Goal: Information Seeking & Learning: Learn about a topic

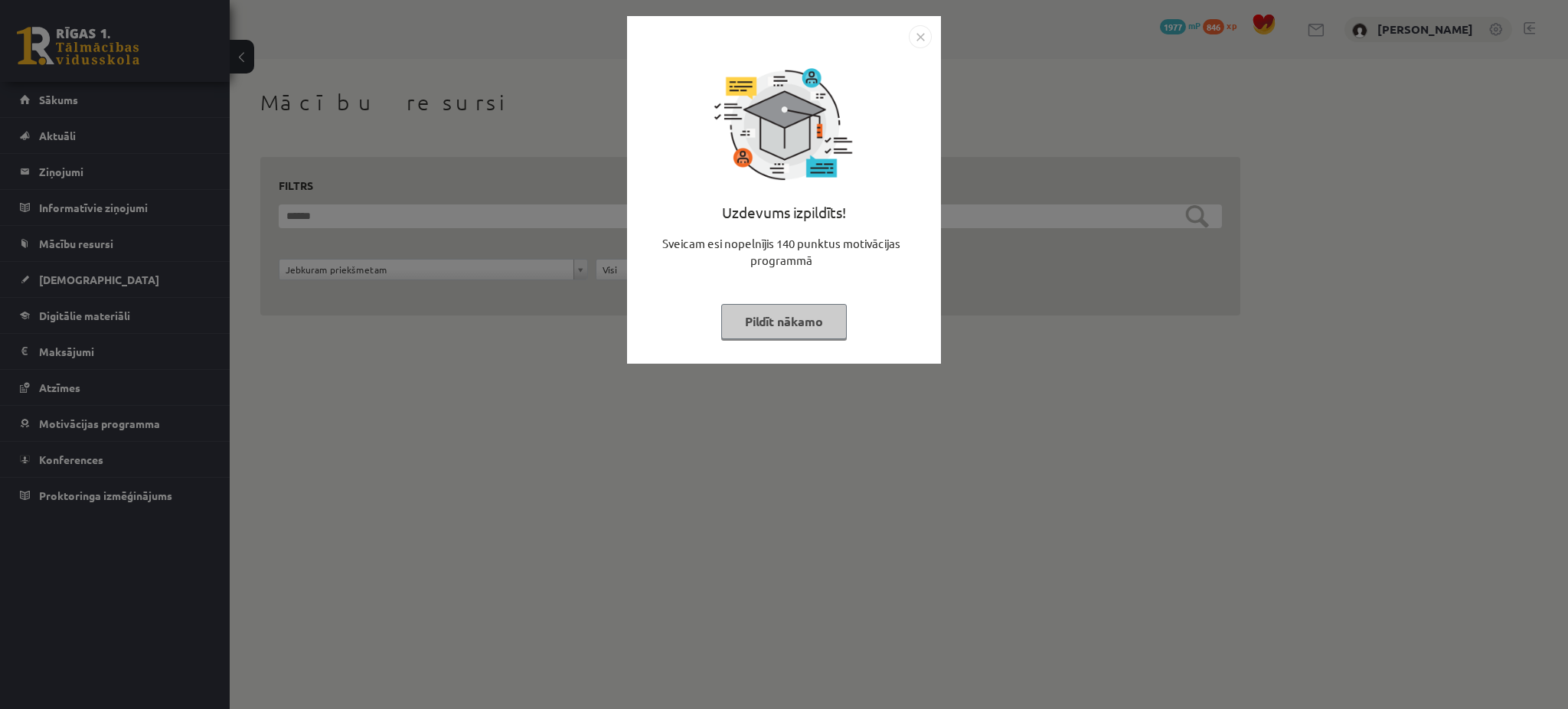
click at [740, 320] on button "Pildīt nākamo" at bounding box center [784, 322] width 126 height 35
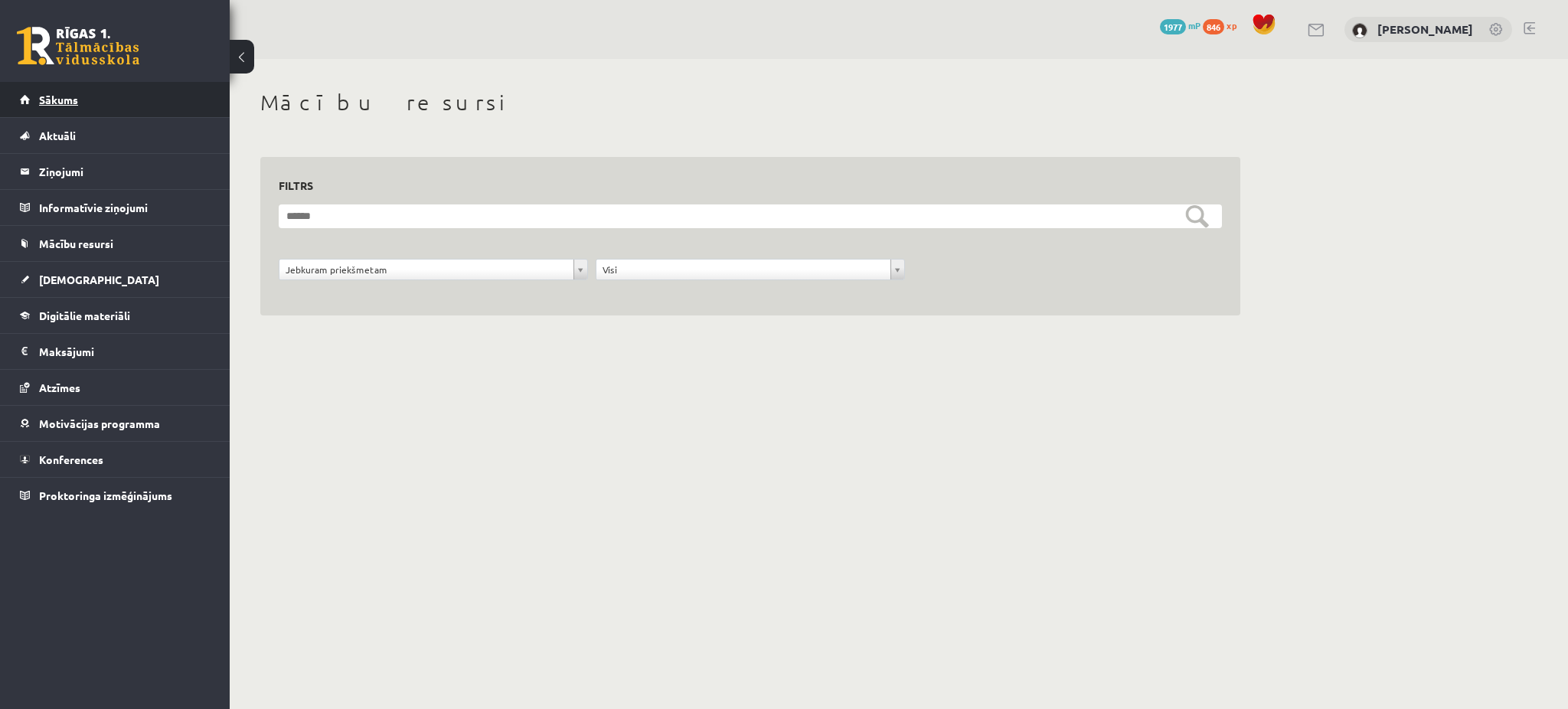
click at [141, 106] on link "Sākums" at bounding box center [115, 100] width 190 height 35
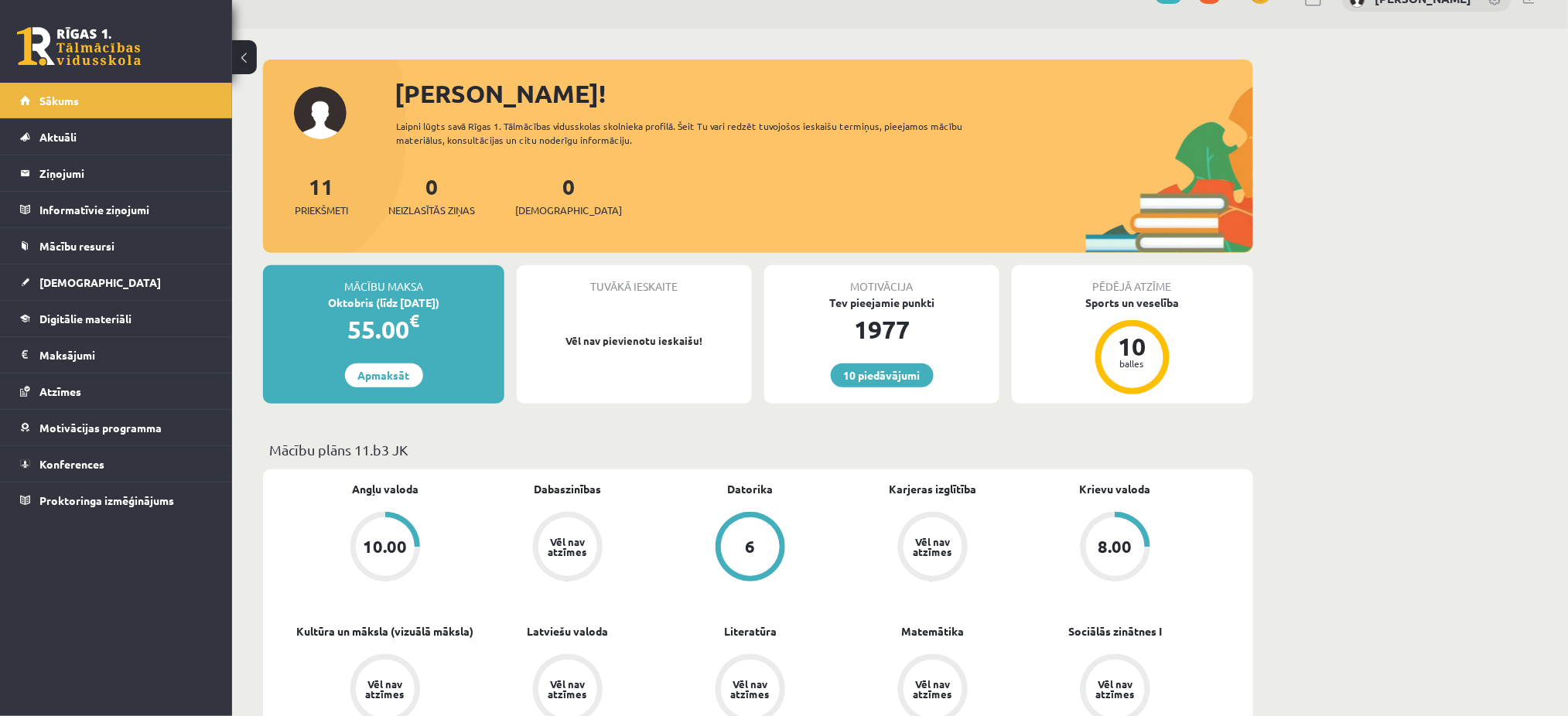
scroll to position [29, 0]
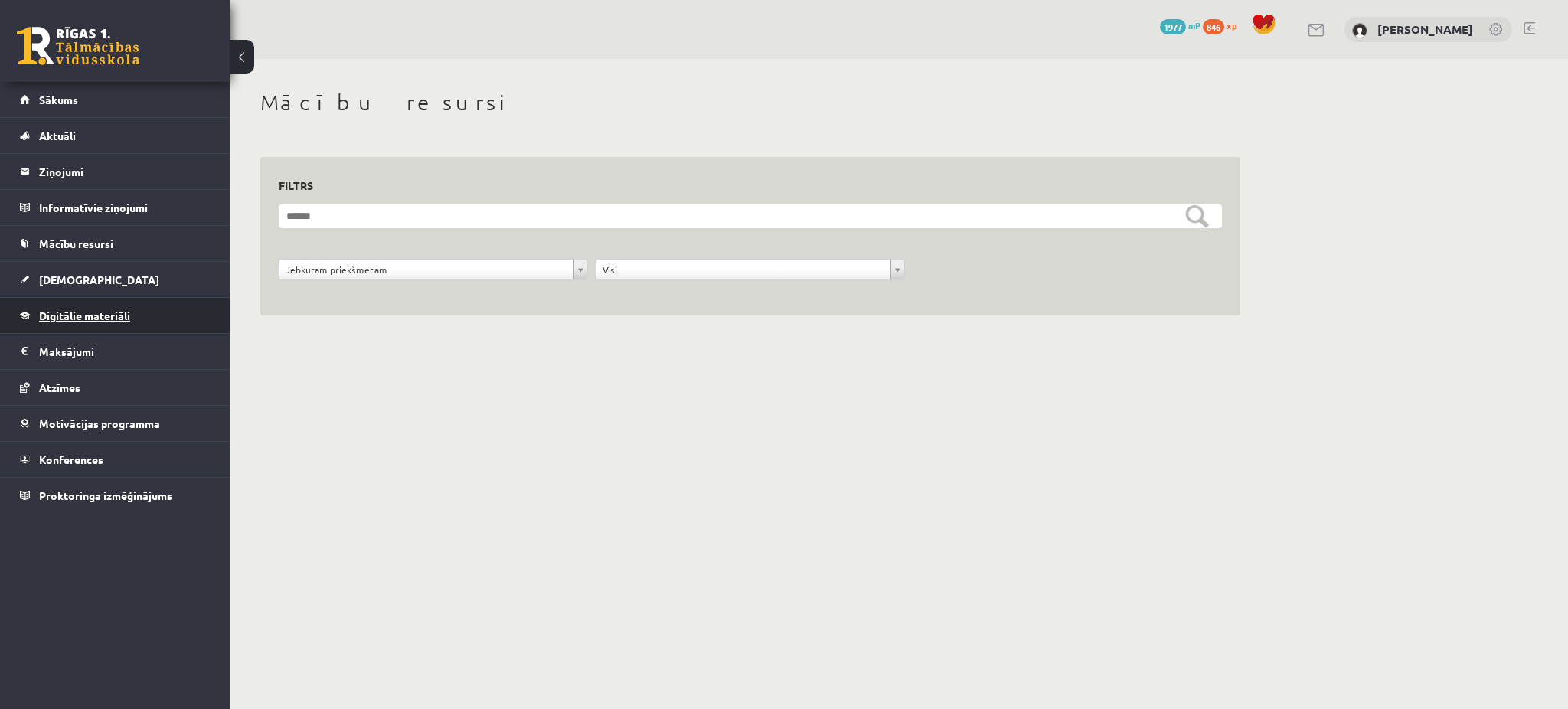
click at [157, 310] on link "Digitālie materiāli" at bounding box center [115, 316] width 190 height 35
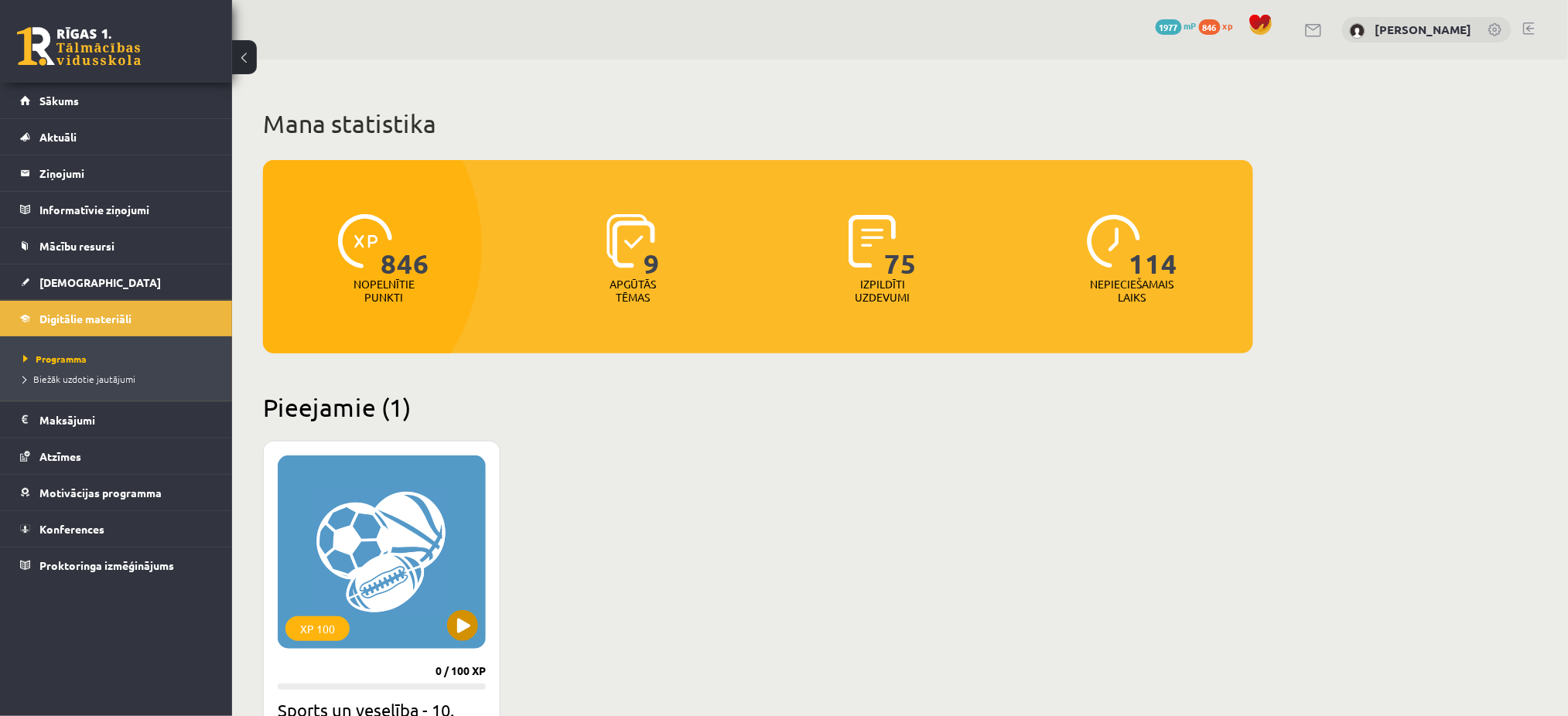
click at [382, 565] on div "XP 100" at bounding box center [382, 552] width 208 height 193
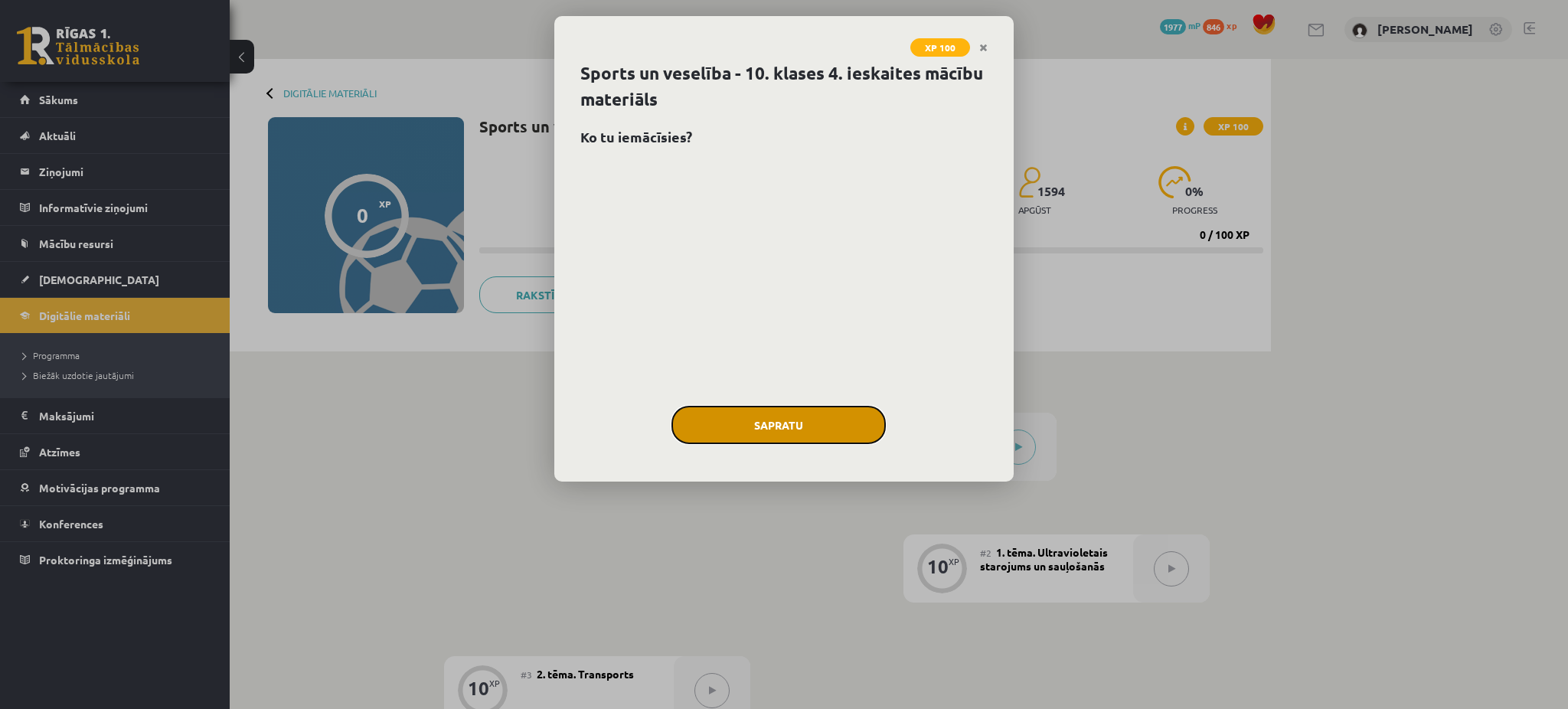
click at [733, 416] on button "Sapratu" at bounding box center [778, 425] width 214 height 38
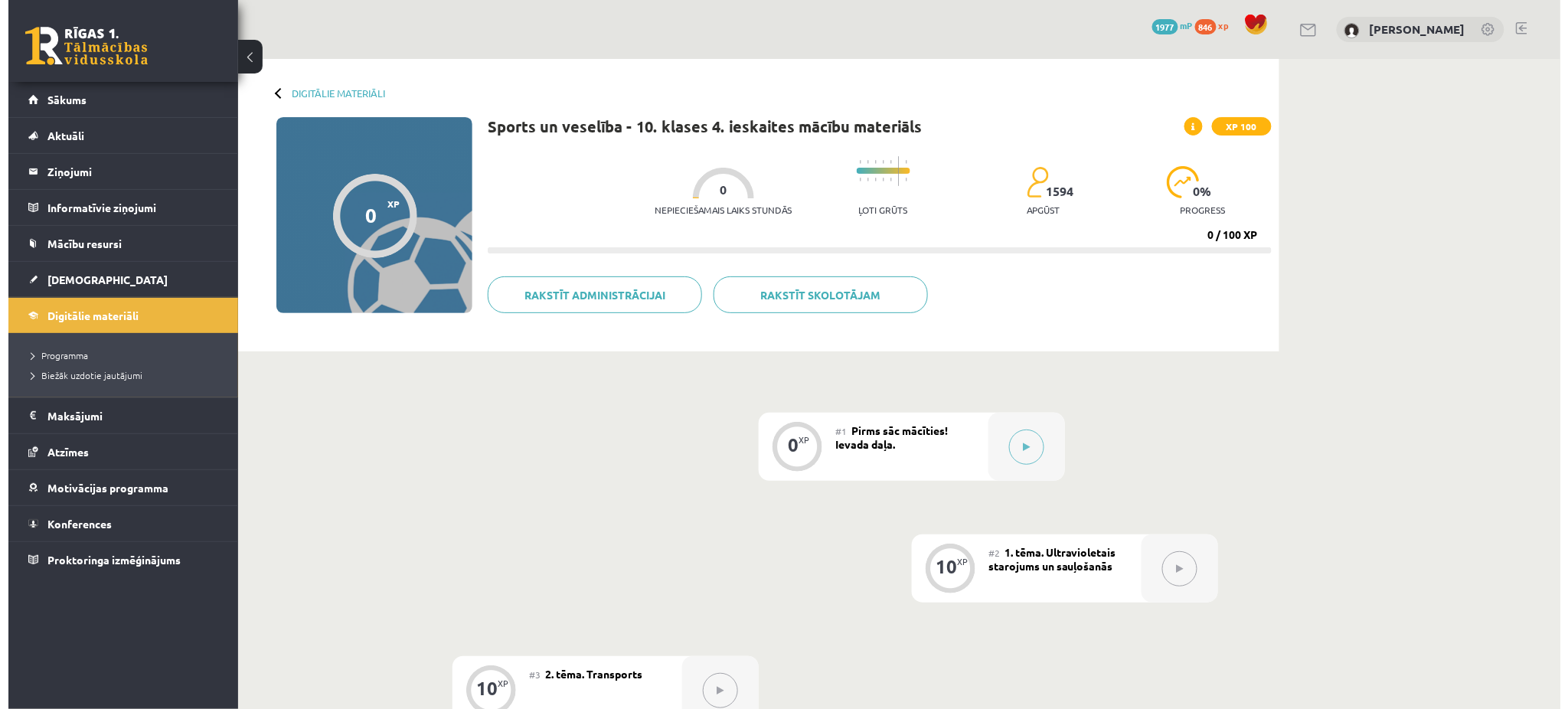
scroll to position [204, 0]
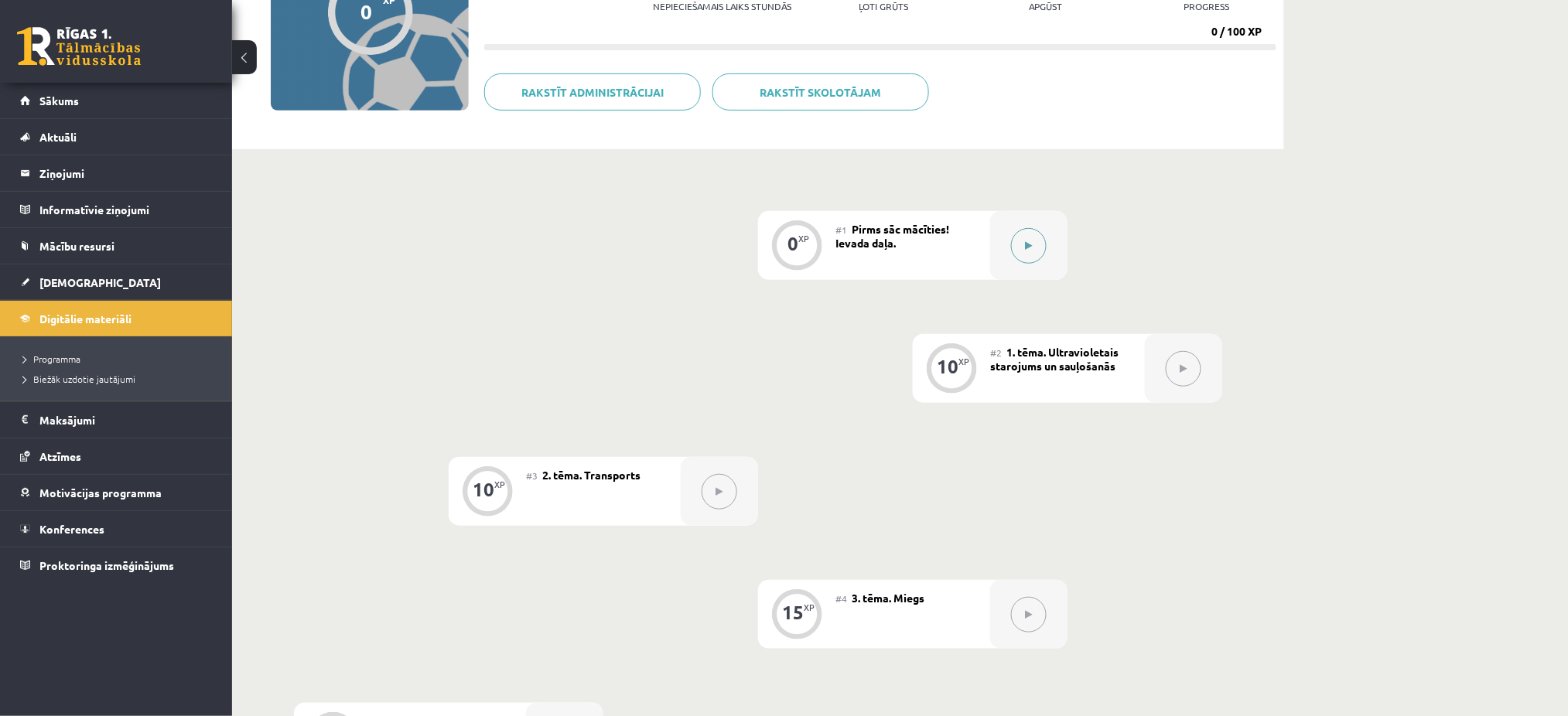
click at [1034, 254] on button at bounding box center [1029, 246] width 36 height 36
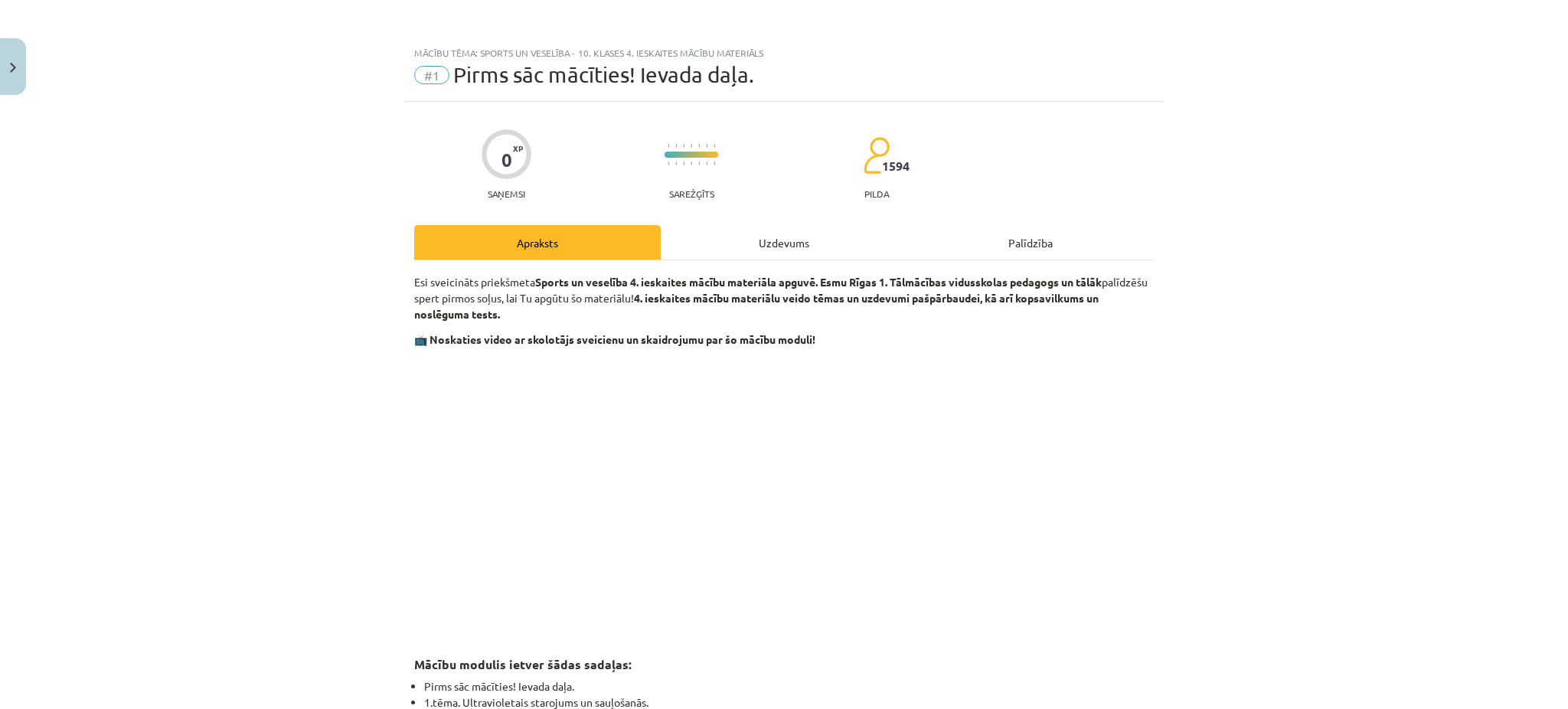
click at [797, 248] on div "Uzdevums" at bounding box center [783, 242] width 246 height 35
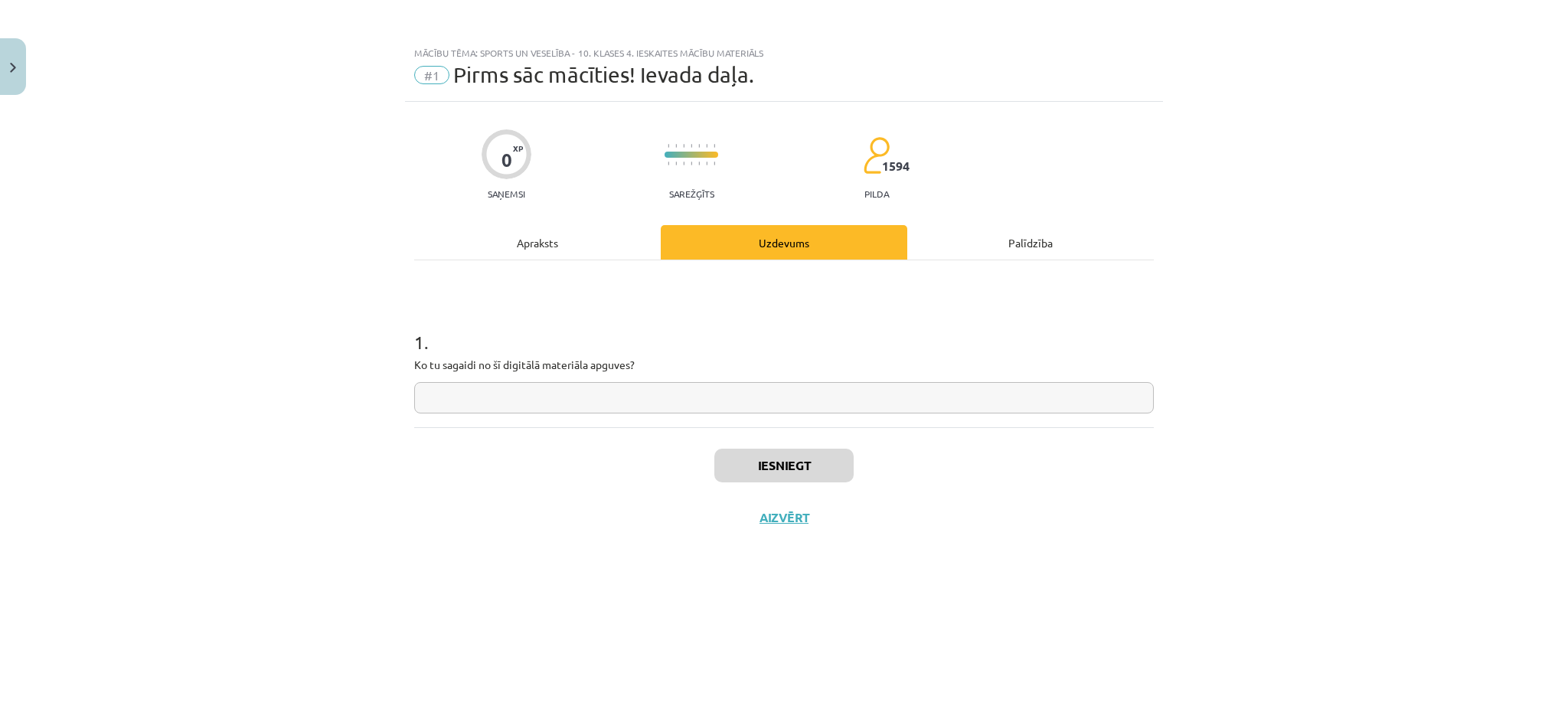
scroll to position [0, 0]
click at [631, 391] on input "text" at bounding box center [783, 398] width 739 height 31
type input "**********"
click at [736, 457] on button "Iesniegt" at bounding box center [783, 465] width 139 height 34
click at [776, 525] on button "Nākamā nodarbība" at bounding box center [783, 528] width 150 height 35
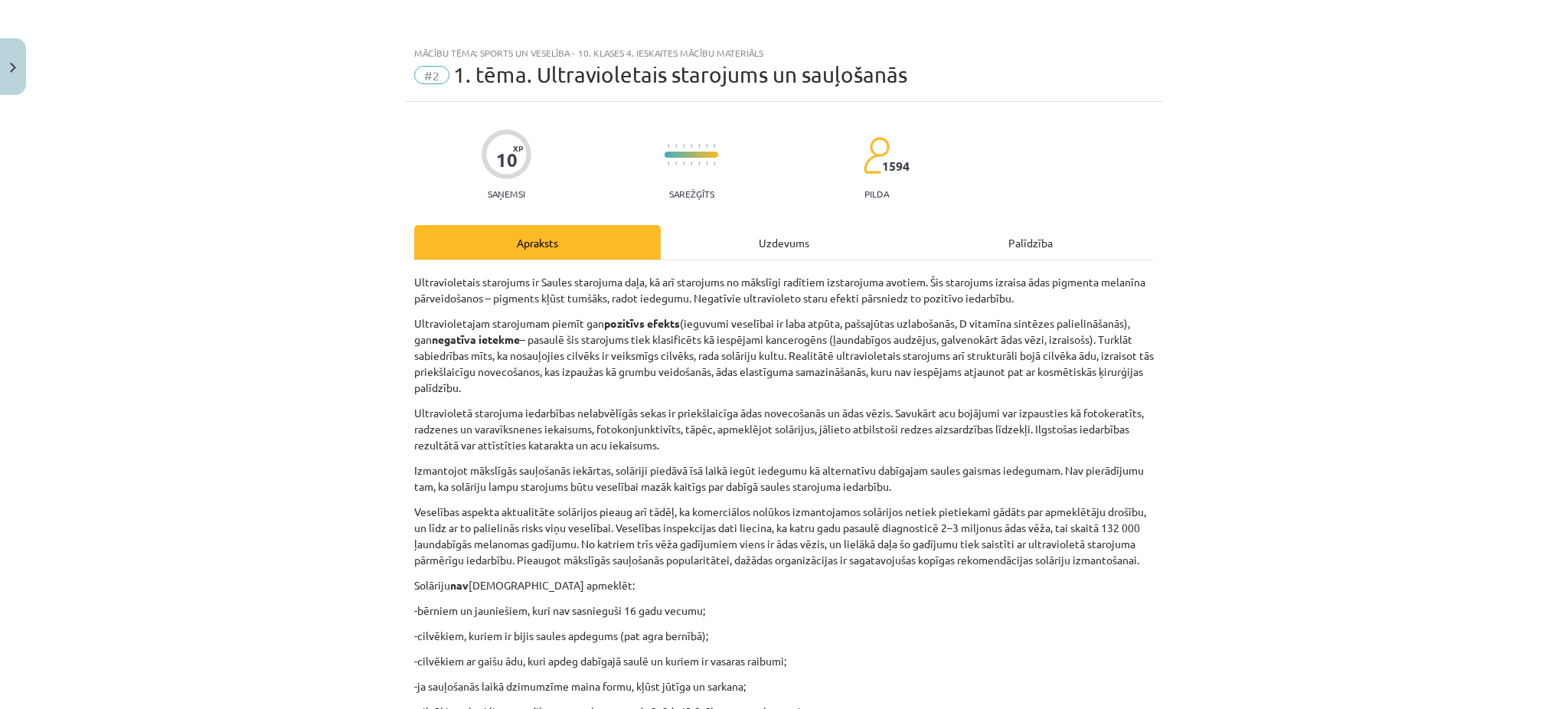
click at [792, 248] on div "Uzdevums" at bounding box center [783, 242] width 246 height 35
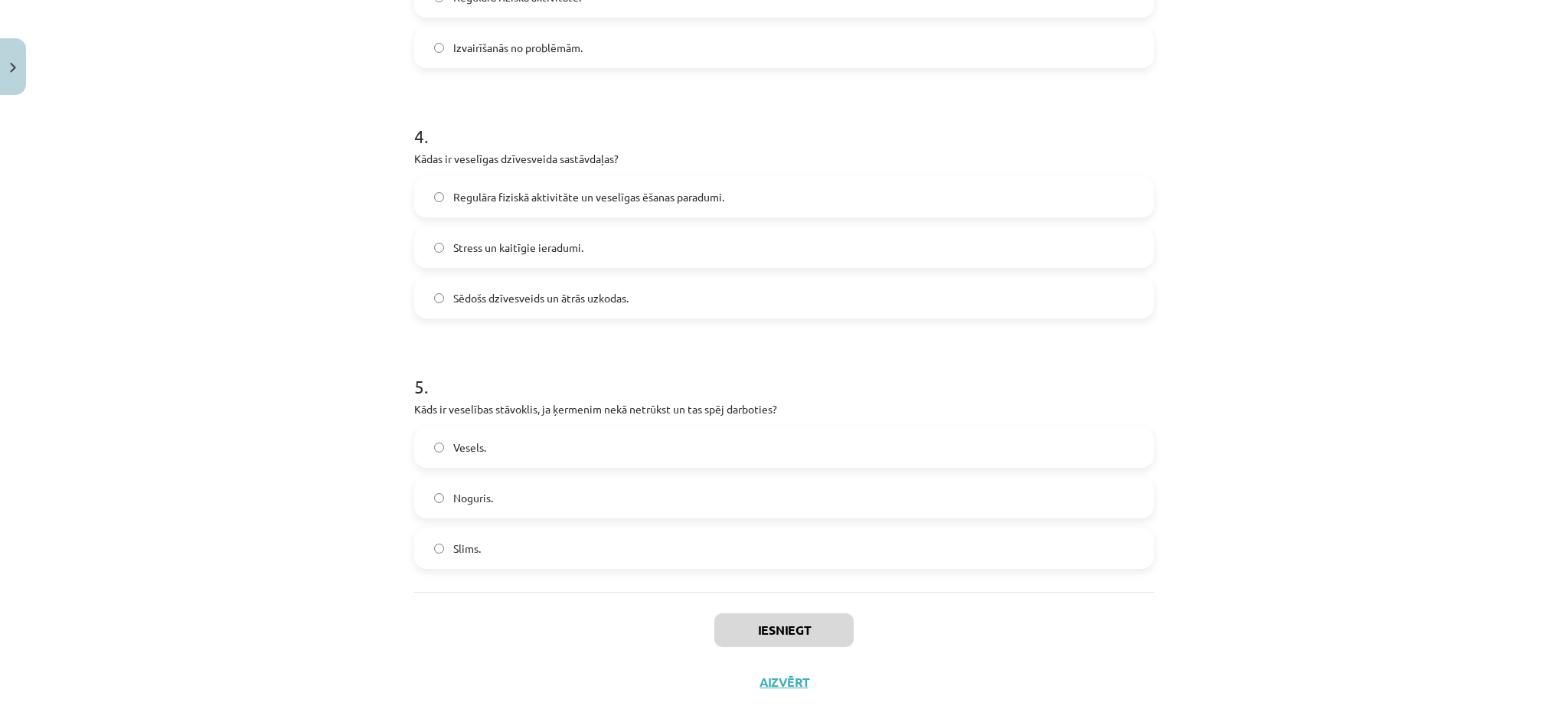
scroll to position [994, 0]
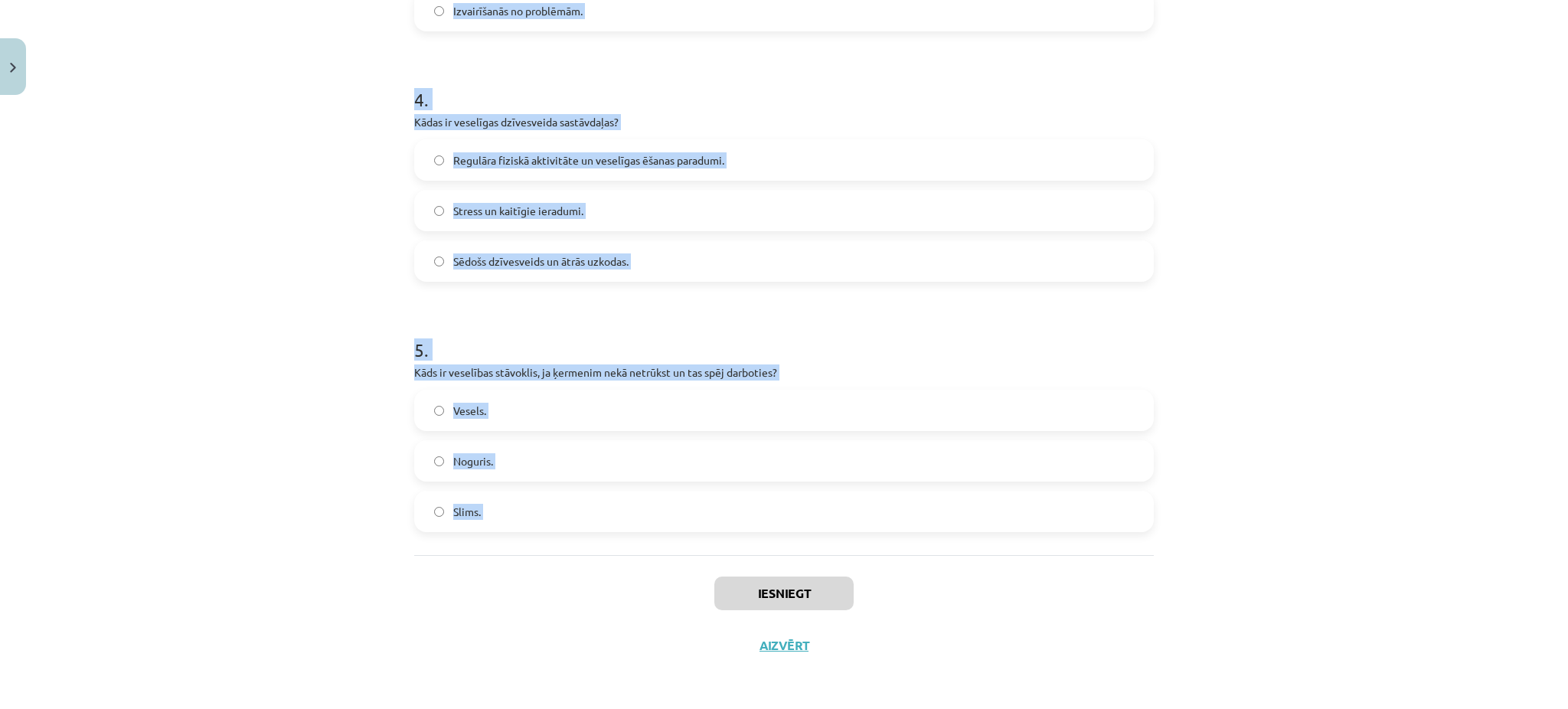
click at [711, 587] on div "Mācību tēma: Sports un veselība - 10. klases 4. ieskaites mācību materiāls #2 1…" at bounding box center [784, 354] width 1568 height 709
copy form "Kas ir nepieciešams, lai cilvēks uzskatītu sevi par fiziski un garīgi veselu? A…"
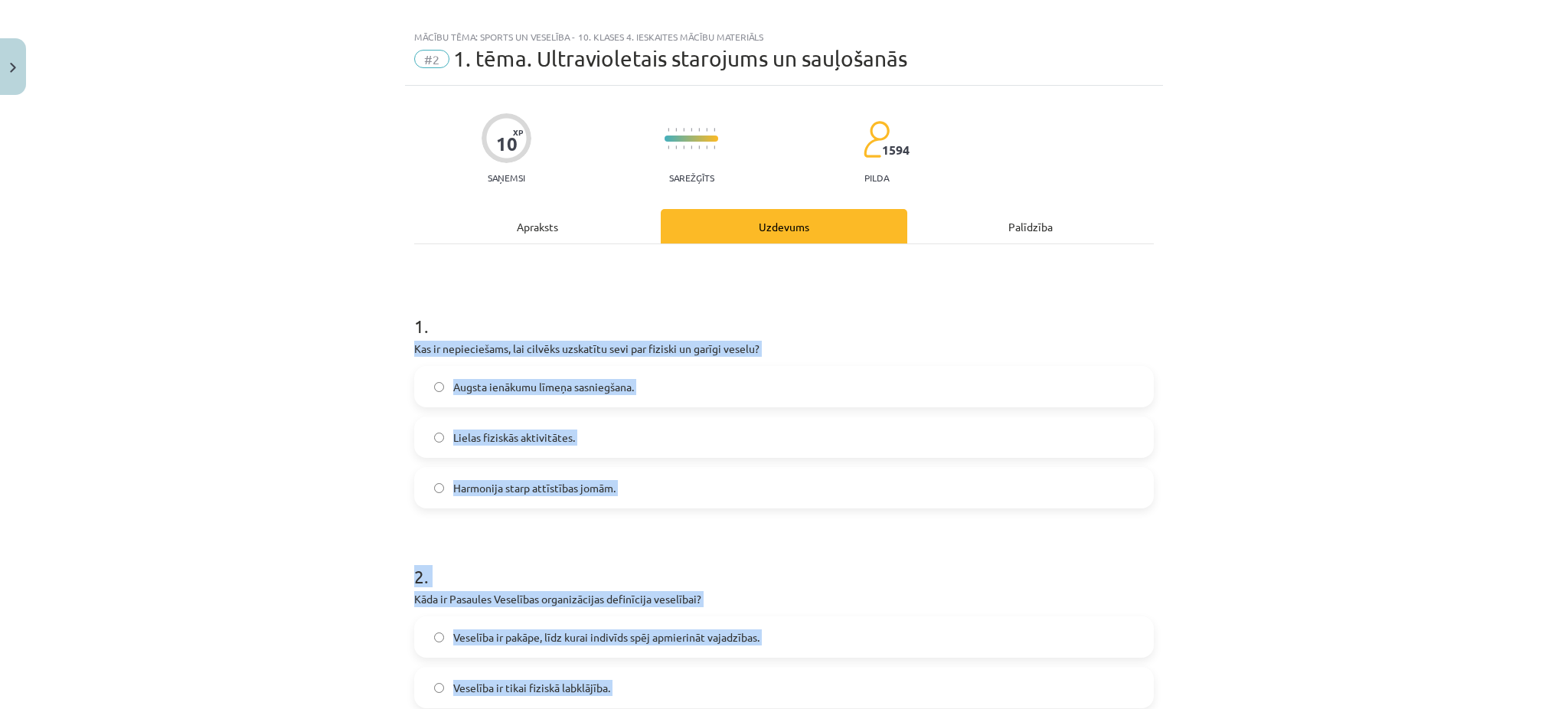
scroll to position [0, 0]
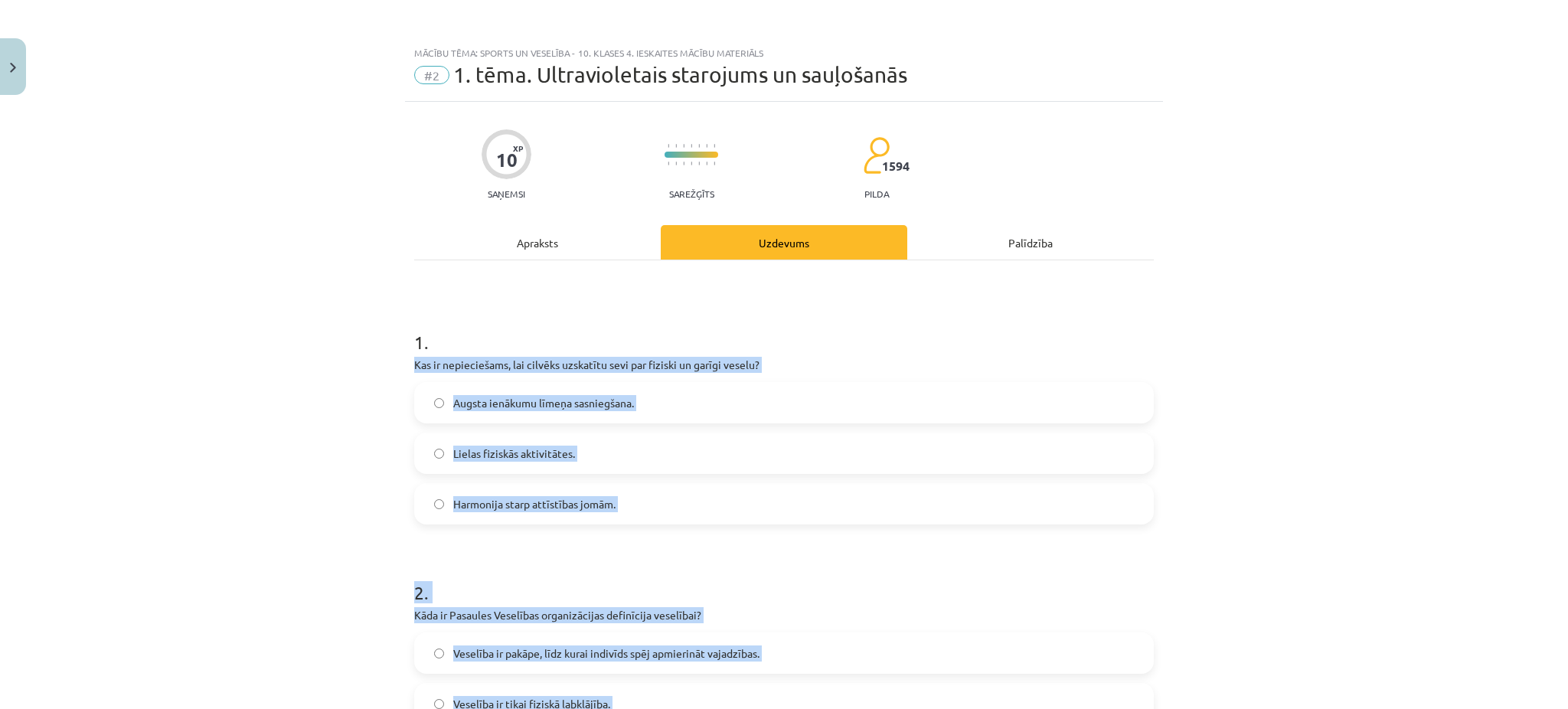
click at [312, 487] on div "Mācību tēma: Sports un veselība - 10. klases 4. ieskaites mācību materiāls #2 1…" at bounding box center [784, 354] width 1568 height 709
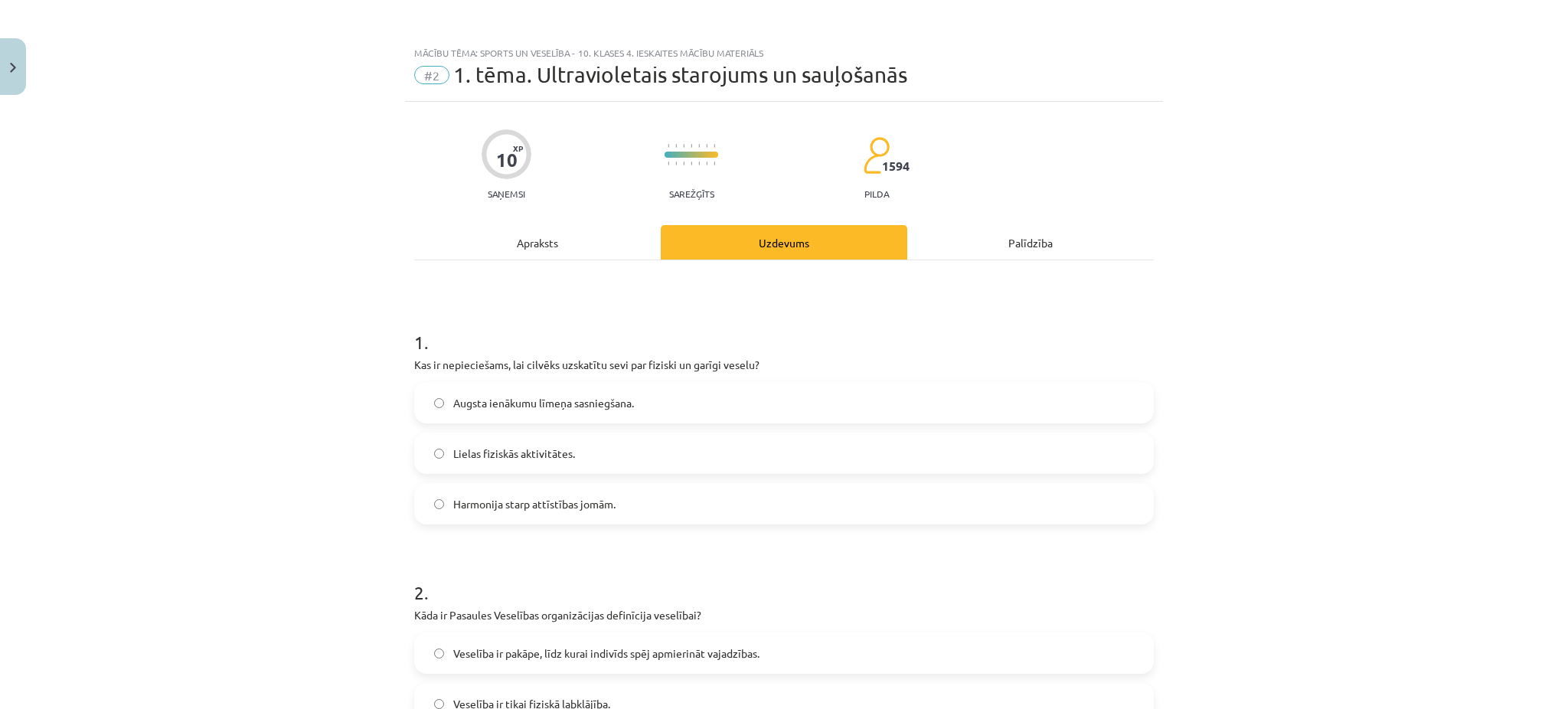
click at [453, 512] on span "Harmonija starp attīstības jomām." at bounding box center [534, 504] width 162 height 16
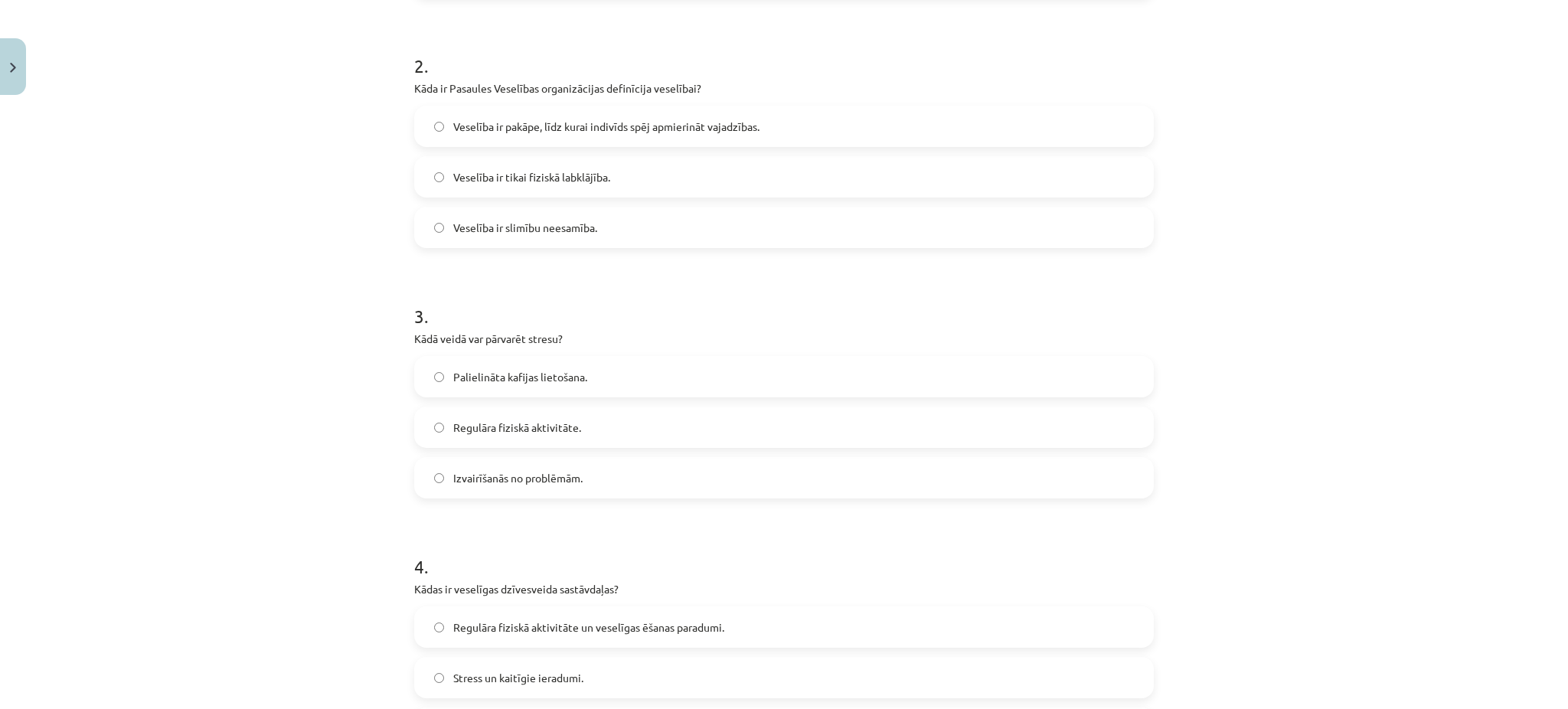
scroll to position [568, 0]
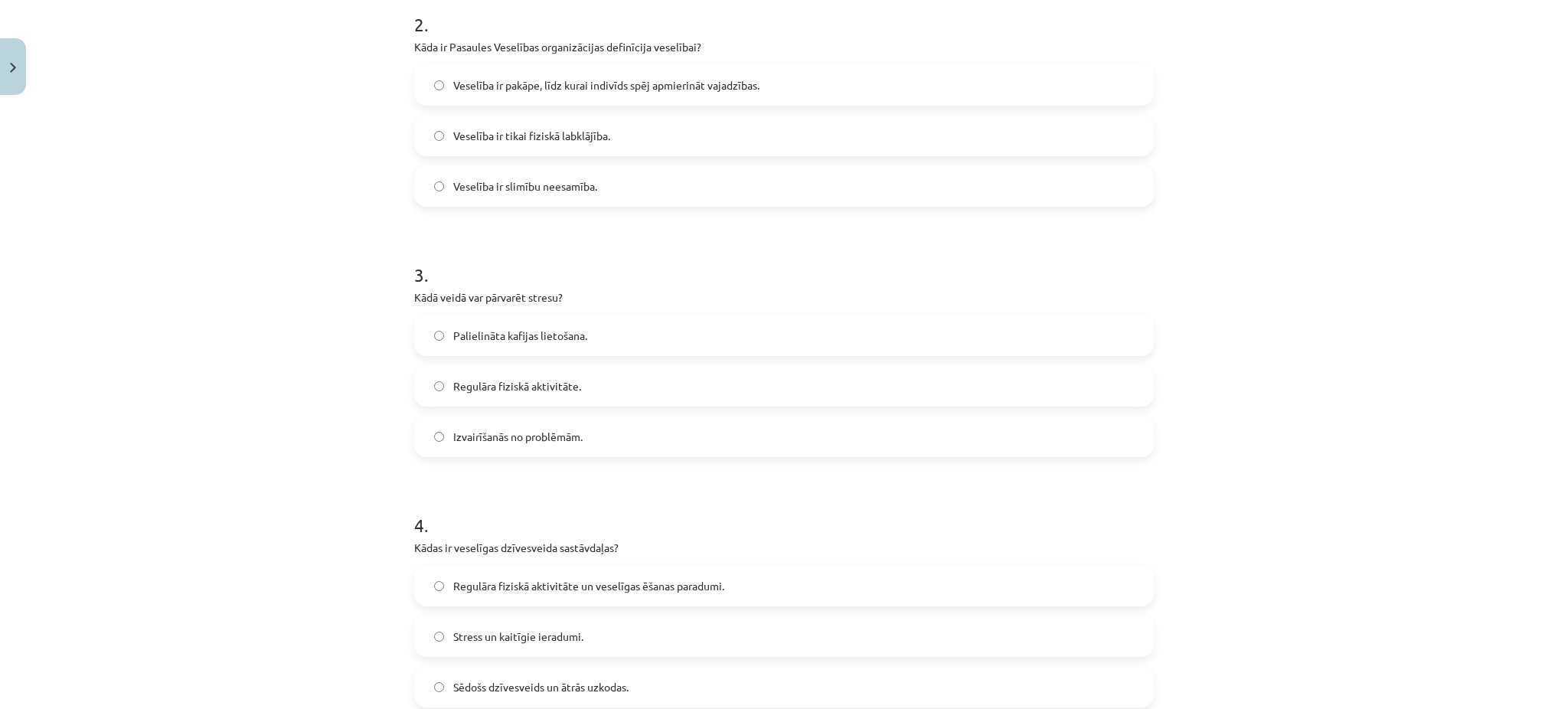
click at [429, 75] on label "Veselība ir pakāpe, līdz kurai indivīds spēj apmierināt vajadzības." at bounding box center [783, 85] width 736 height 38
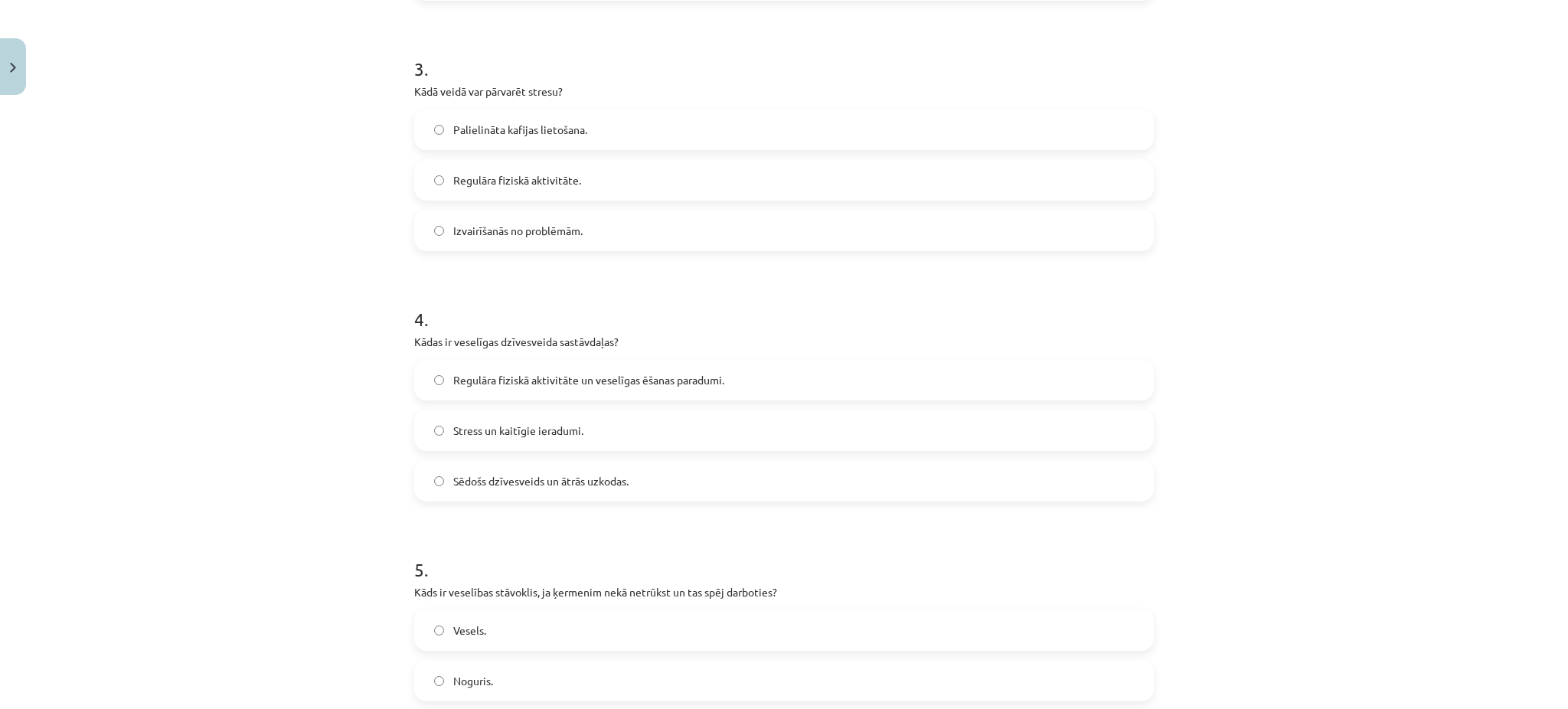
scroll to position [813, 0]
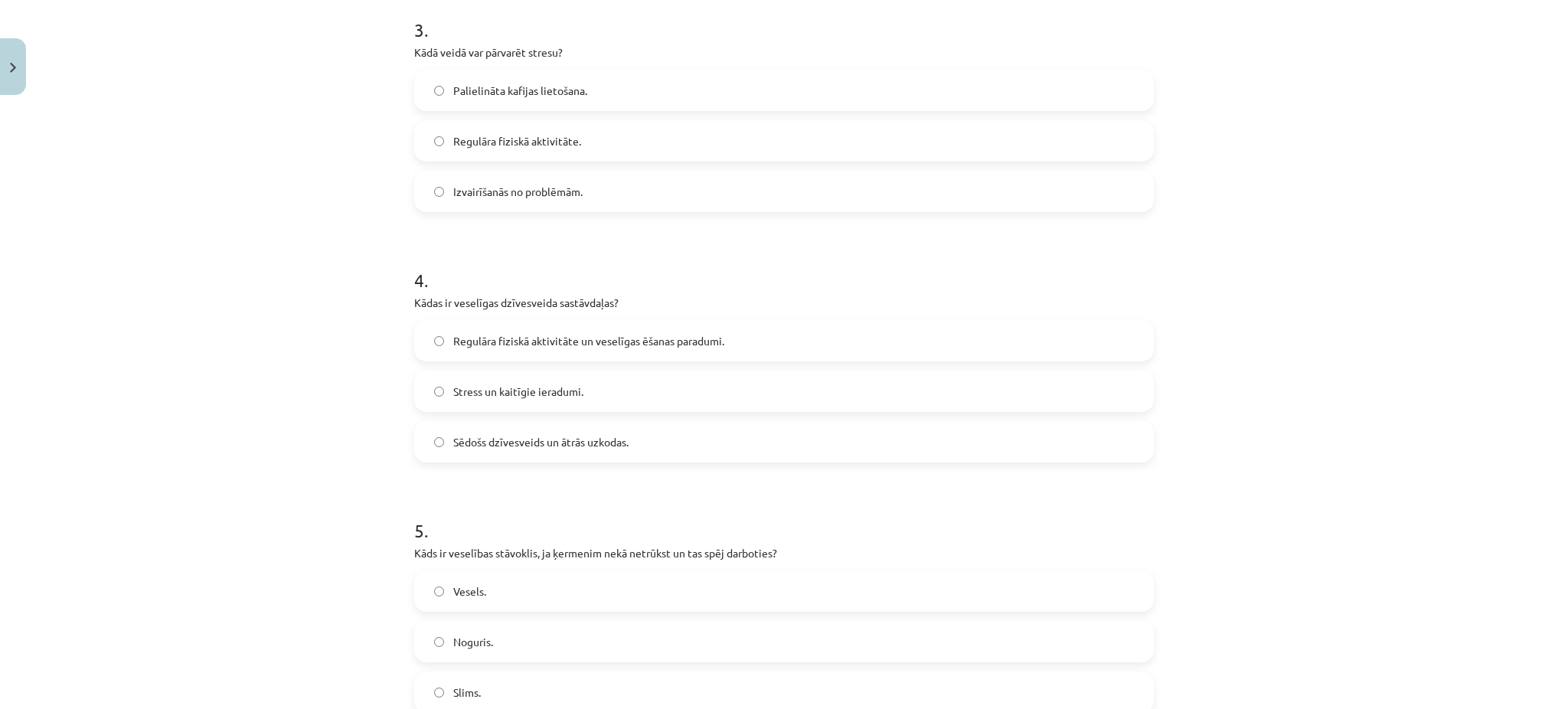
click at [439, 145] on label "Regulāra fiziskā aktivitāte." at bounding box center [783, 141] width 736 height 38
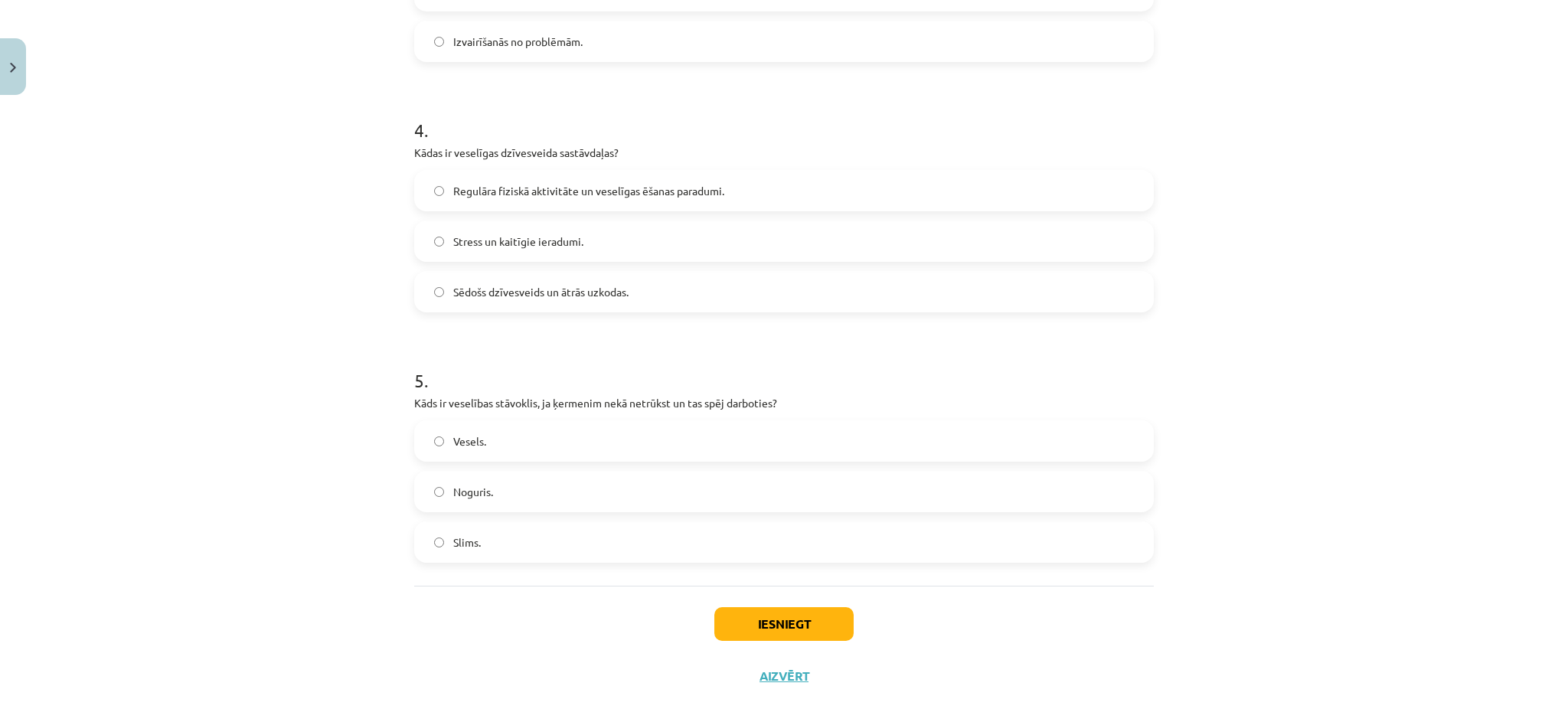
scroll to position [994, 0]
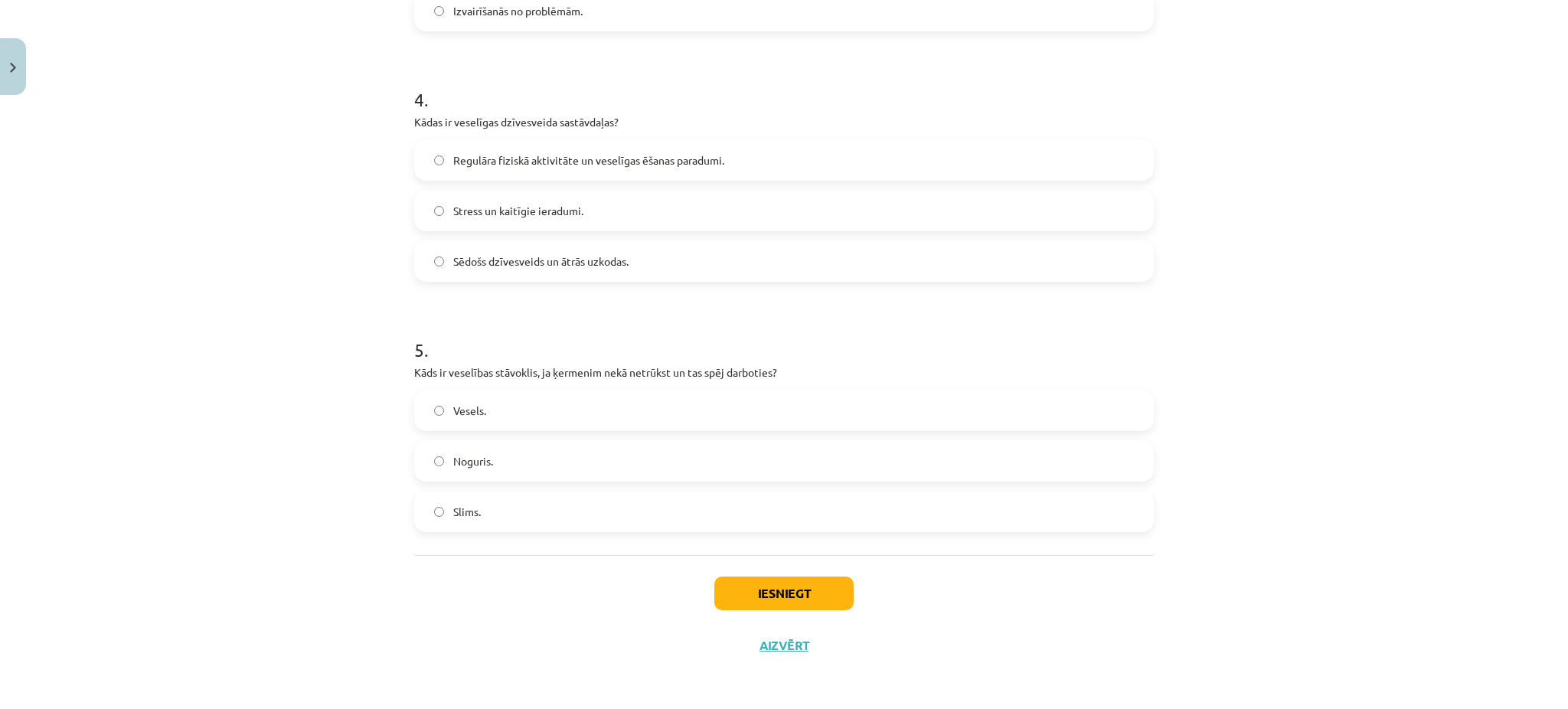
click at [458, 413] on span "Vesels." at bounding box center [469, 410] width 33 height 16
click at [551, 143] on label "Regulāra fiziskā aktivitāte un veselīgas ēšanas paradumi." at bounding box center [783, 160] width 736 height 38
click at [743, 598] on button "Iesniegt" at bounding box center [783, 594] width 139 height 34
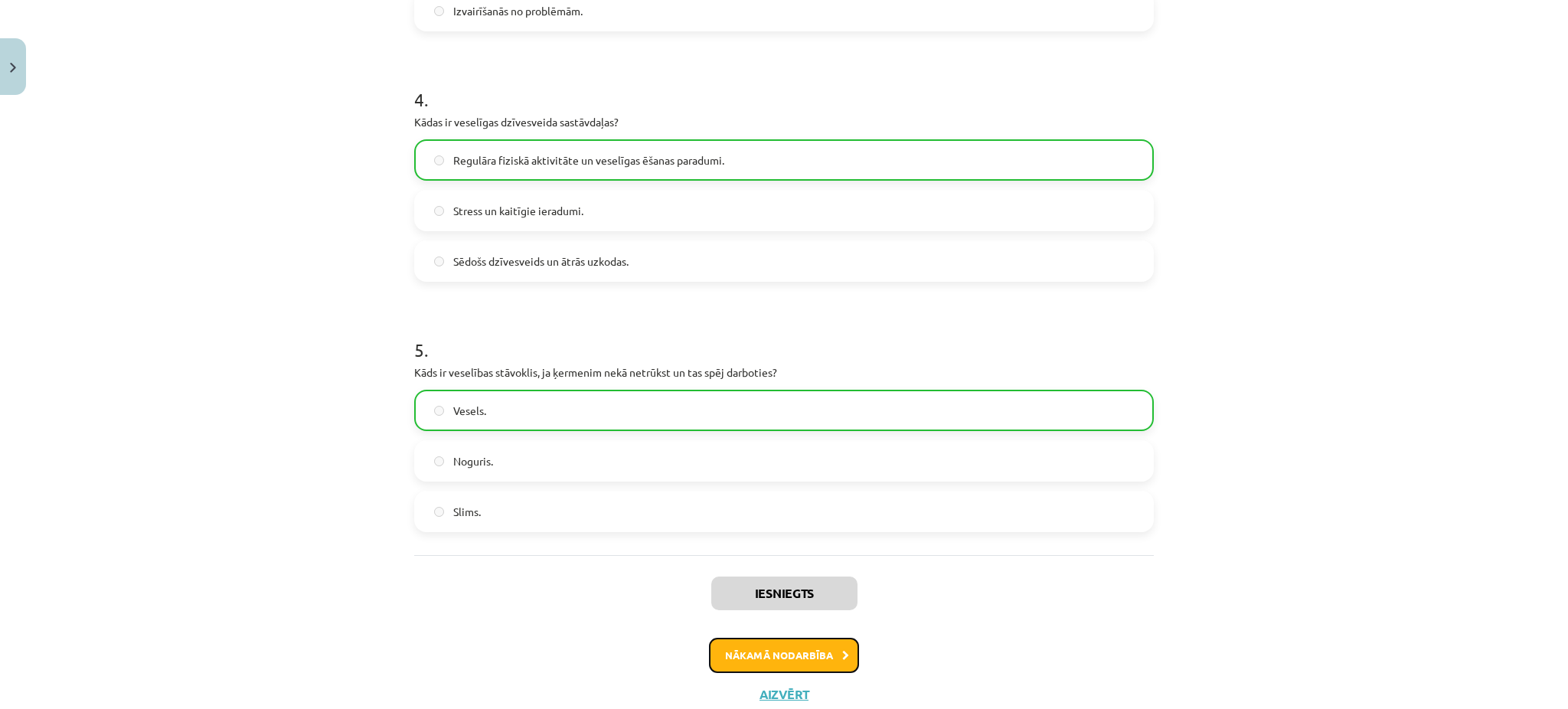
click at [739, 652] on button "Nākamā nodarbība" at bounding box center [783, 656] width 150 height 35
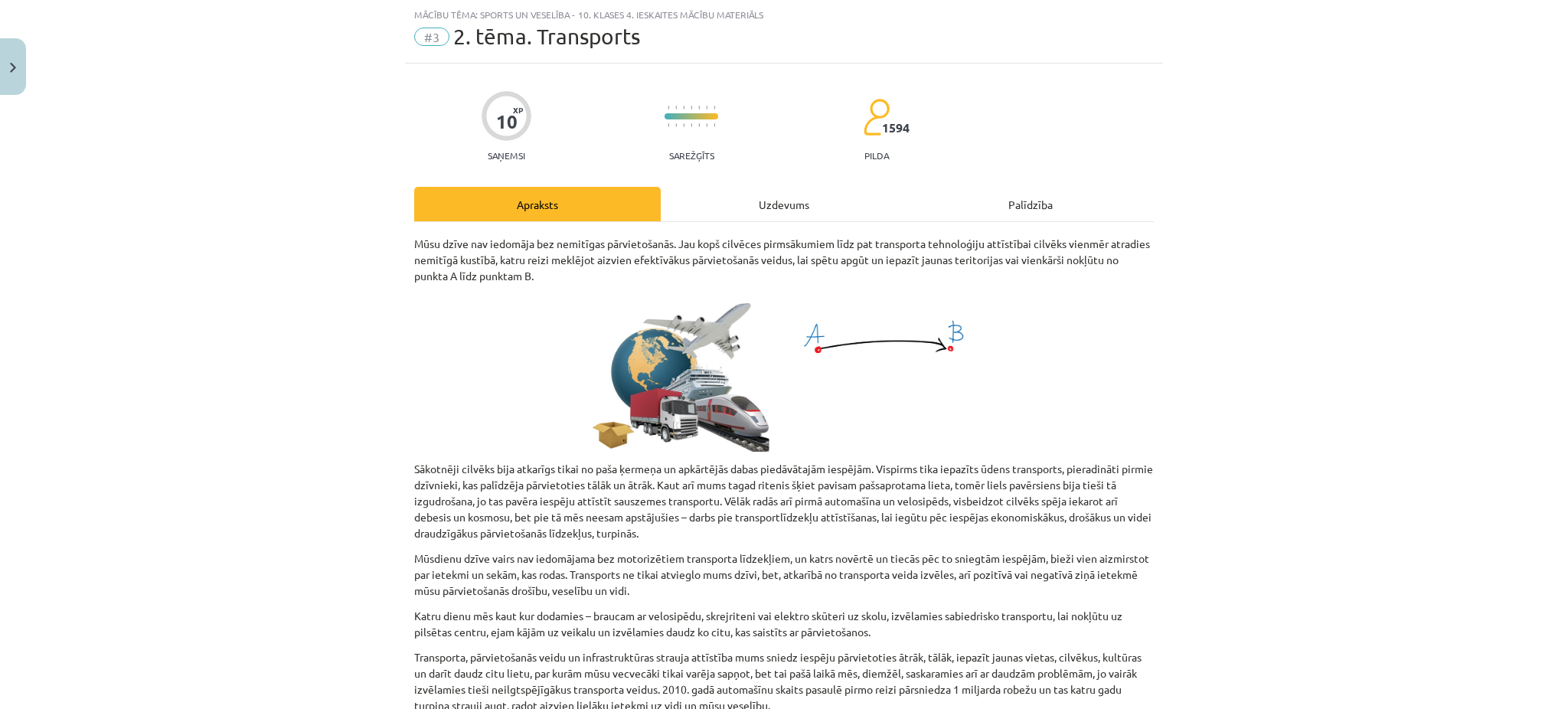
click at [776, 214] on div "Uzdevums" at bounding box center [783, 204] width 246 height 35
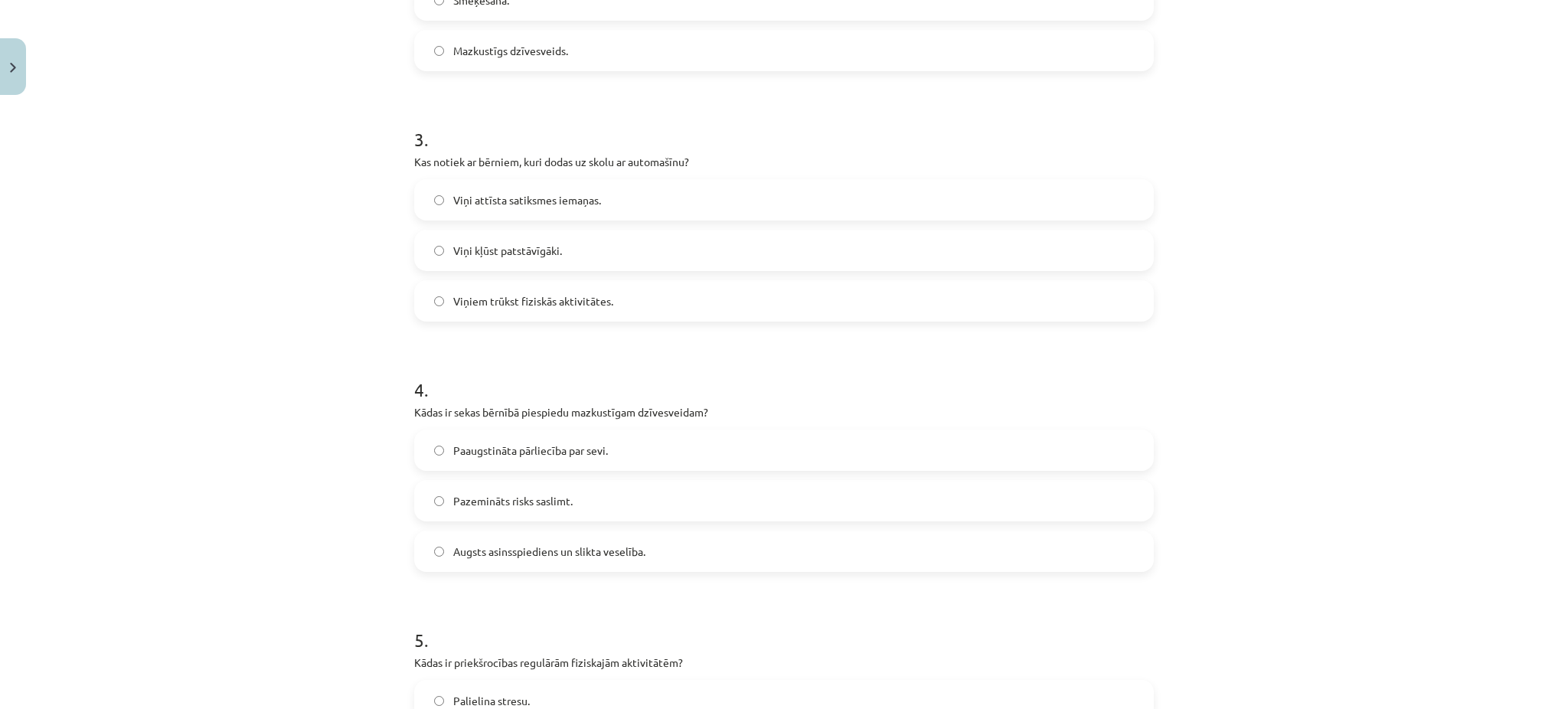
scroll to position [994, 0]
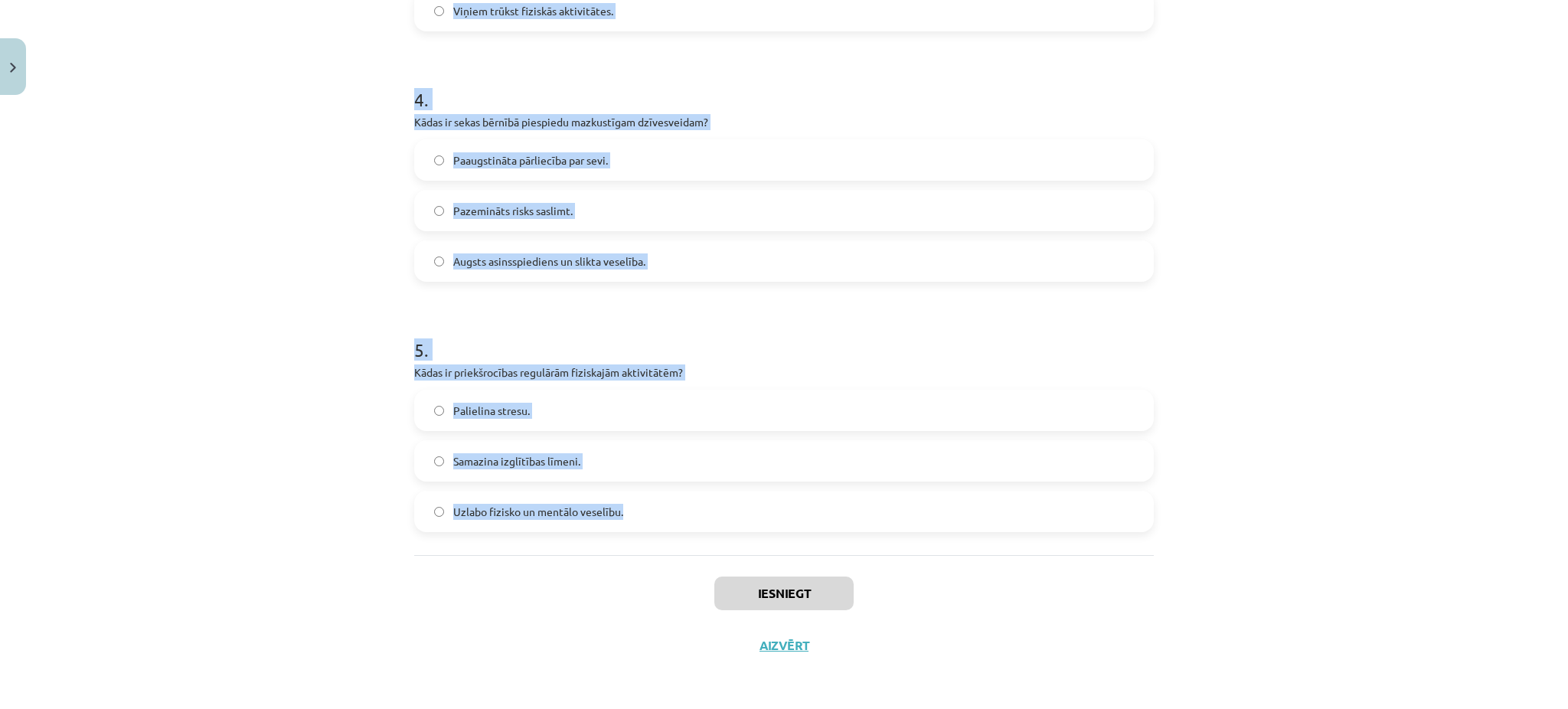
drag, startPoint x: 392, startPoint y: 326, endPoint x: 644, endPoint y: 523, distance: 319.9
click at [644, 523] on div "Mācību tēma: Sports un veselība - 10. klases 4. ieskaites mācību materiāls #3 2…" at bounding box center [784, 354] width 1568 height 709
copy form "Kādi ir ieguvumi, ja bērni regulāri nodarbojas ar fiziskām aktivitātēm? Lielāks…"
click at [179, 102] on div "Mācību tēma: Sports un veselība - 10. klases 4. ieskaites mācību materiāls #3 2…" at bounding box center [784, 354] width 1568 height 709
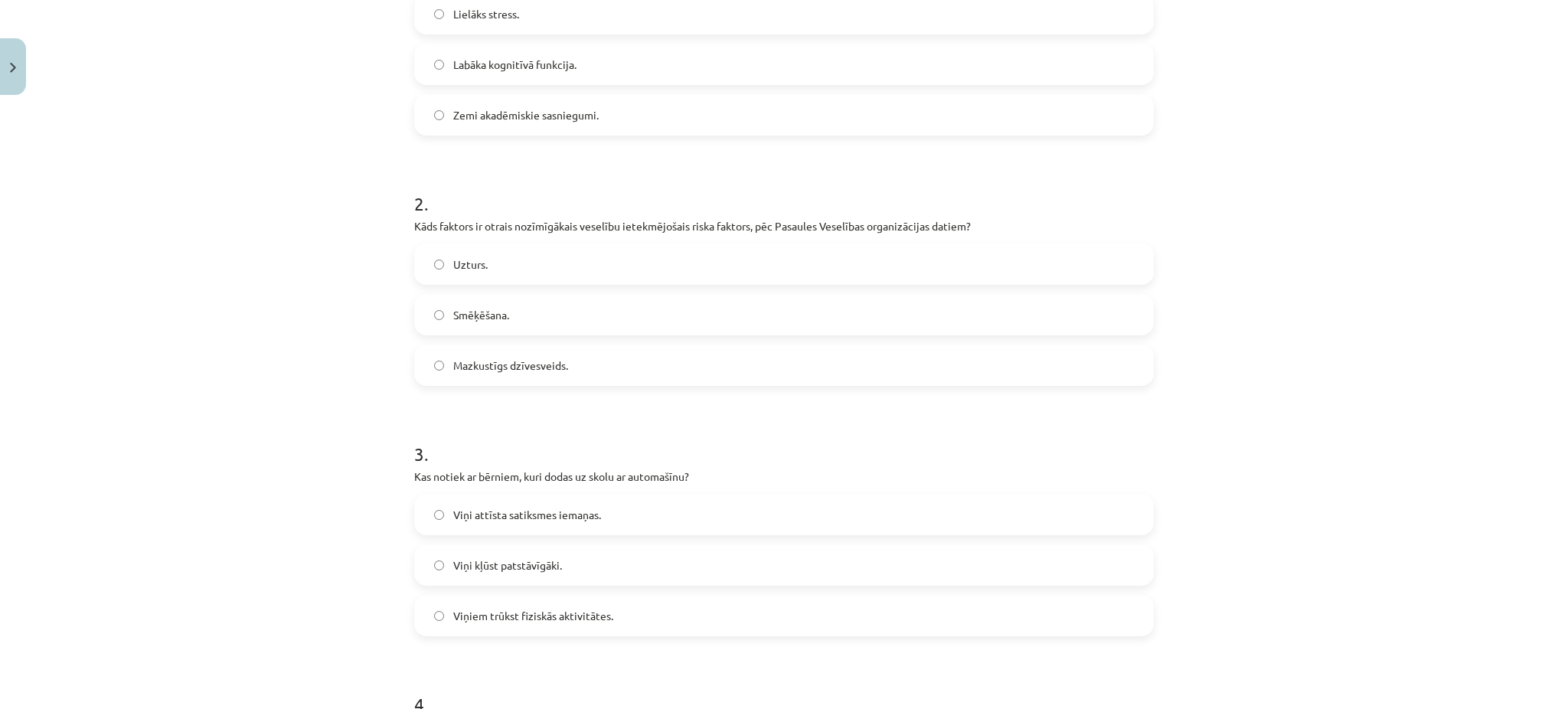
scroll to position [388, 0]
click at [468, 51] on label "Labāka kognitīvā funkcija." at bounding box center [783, 65] width 736 height 38
click at [460, 379] on label "Mazkustīgs dzīvesveids." at bounding box center [783, 366] width 736 height 38
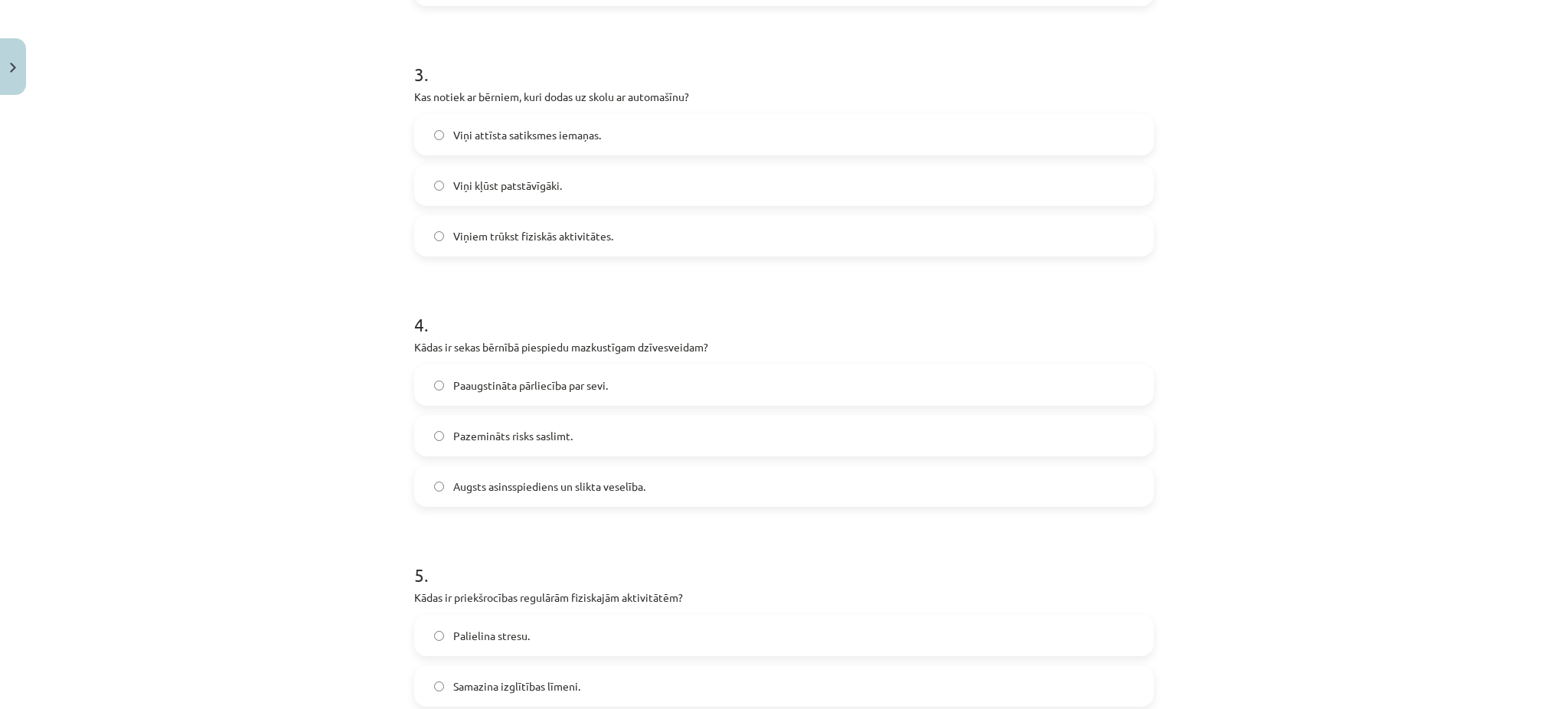
scroll to position [776, 0]
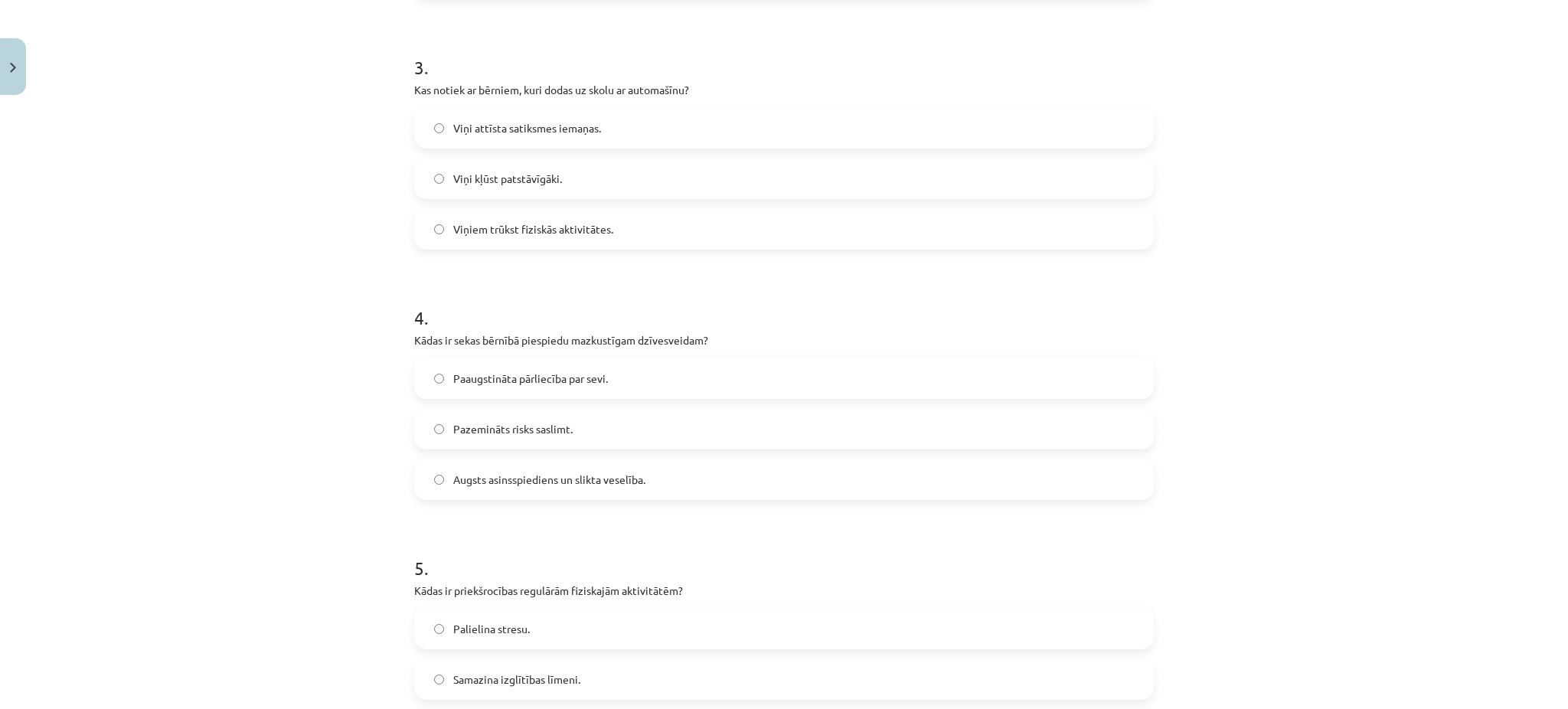
click at [332, 220] on div "Mācību tēma: Sports un veselība - 10. klases 4. ieskaites mācību materiāls #3 2…" at bounding box center [784, 354] width 1568 height 709
click at [488, 234] on span "Viņiem trūkst fiziskās aktivitātes." at bounding box center [533, 229] width 160 height 16
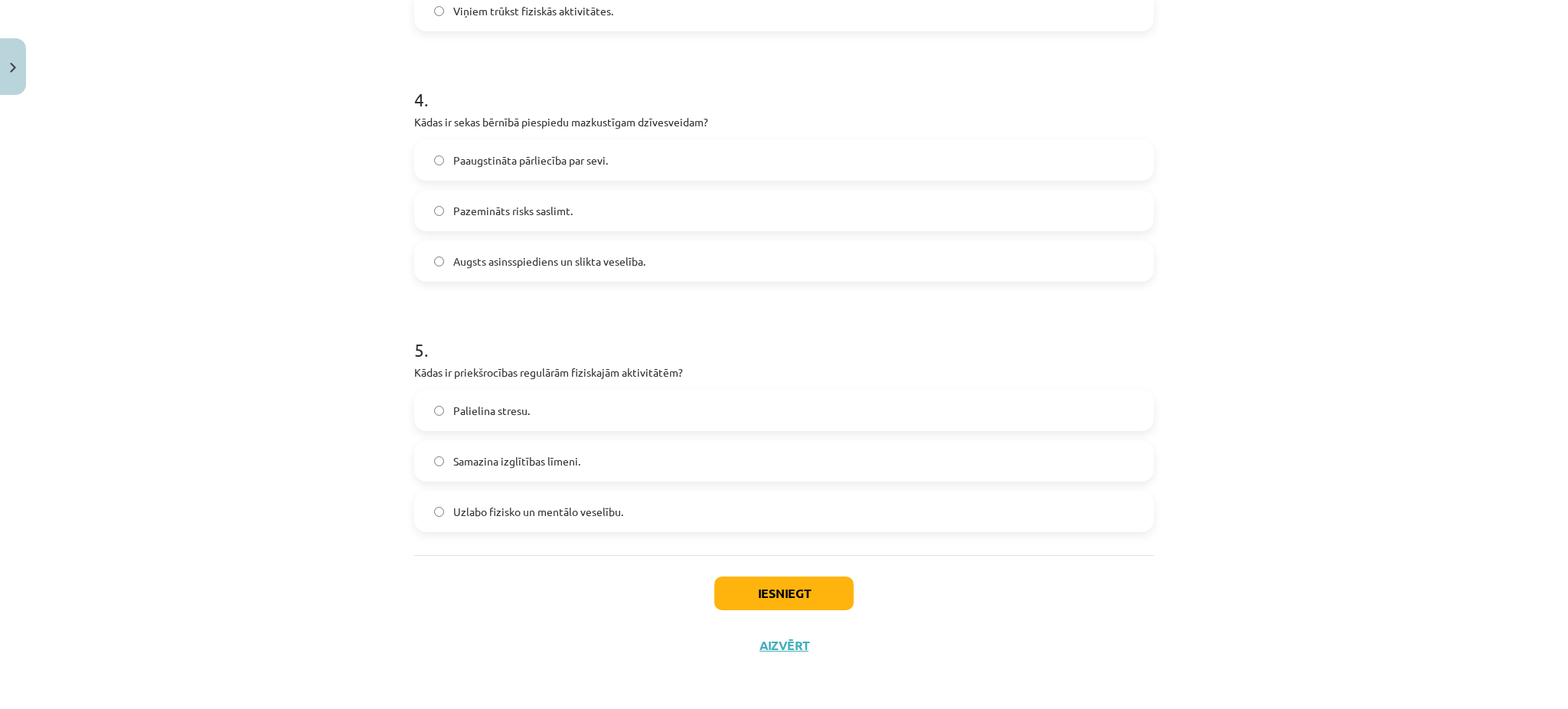
scroll to position [993, 0]
click at [454, 271] on label "Augsts asinsspiediens un slikta veselība." at bounding box center [783, 262] width 736 height 38
click at [468, 518] on span "Uzlabo fizisko un mentālo veselību." at bounding box center [538, 512] width 170 height 16
click at [743, 602] on button "Iesniegt" at bounding box center [783, 595] width 139 height 34
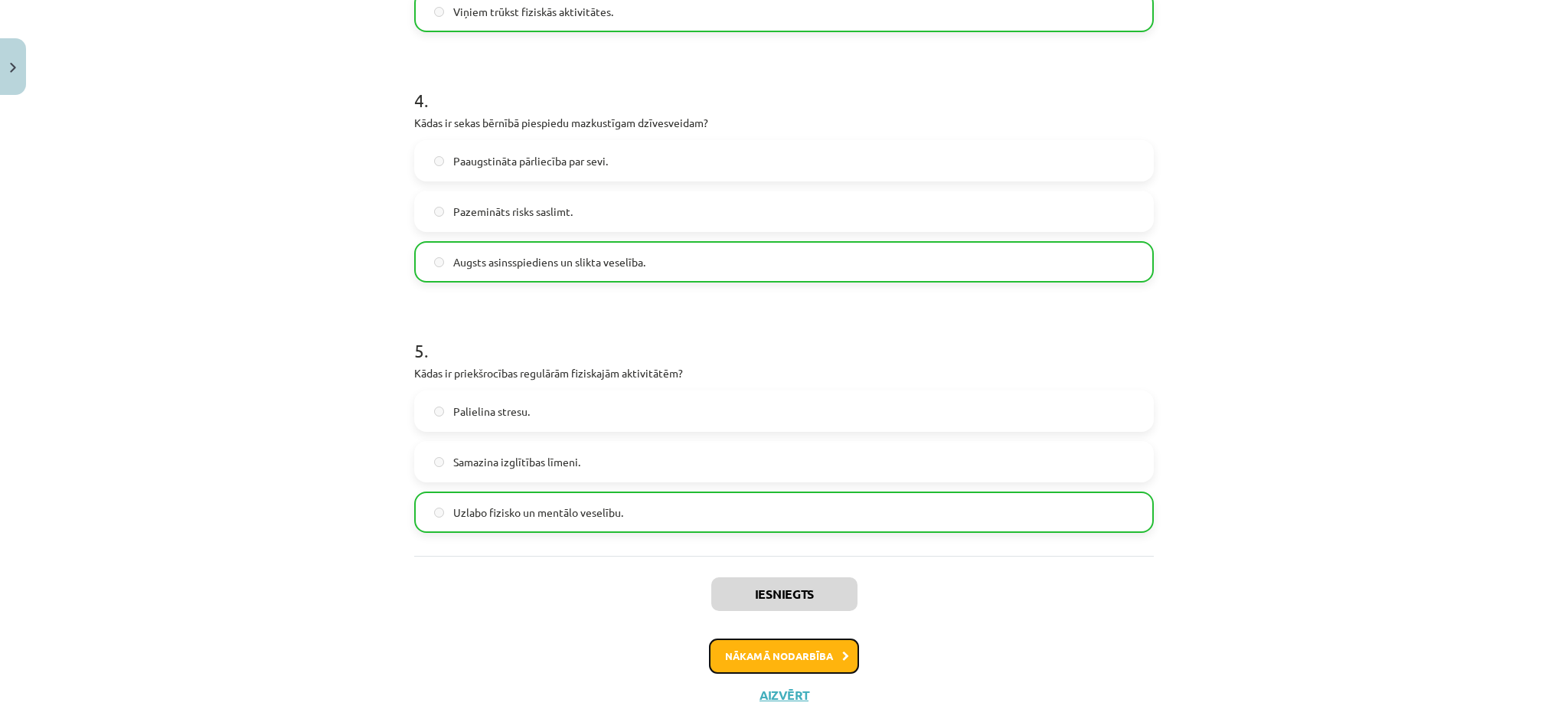
click at [800, 660] on button "Nākamā nodarbība" at bounding box center [783, 657] width 150 height 35
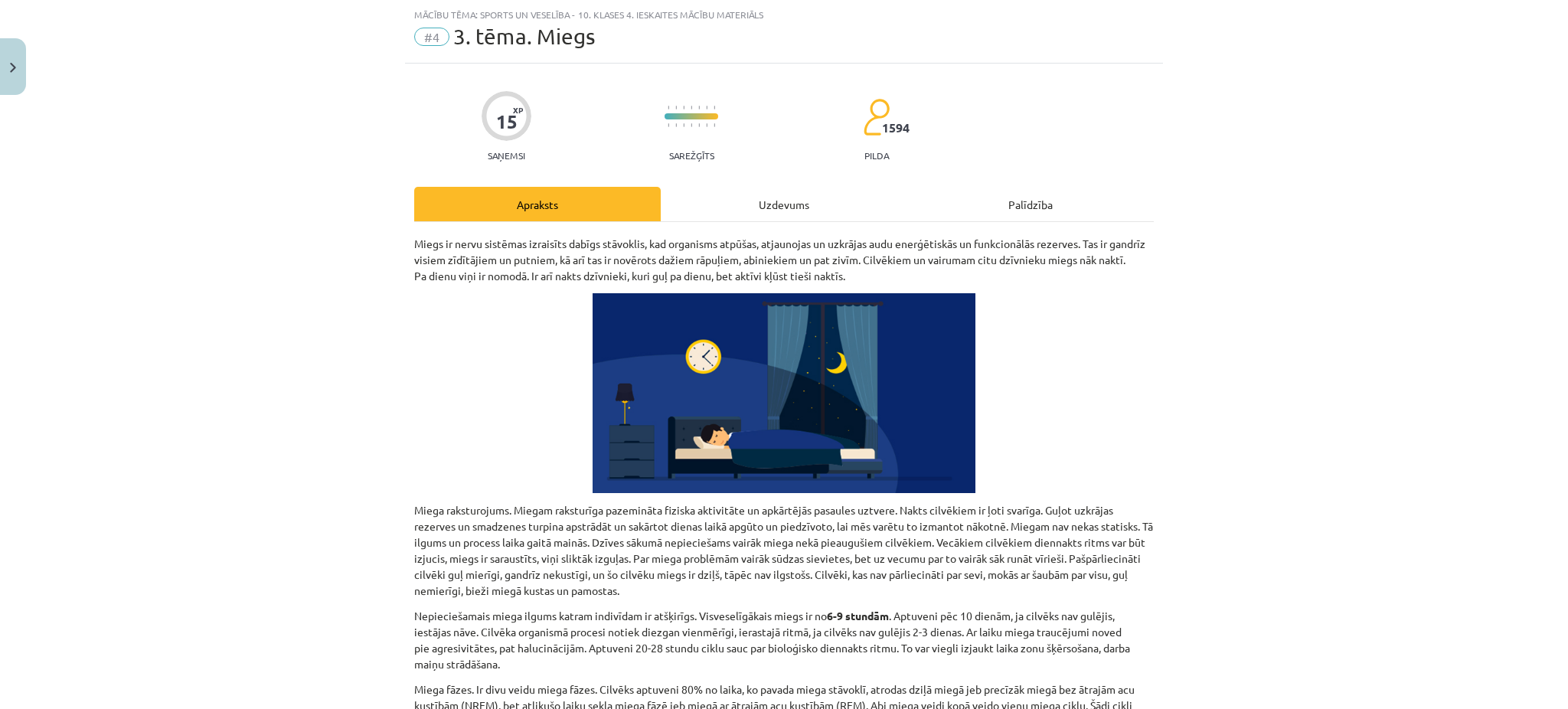
click at [780, 202] on div "Uzdevums" at bounding box center [783, 204] width 246 height 35
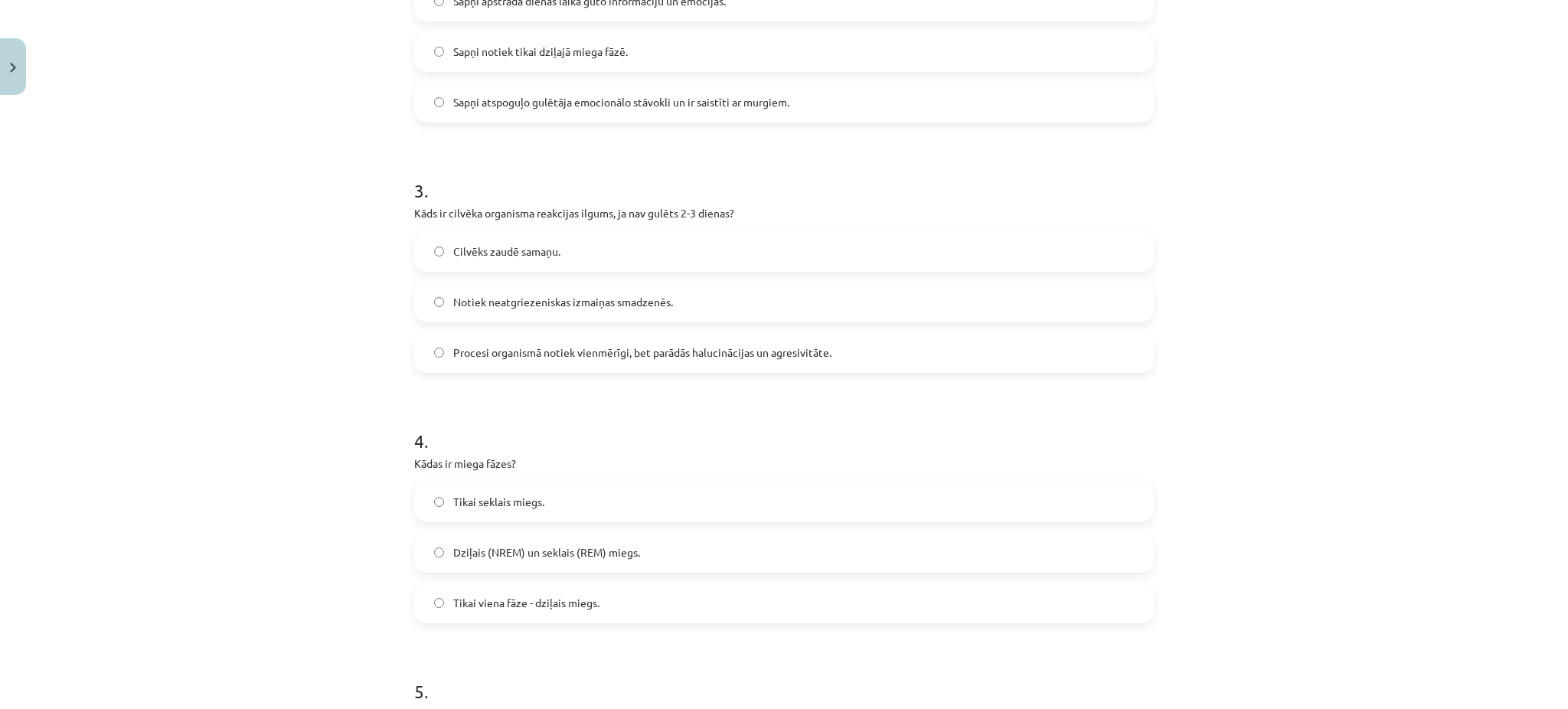
scroll to position [994, 0]
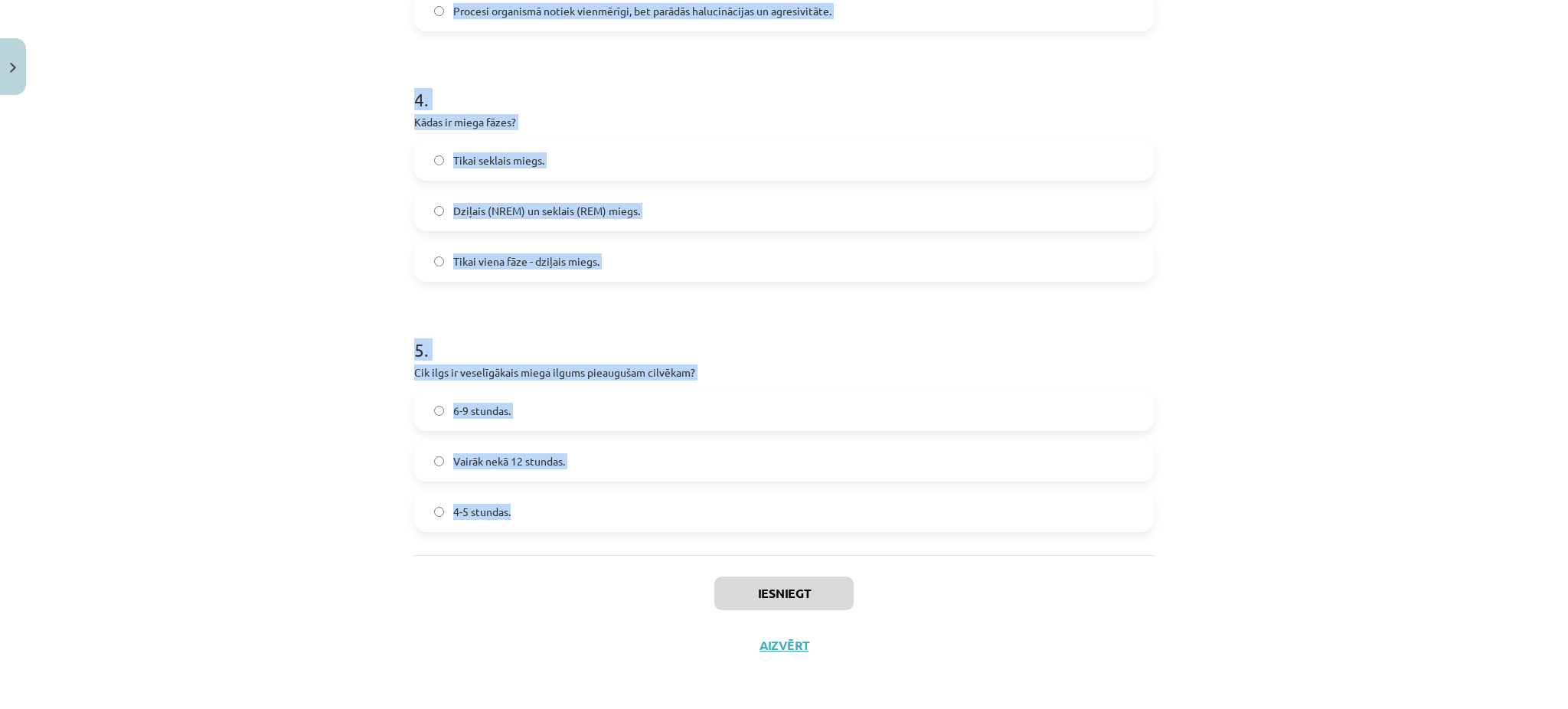
drag, startPoint x: 395, startPoint y: 322, endPoint x: 651, endPoint y: 553, distance: 344.8
click at [651, 553] on div "Mācību tēma: Sports un veselība - 10. klases 4. ieskaites mācību materiāls #4 3…" at bounding box center [784, 354] width 1568 height 709
copy form "Kāda ir trokšņa ietekme uz miegu? Troksnis palīdz gulēt ilgāk. Troksnis neietek…"
click at [152, 194] on div "Mācību tēma: Sports un veselība - 10. klases 4. ieskaites mācību materiāls #4 3…" at bounding box center [784, 354] width 1568 height 709
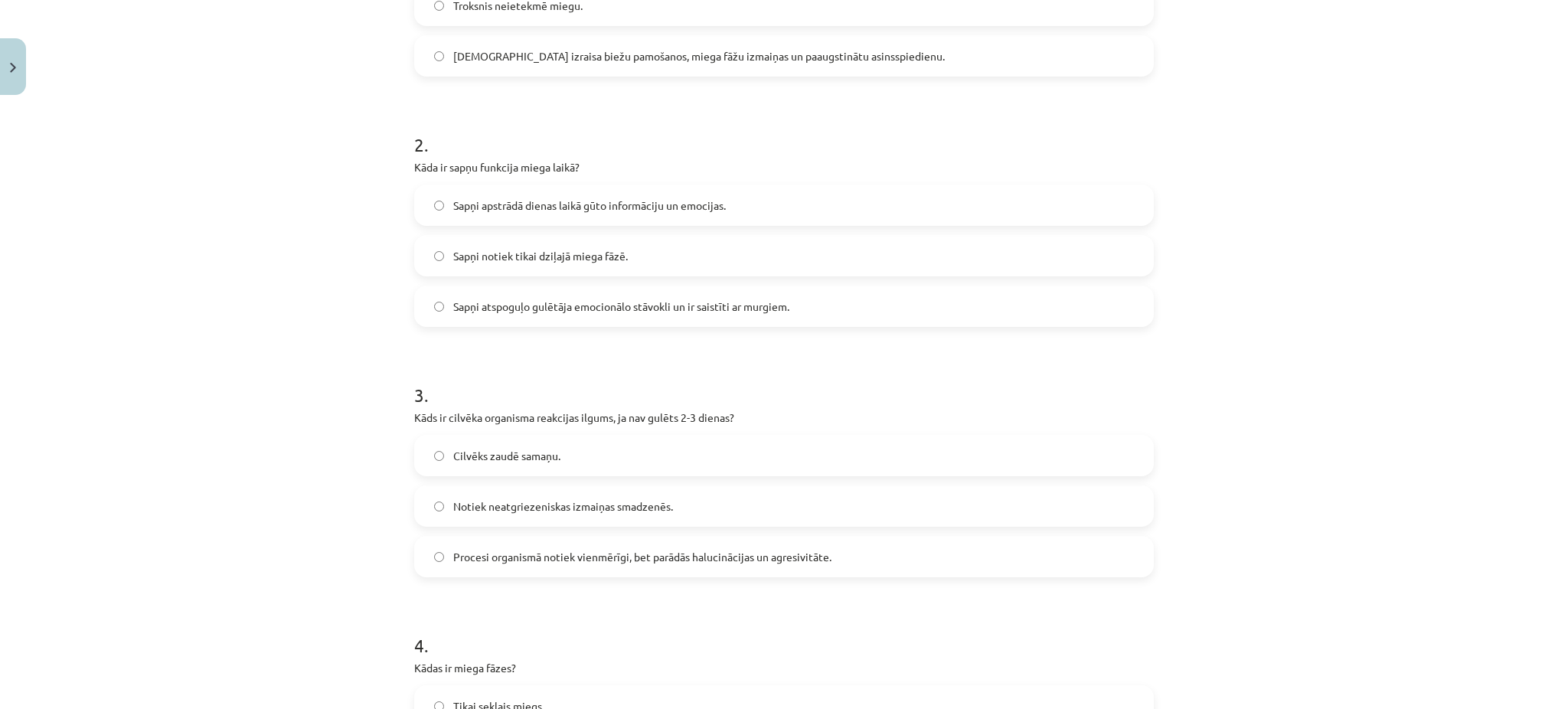
scroll to position [0, 0]
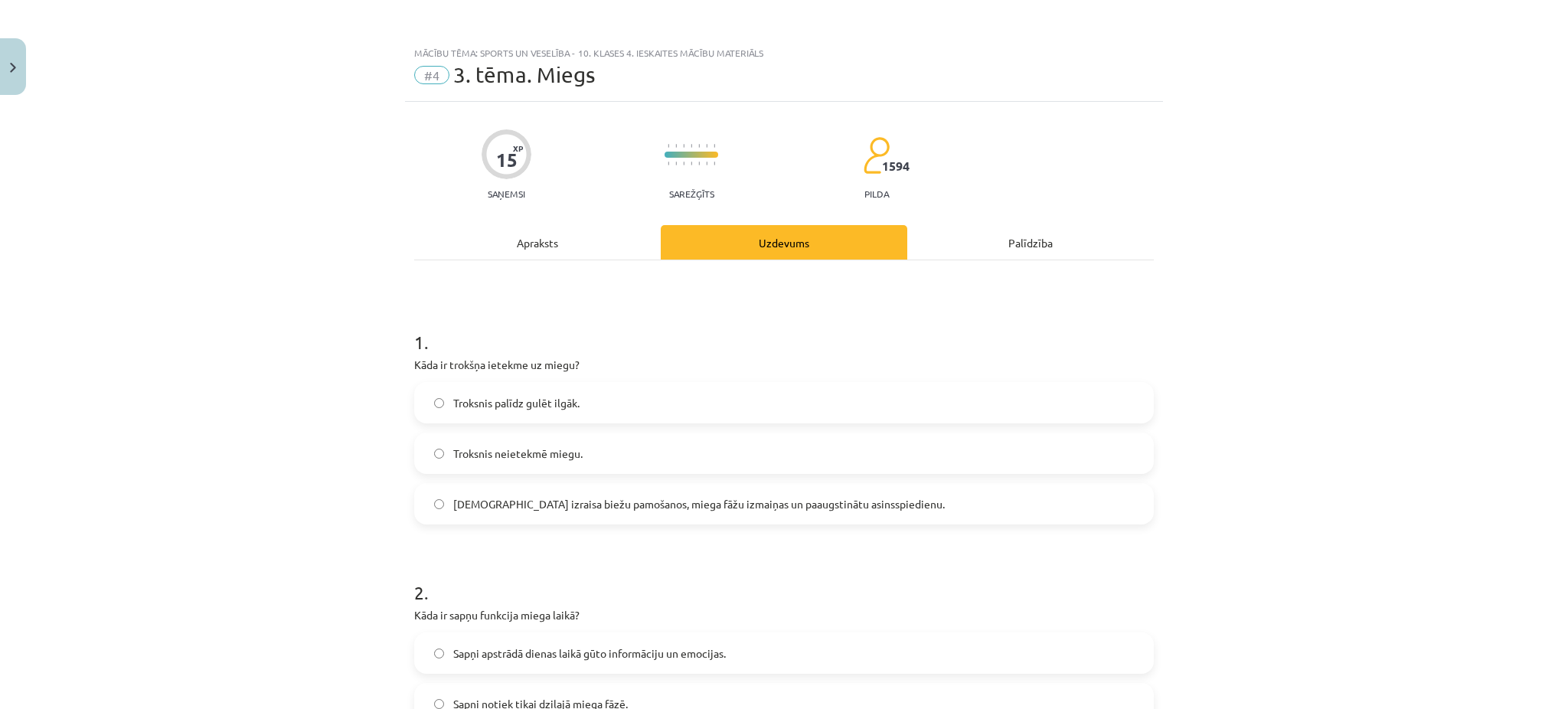
click at [615, 507] on span "Troksnis izraisa biežu pamošanos, miega fāžu izmaiņas un paaugstinātu asinsspie…" at bounding box center [699, 504] width 491 height 16
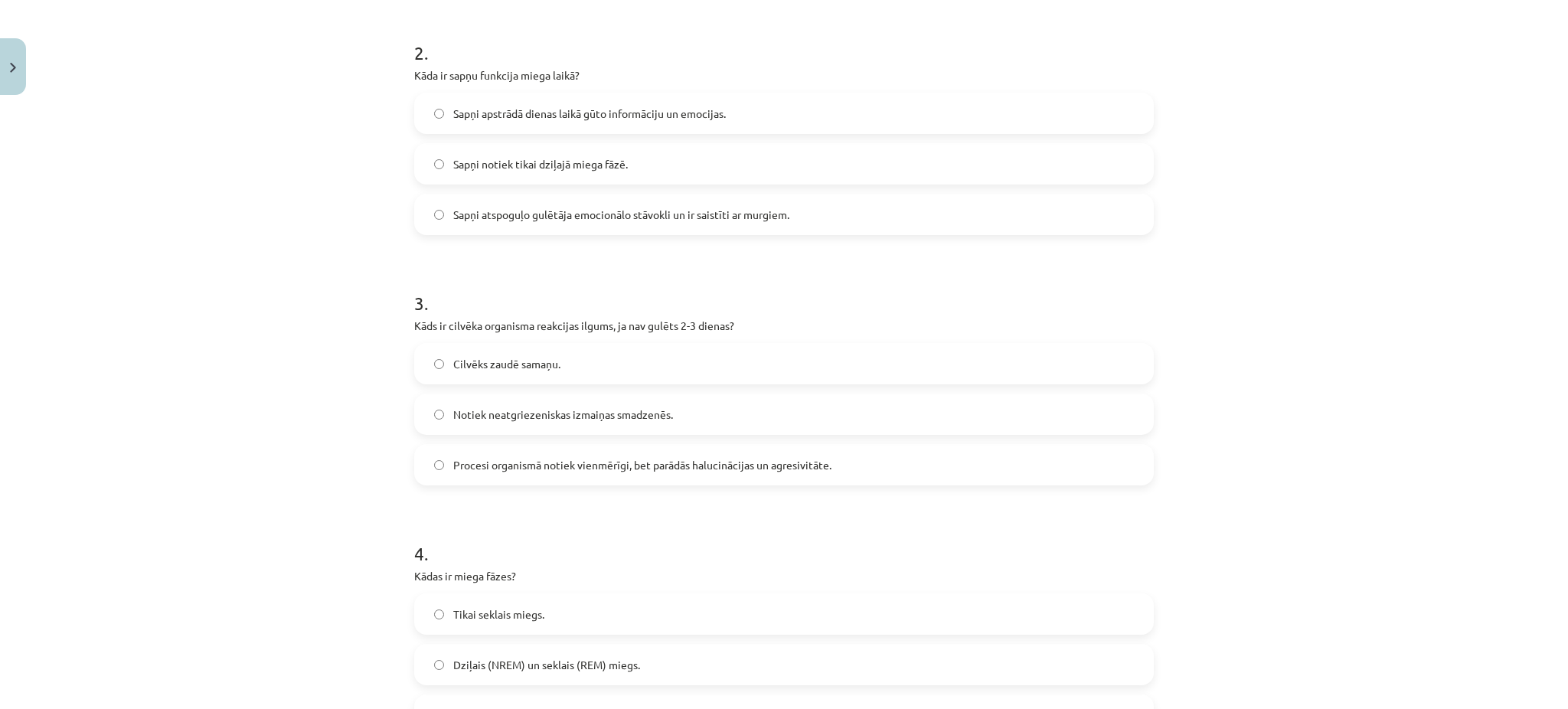
scroll to position [555, 0]
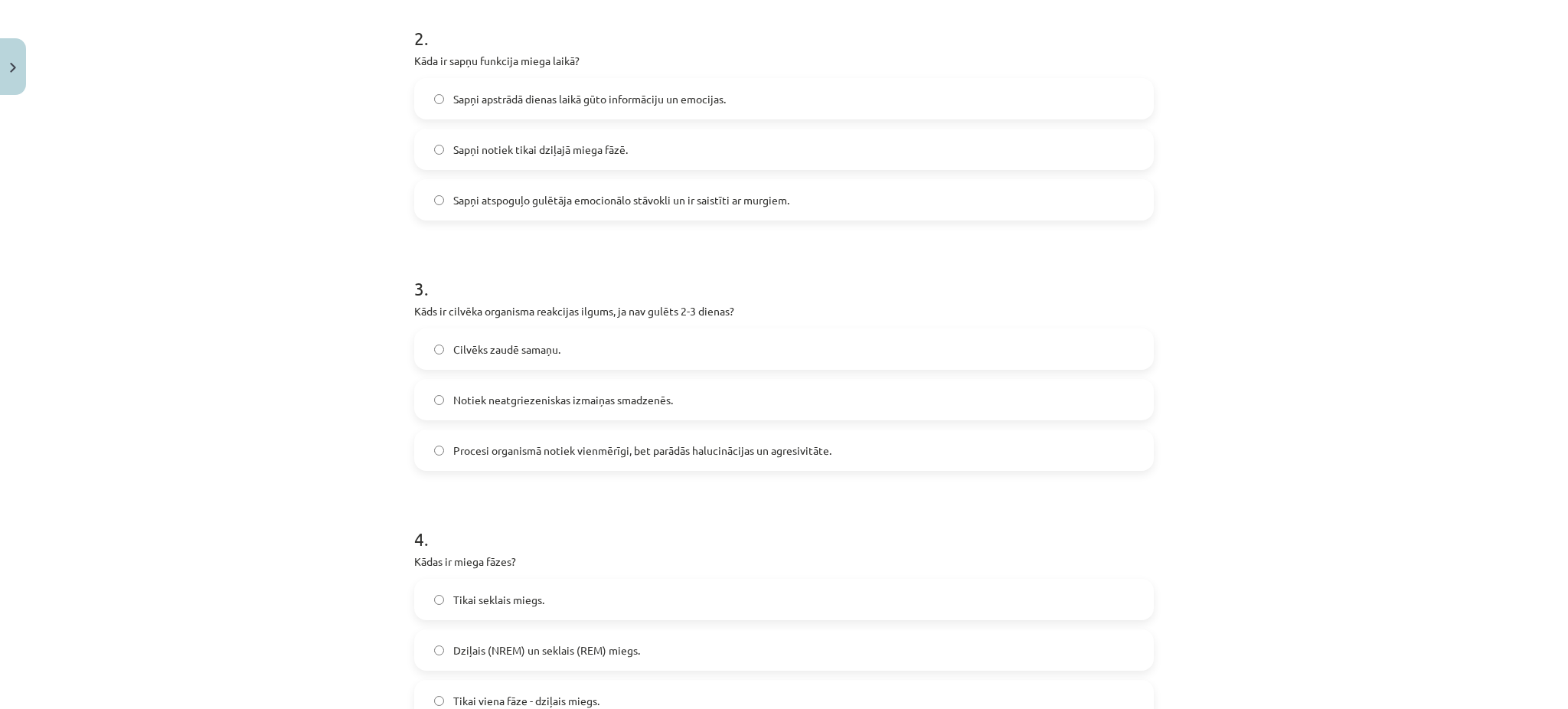
click at [541, 67] on p "Kāda ir sapņu funkcija miega laikā?" at bounding box center [783, 61] width 739 height 16
click at [474, 81] on label "Sapņi apstrādā dienas laikā gūto informāciju un emocijas." at bounding box center [783, 99] width 736 height 38
click at [481, 445] on span "Procesi organismā notiek vienmērīgi, bet parādās halucinācijas un agresivitāte." at bounding box center [642, 450] width 379 height 16
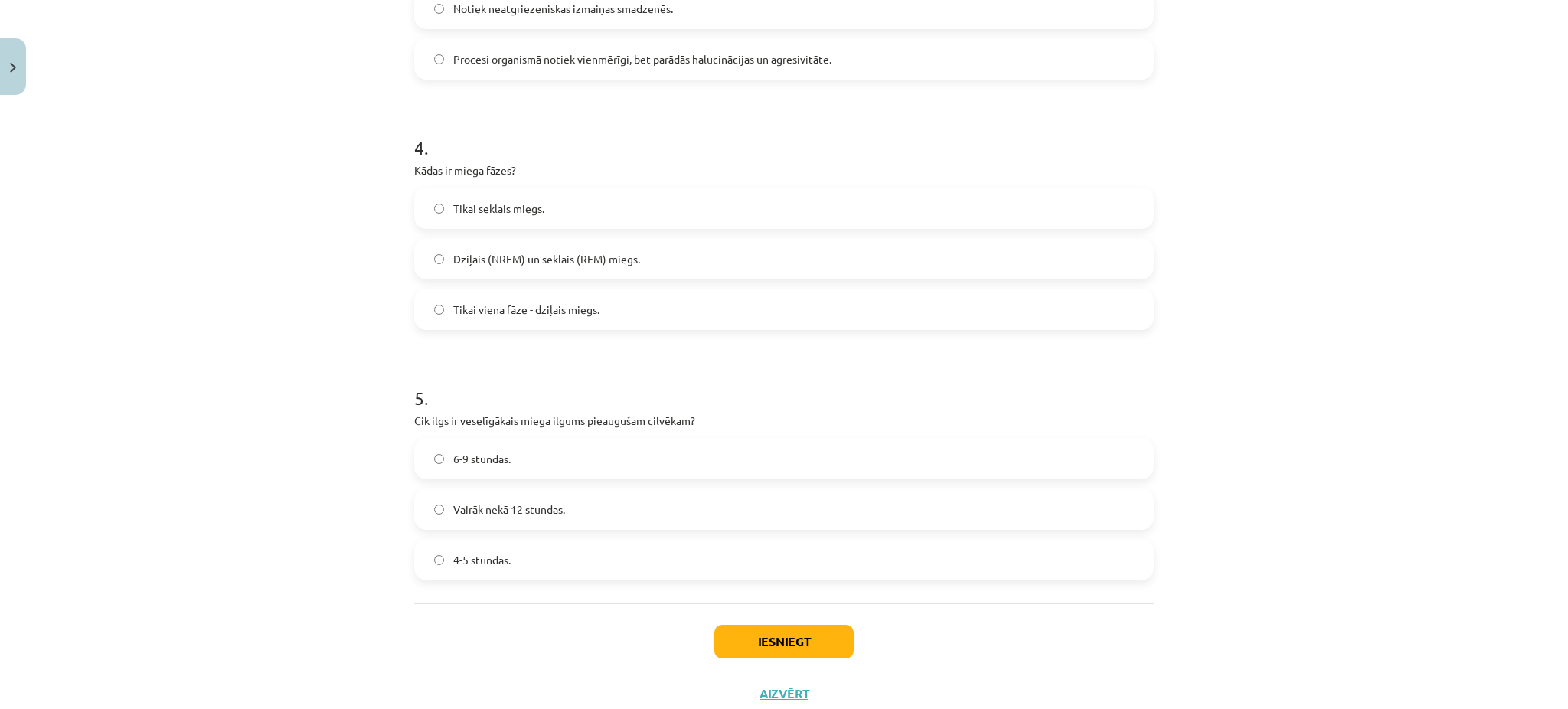
scroll to position [994, 0]
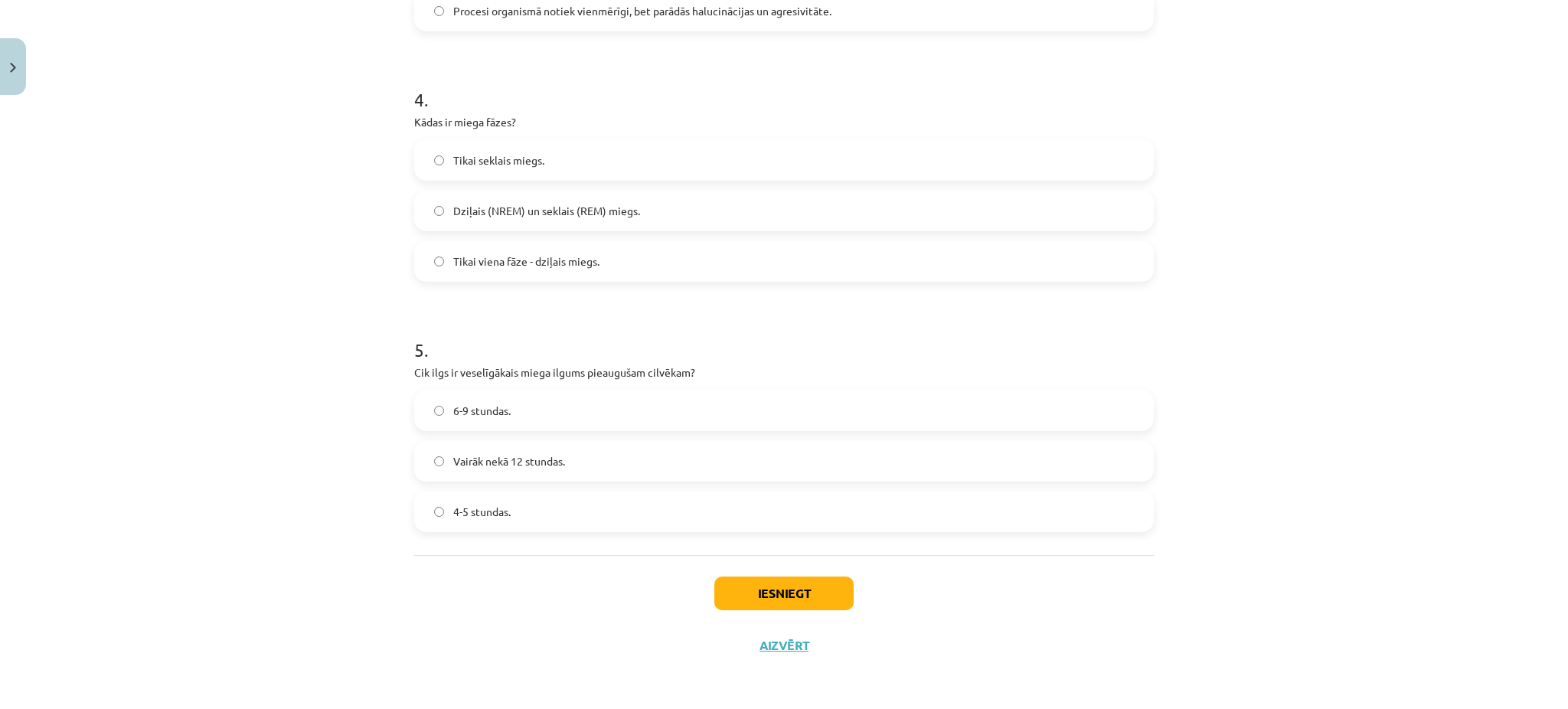
click at [461, 404] on span "6-9 stundas." at bounding box center [481, 410] width 58 height 16
click at [519, 200] on label "Dziļais (NREM) un seklais (REM) miegs." at bounding box center [783, 210] width 736 height 38
click at [741, 596] on button "Iesniegt" at bounding box center [783, 594] width 139 height 34
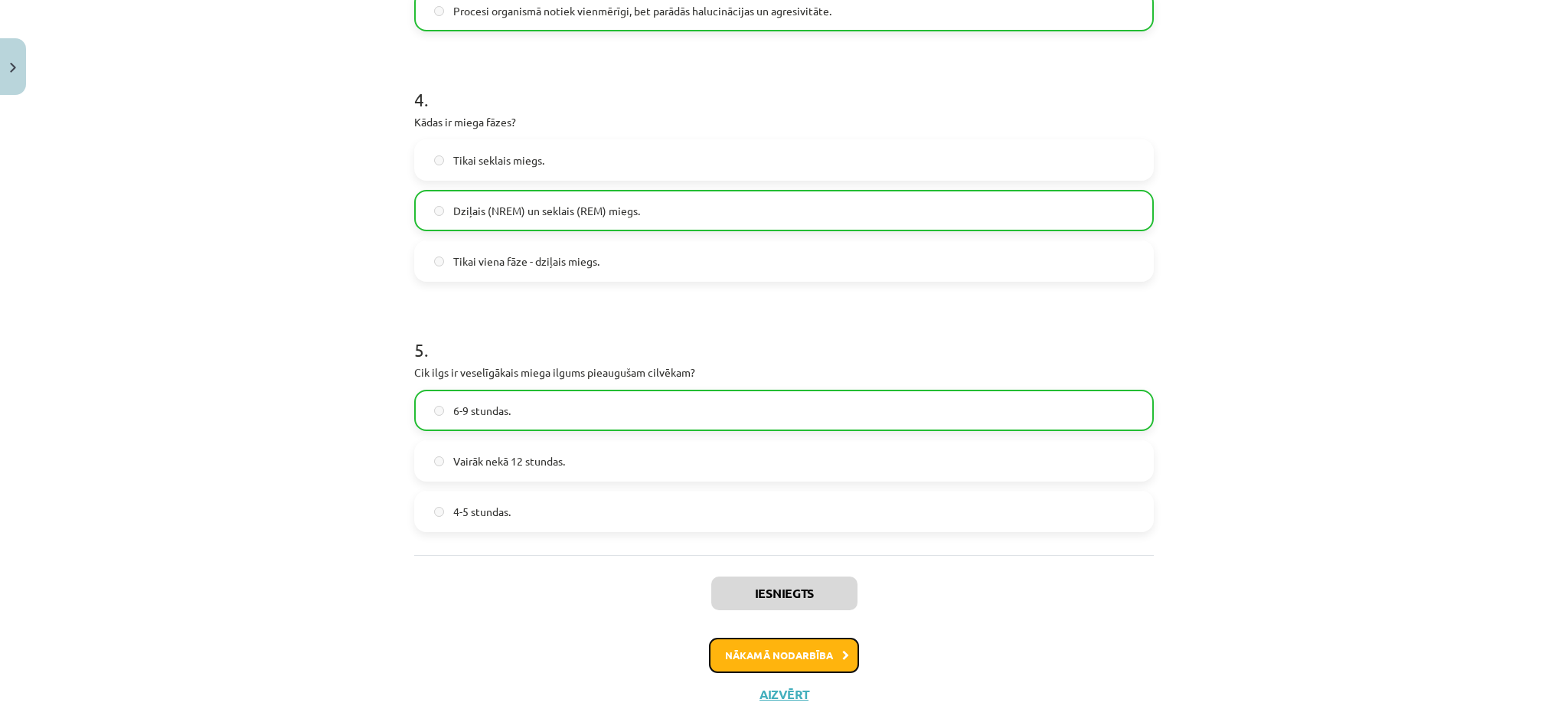
click at [806, 656] on button "Nākamā nodarbība" at bounding box center [783, 656] width 150 height 35
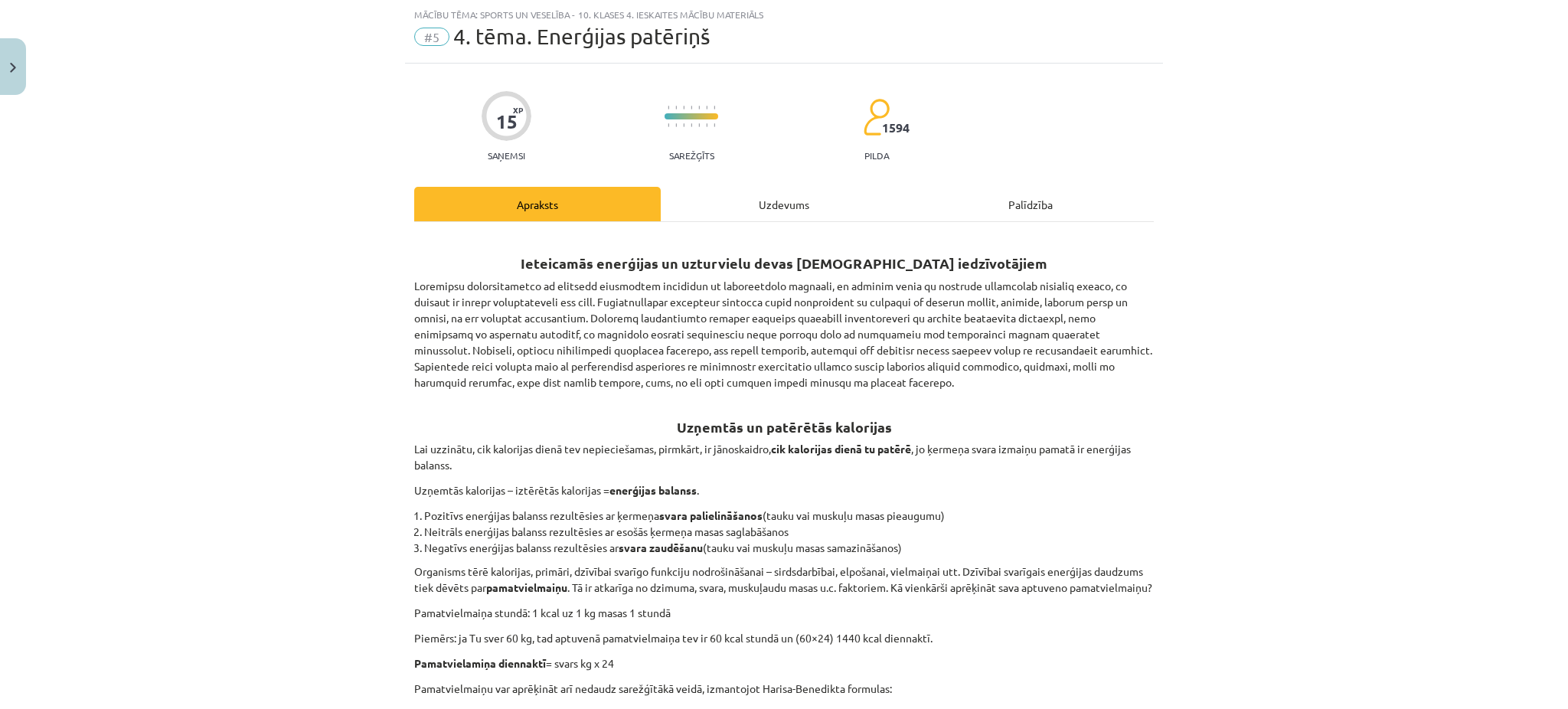
click at [768, 197] on div "Uzdevums" at bounding box center [783, 204] width 246 height 35
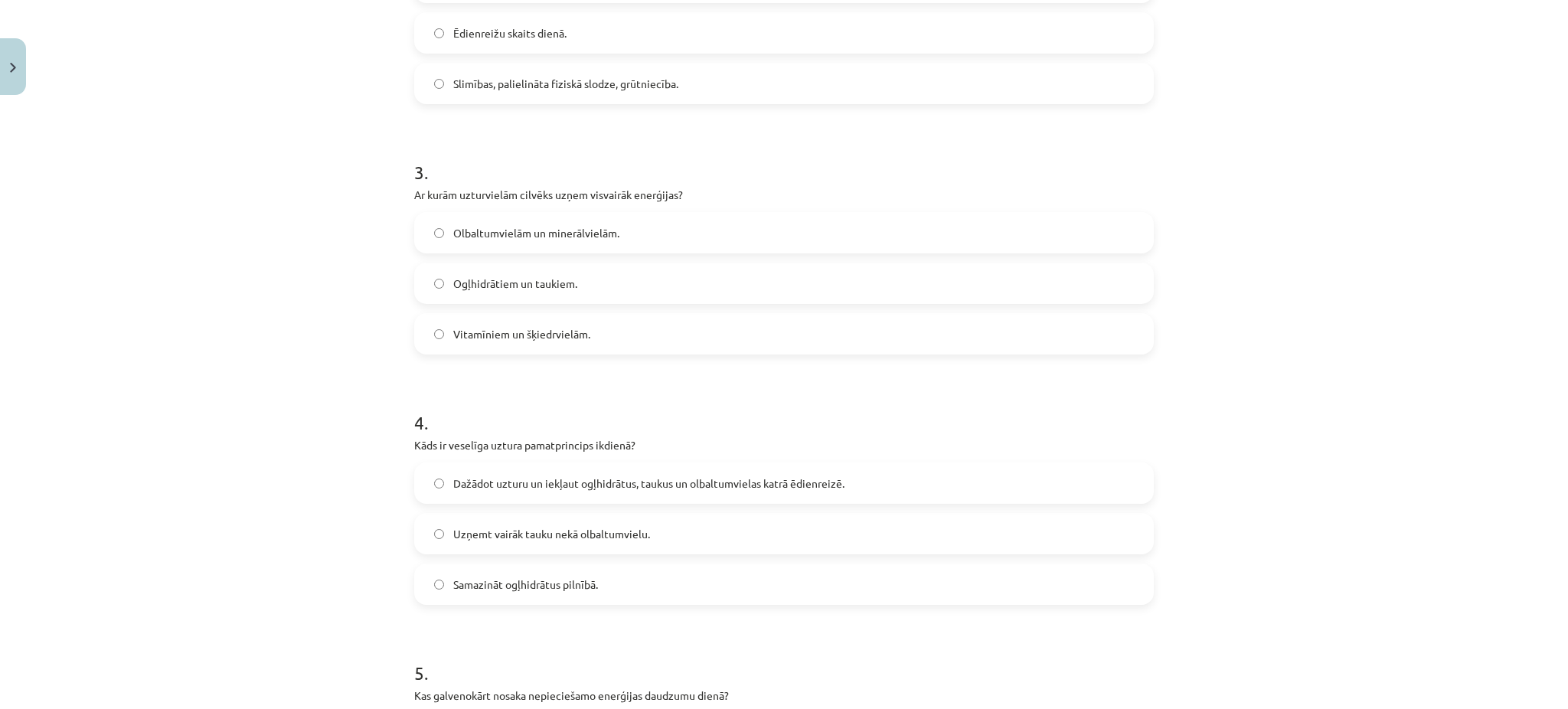
scroll to position [994, 0]
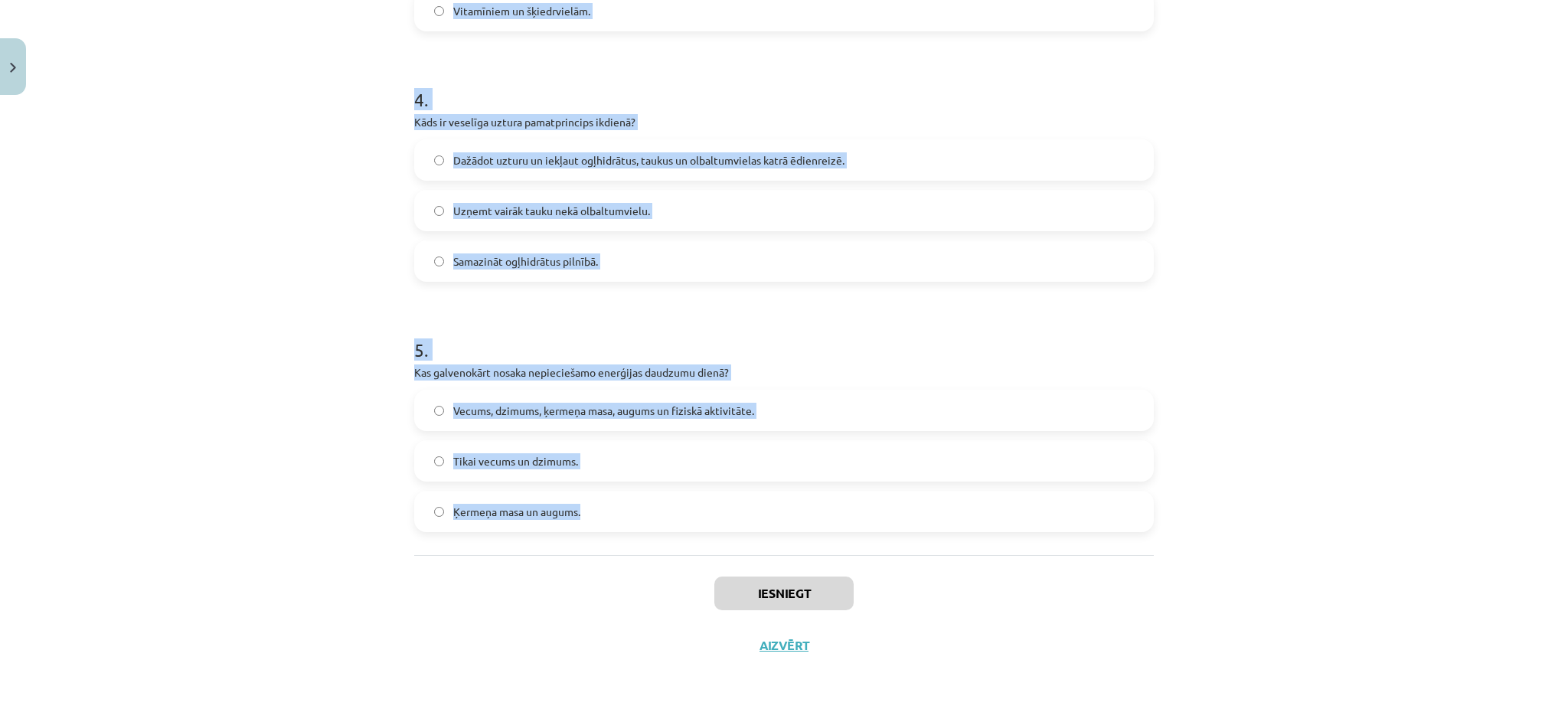
drag, startPoint x: 388, startPoint y: 331, endPoint x: 634, endPoint y: 535, distance: 319.6
click at [634, 535] on div "Mācību tēma: Sports un veselība - 10. klases 4. ieskaites mācību materiāls #5 4…" at bounding box center [784, 354] width 1568 height 709
copy form "Kas var palīdzēt līdzsvarot uzņemto un patērēto enerģiju? Tikai uztura plāns. F…"
click at [210, 258] on div "Mācību tēma: Sports un veselība - 10. klases 4. ieskaites mācību materiāls #5 4…" at bounding box center [784, 354] width 1568 height 709
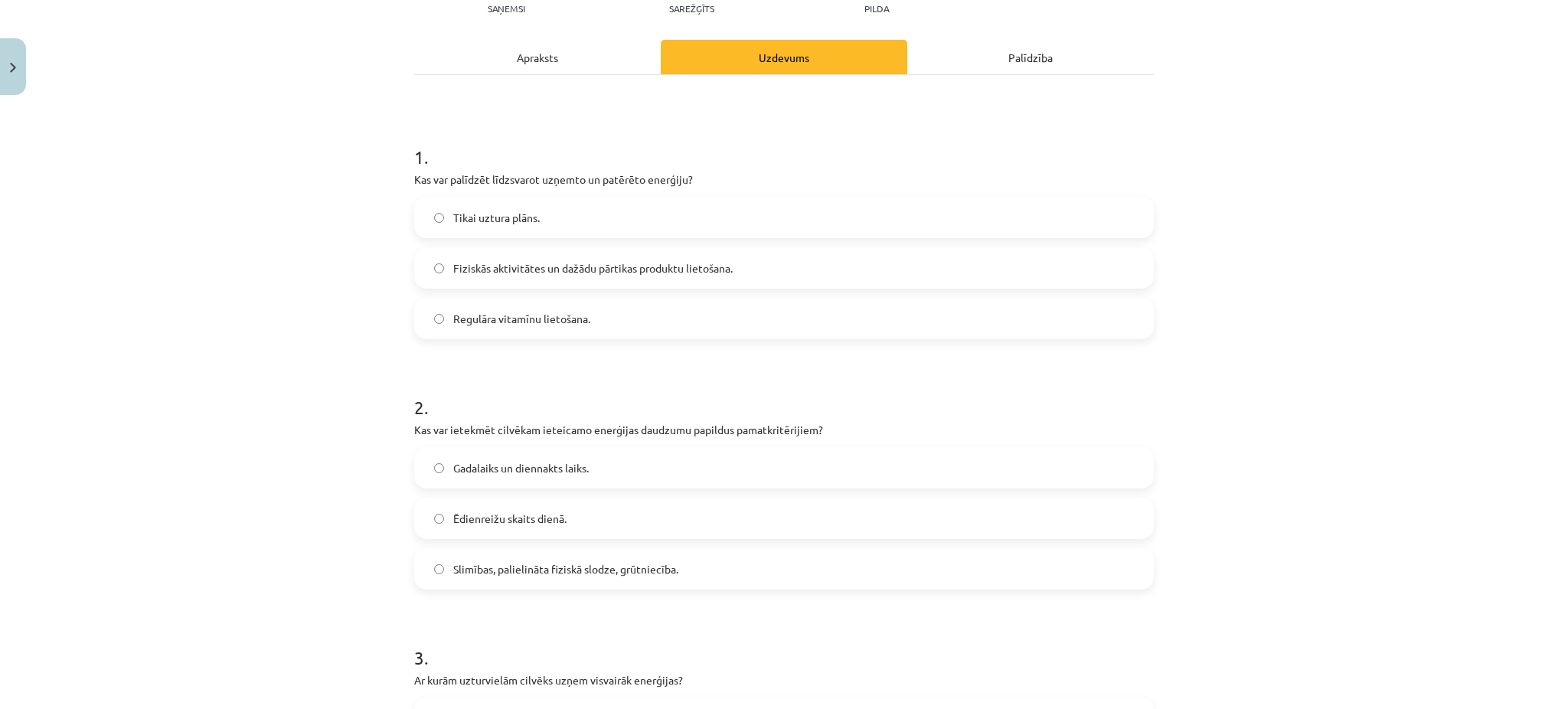
scroll to position [177, 0]
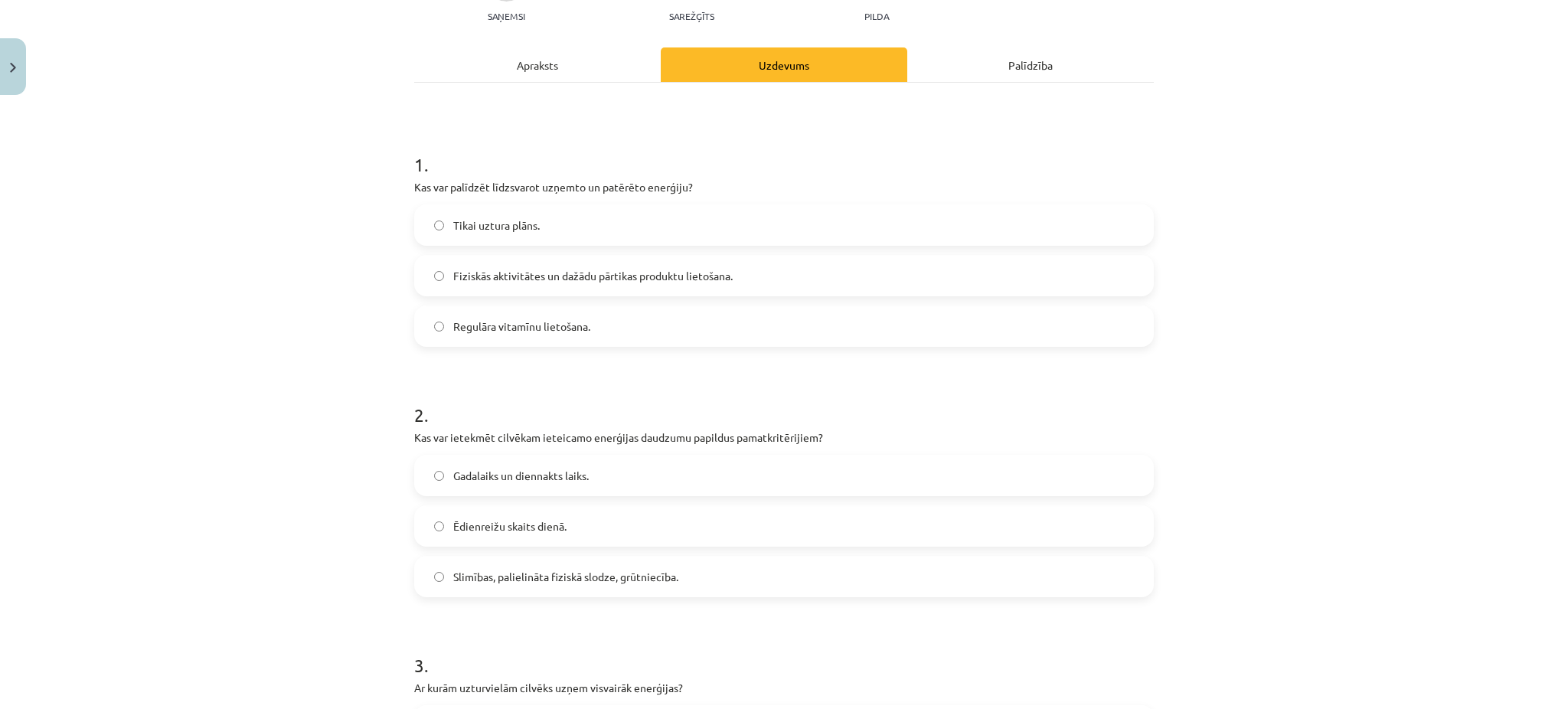
click at [505, 257] on label "Fiziskās aktivitātes un dažādu pārtikas produktu lietošana." at bounding box center [783, 276] width 736 height 38
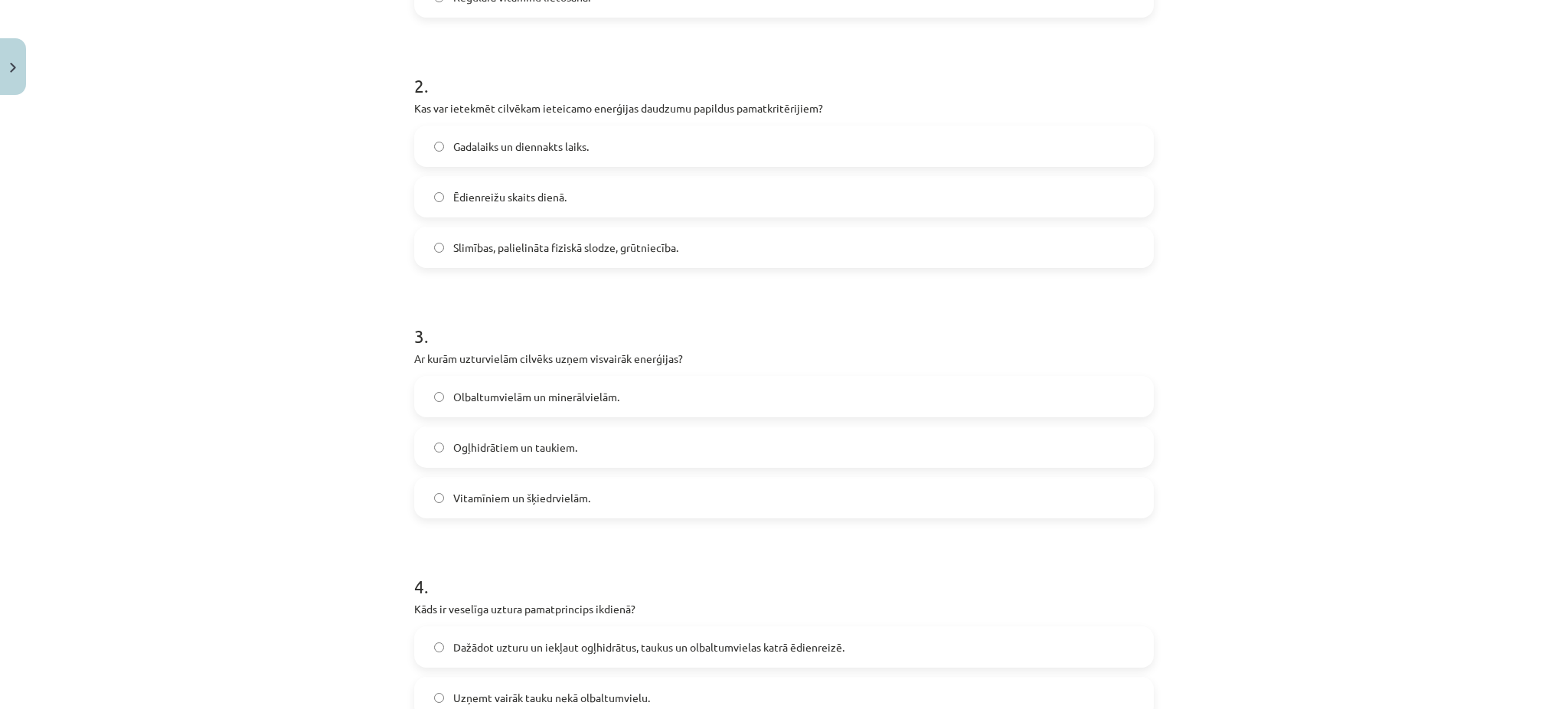
scroll to position [506, 0]
click at [537, 250] on span "Slimības, palielināta fiziskā slodze, grūtniecība." at bounding box center [565, 248] width 225 height 16
click at [536, 442] on span "Ogļhidrātiem un taukiem." at bounding box center [515, 448] width 124 height 16
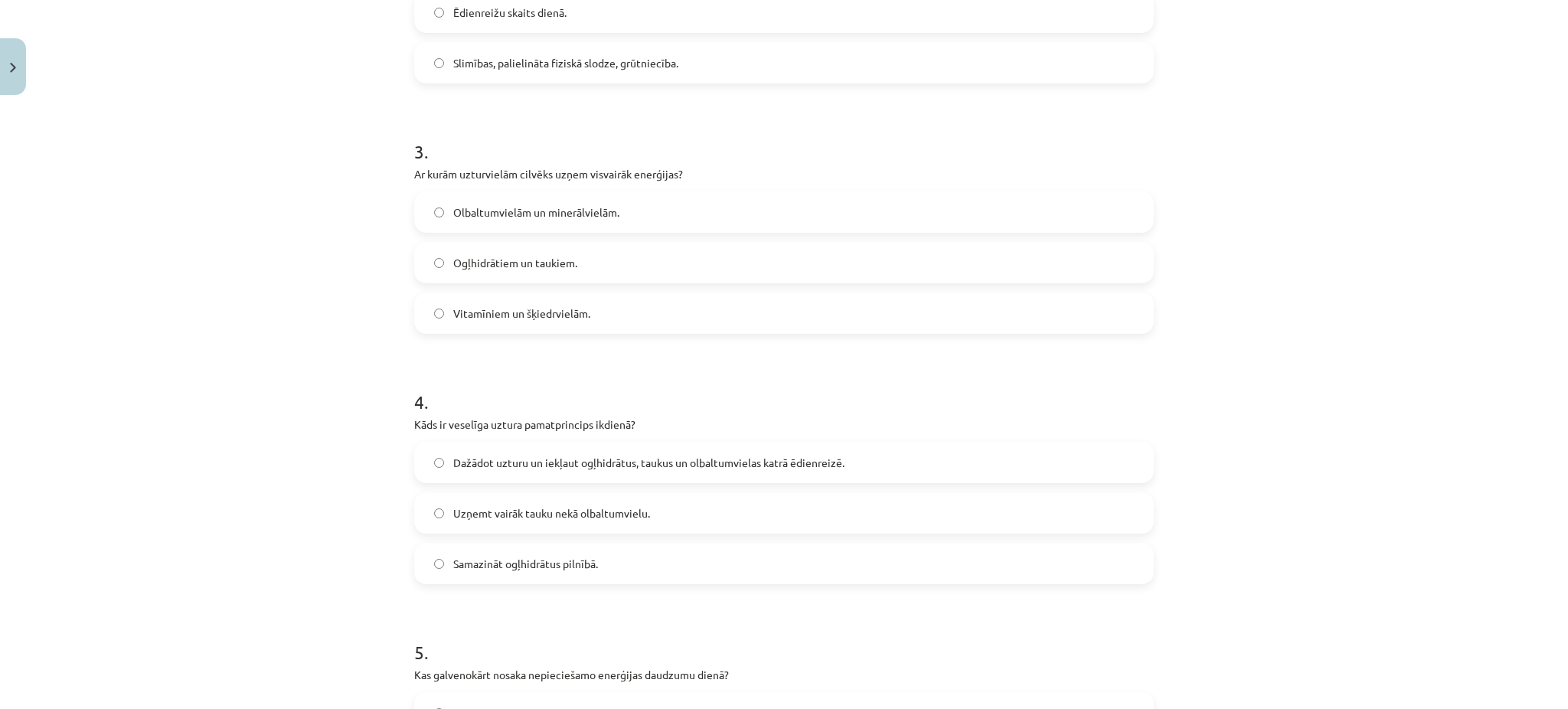
scroll to position [794, 0]
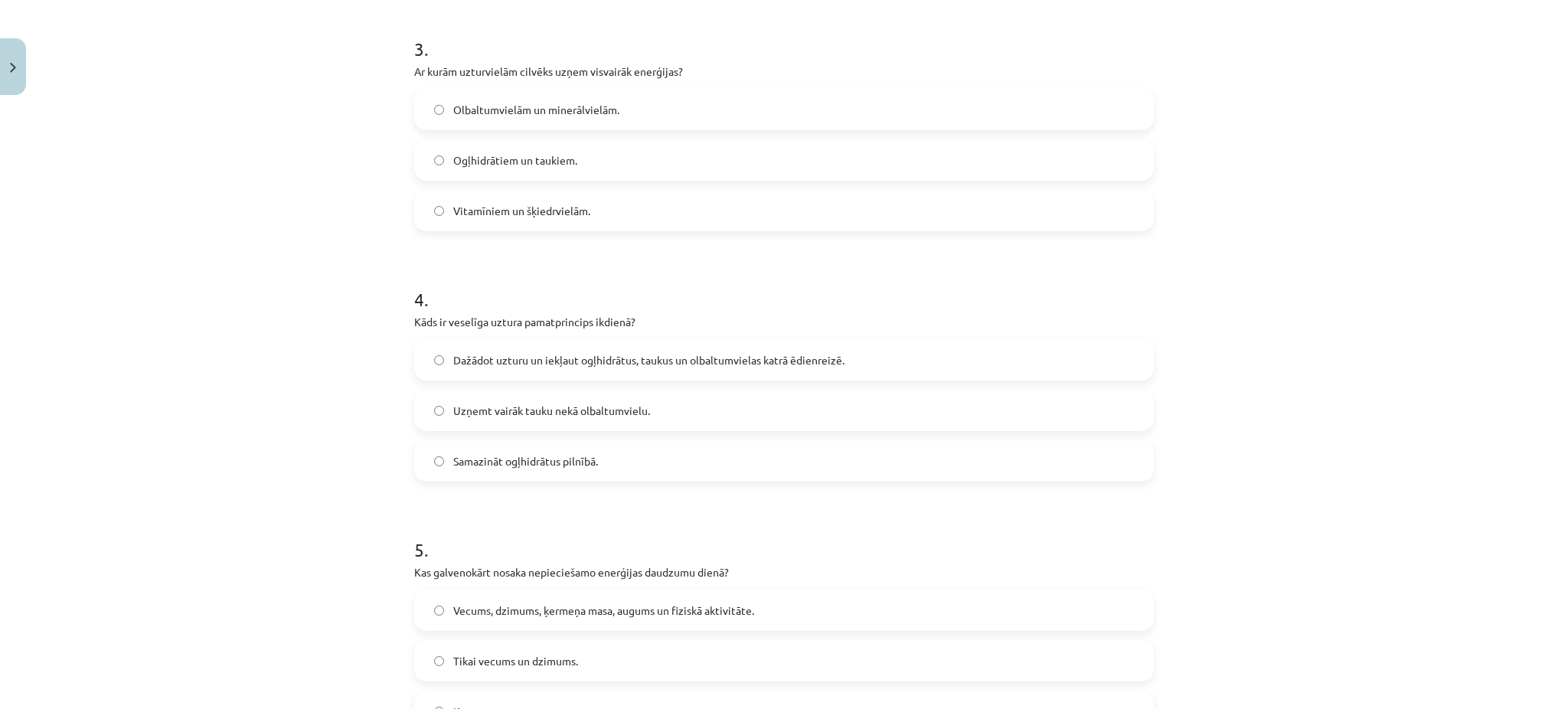
click at [560, 359] on span "Dažādot uzturu un iekļaut ogļhidrātus, taukus un olbaltumvielas katrā ēdienreiz…" at bounding box center [648, 360] width 391 height 16
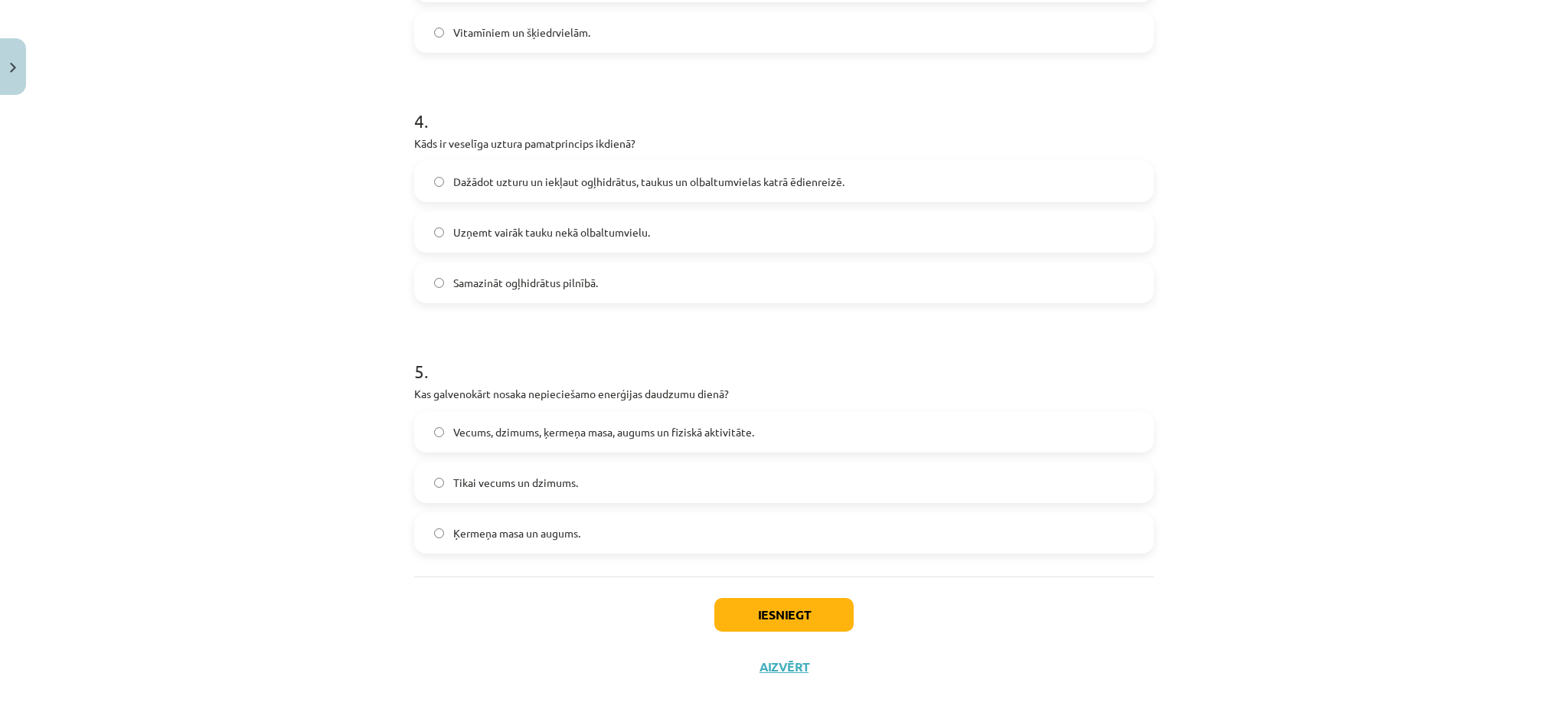
scroll to position [994, 0]
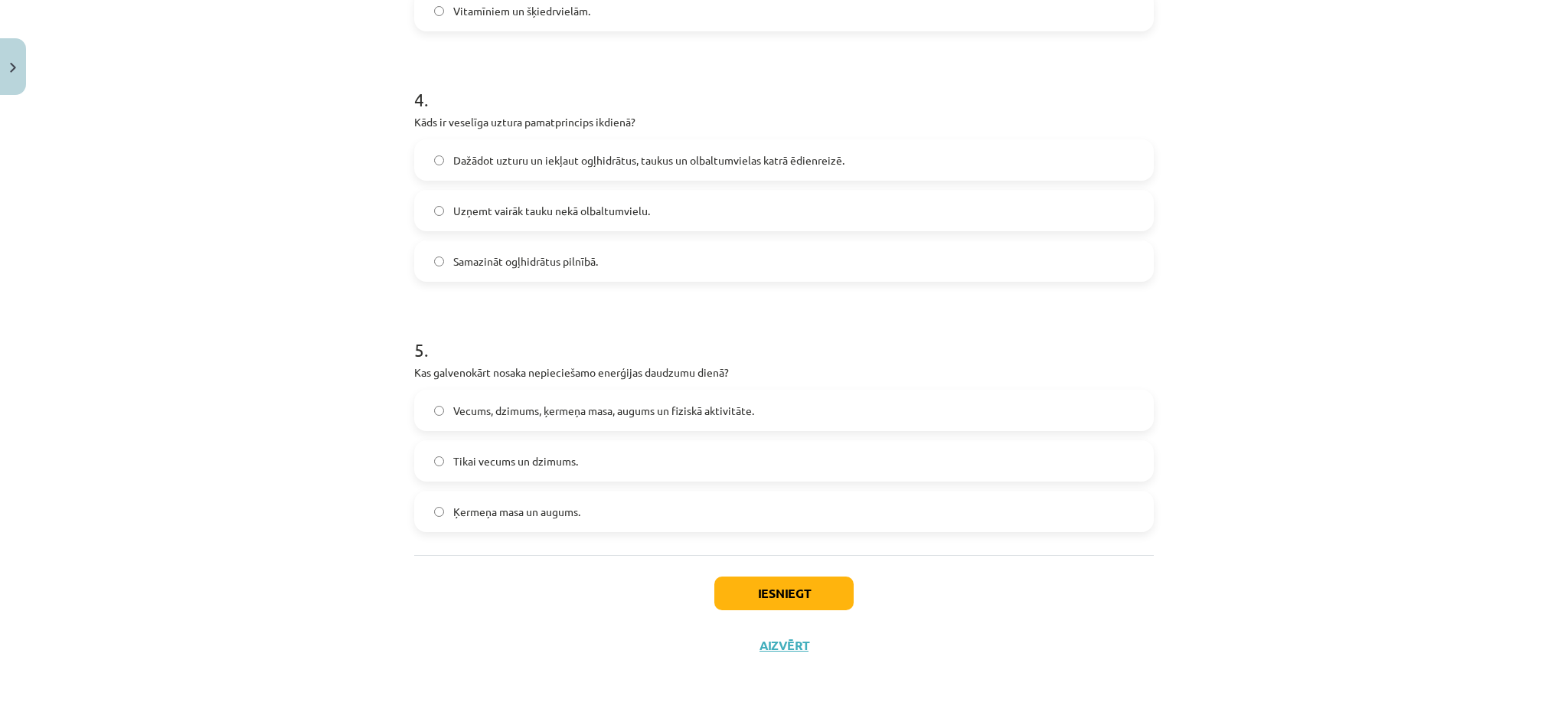
click at [587, 400] on label "Vecums, dzimums, ķermeņa masa, augums un fiziskā aktivitāte." at bounding box center [783, 410] width 736 height 38
click at [729, 595] on button "Iesniegt" at bounding box center [783, 594] width 139 height 34
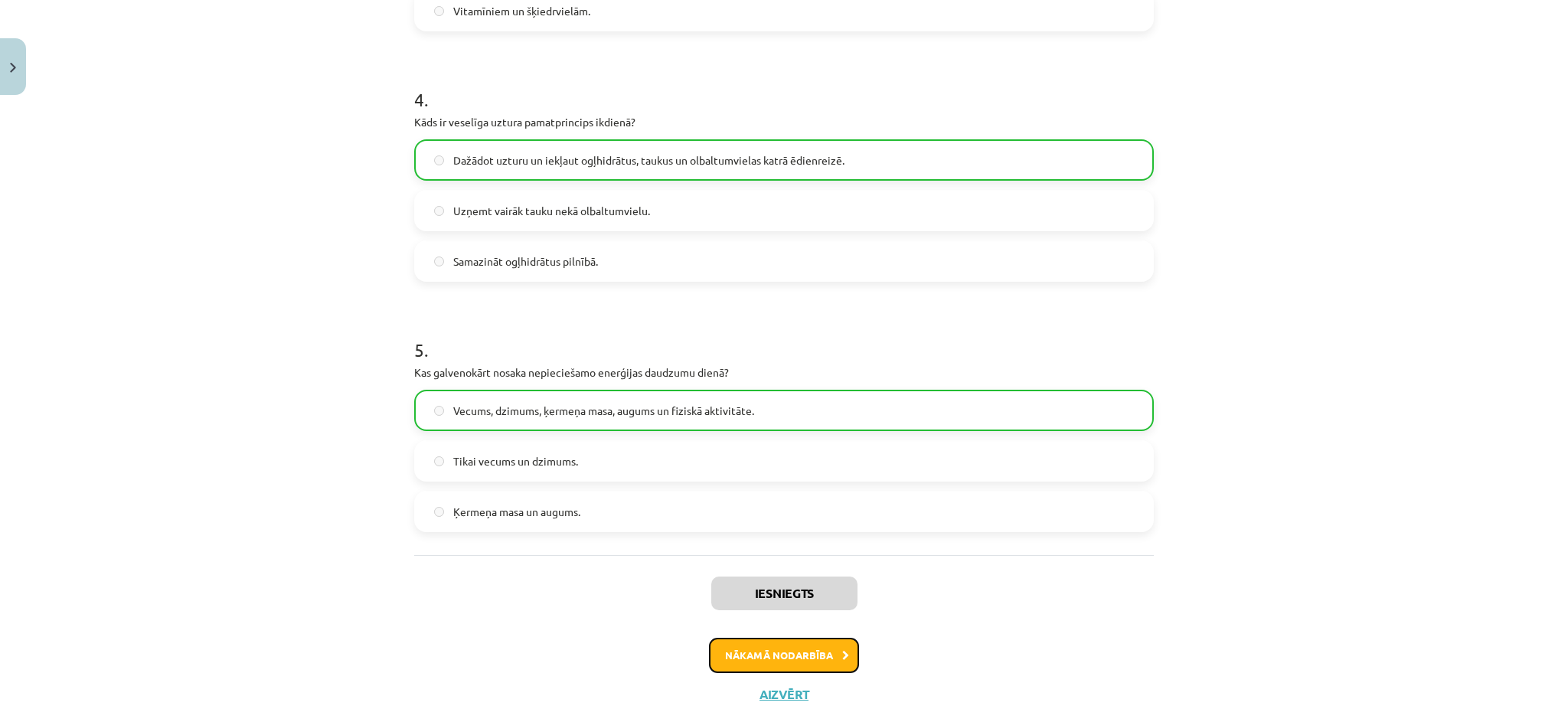
click at [752, 643] on button "Nākamā nodarbība" at bounding box center [783, 656] width 150 height 35
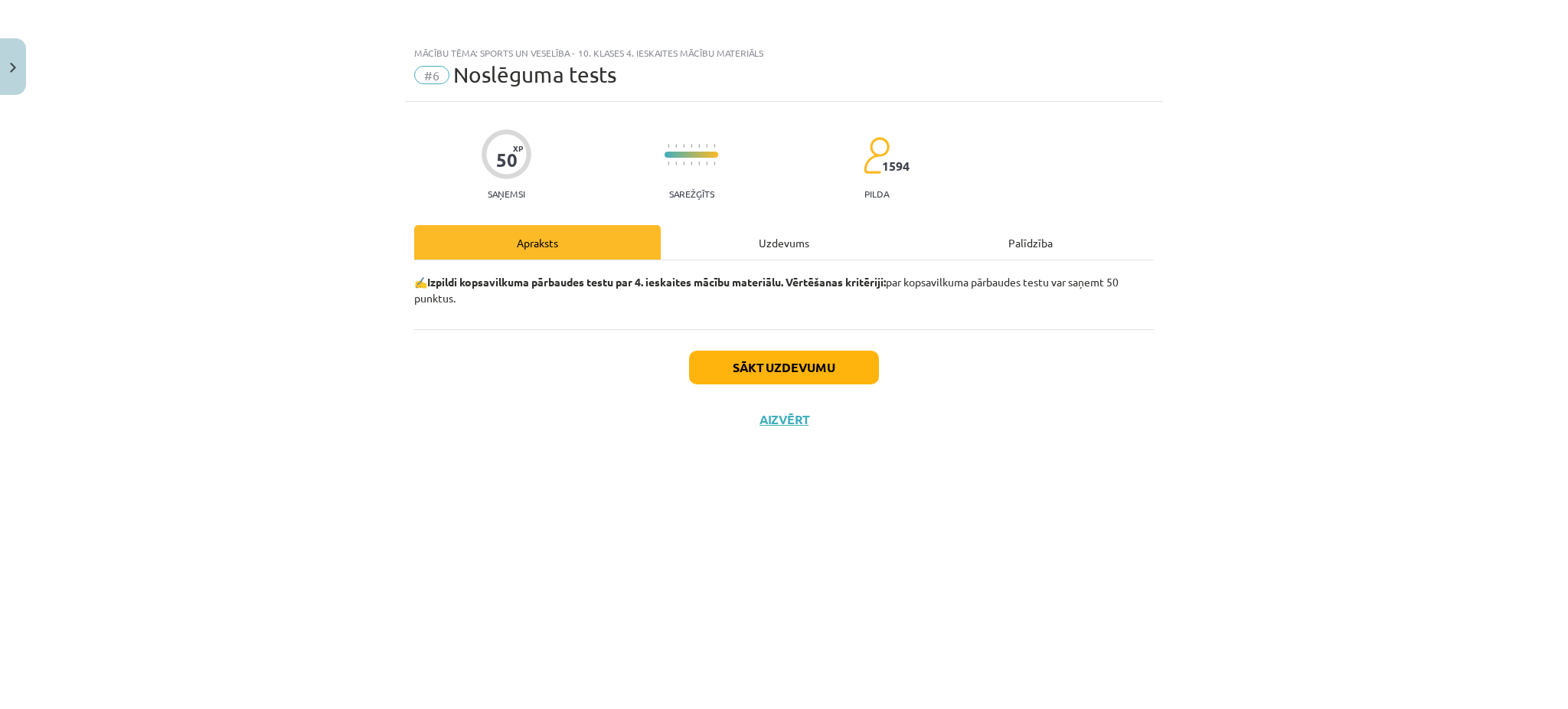
scroll to position [0, 0]
click at [787, 230] on div "Uzdevums" at bounding box center [783, 242] width 246 height 35
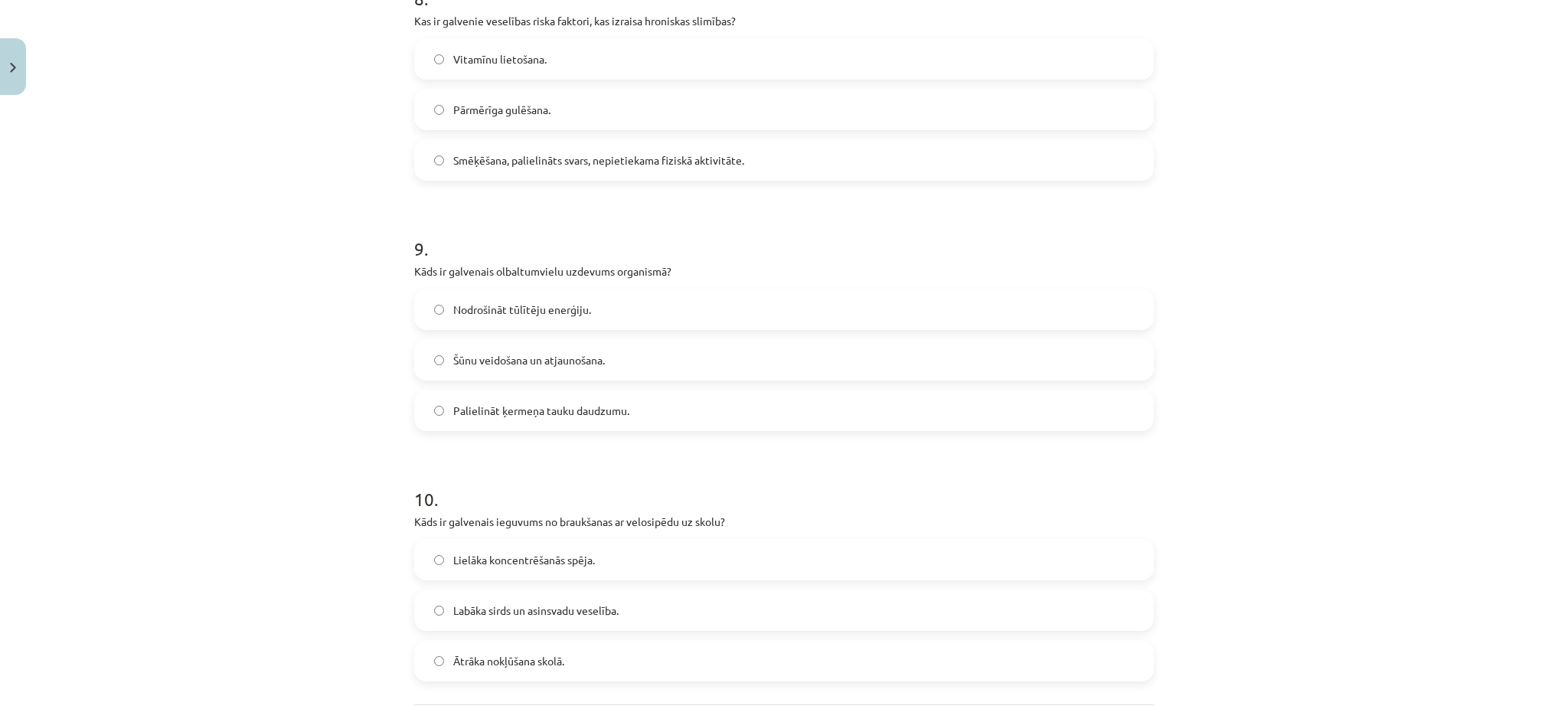
scroll to position [2246, 0]
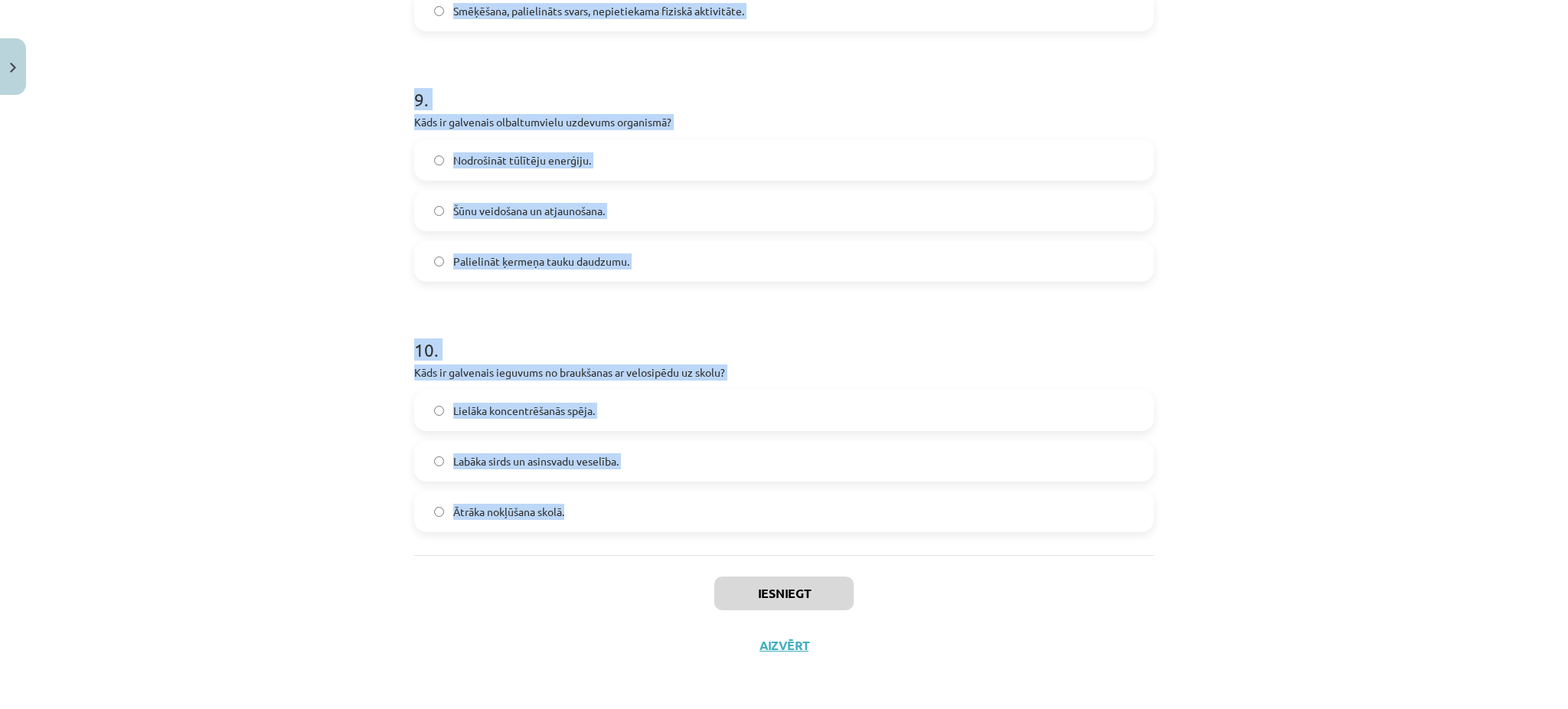
drag, startPoint x: 402, startPoint y: 363, endPoint x: 647, endPoint y: 549, distance: 307.6
copy form "Kas var būt sekas ilgstošai fiziskās aktivitātes trūkumam bērniem? Uzlabota red…"
click at [172, 177] on div "Mācību tēma: Sports un veselība - 10. klases 4. ieskaites mācību materiāls #6 N…" at bounding box center [784, 354] width 1568 height 709
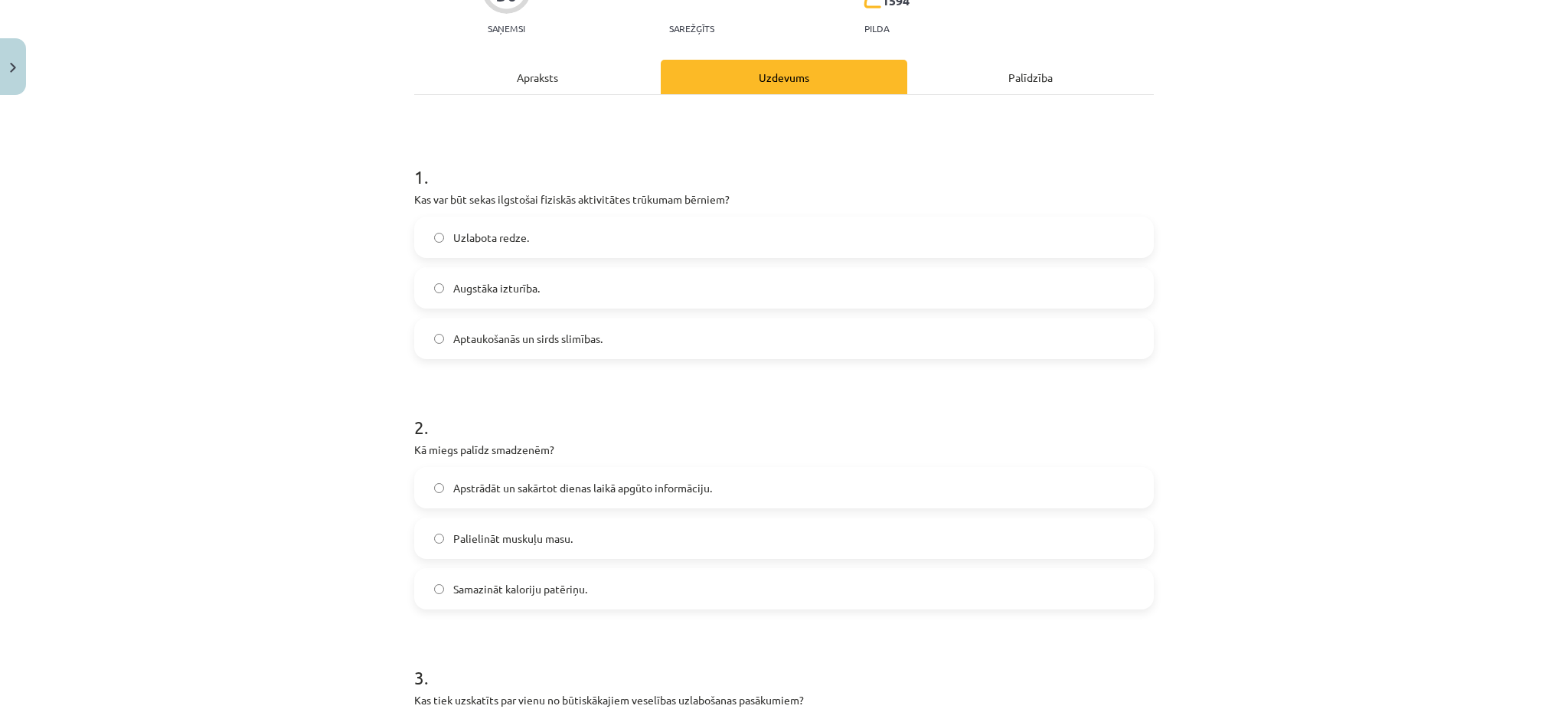
scroll to position [163, 0]
click at [581, 330] on label "Aptaukošanās un sirds slimības." at bounding box center [783, 341] width 736 height 38
click at [573, 485] on span "Apstrādāt un sakārtot dienas laikā apgūto informāciju." at bounding box center [582, 490] width 259 height 16
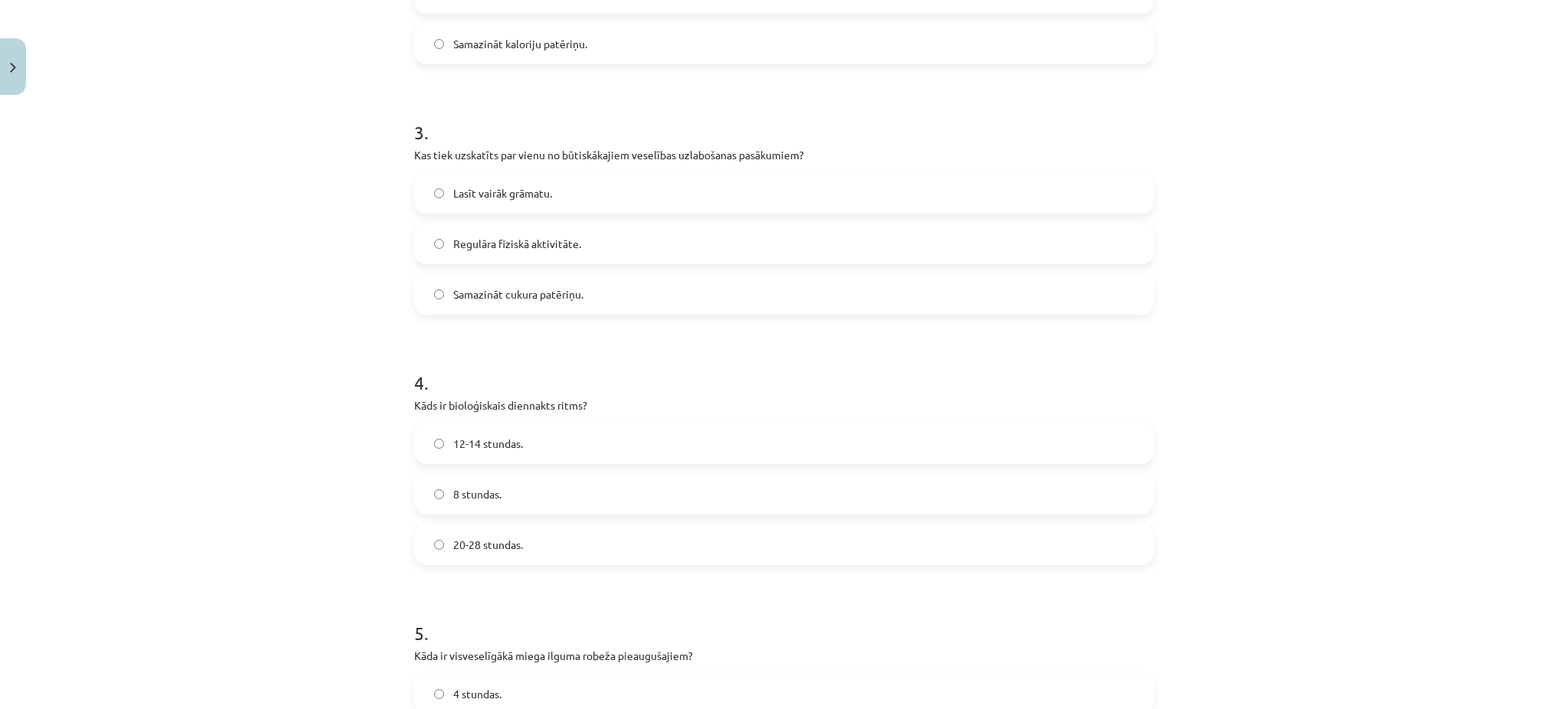
scroll to position [770, 0]
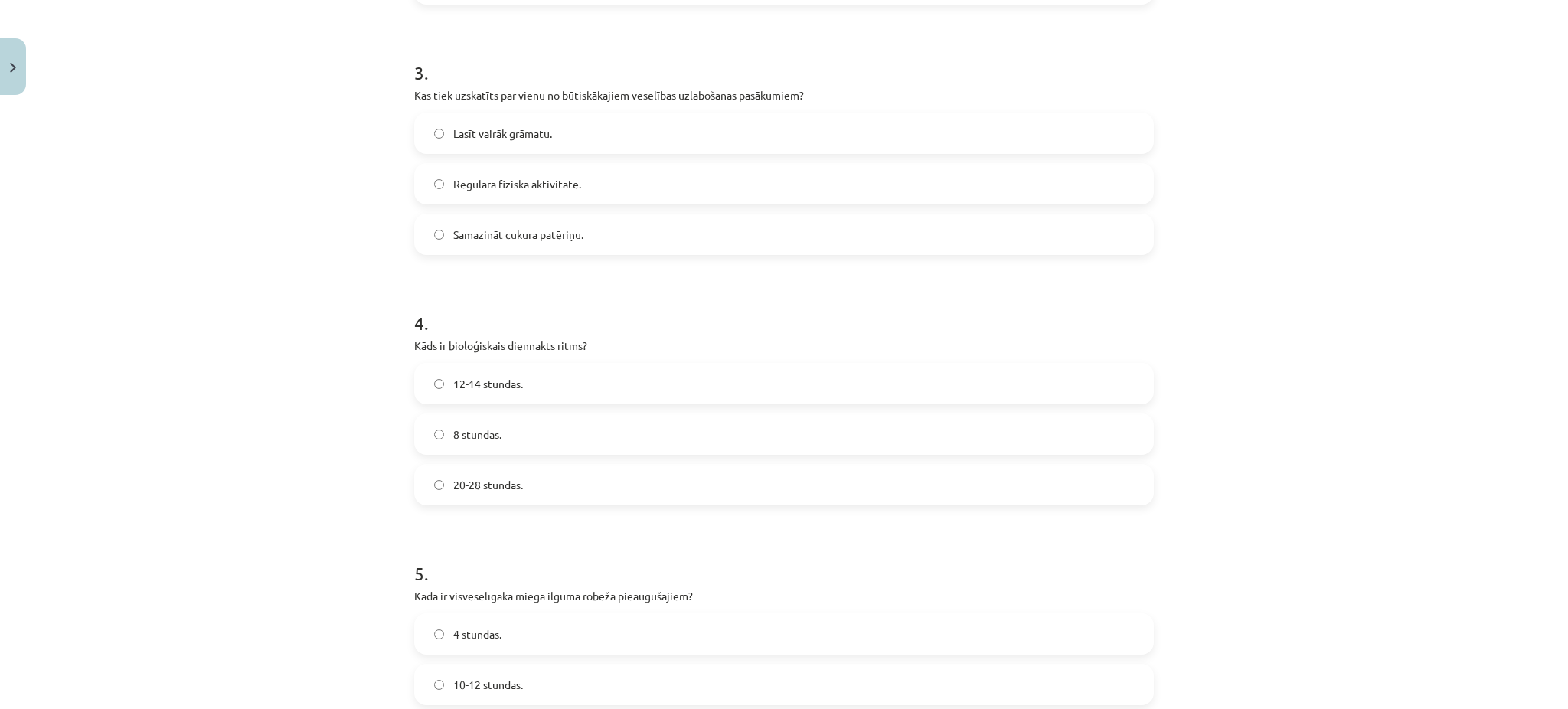
click at [223, 339] on div "Mācību tēma: Sports un veselība - 10. klases 4. ieskaites mācību materiāls #6 N…" at bounding box center [784, 354] width 1568 height 709
click at [469, 481] on span "20-28 stundas." at bounding box center [488, 485] width 70 height 16
click at [518, 173] on label "Regulāra fiziskā aktivitāte." at bounding box center [783, 184] width 736 height 38
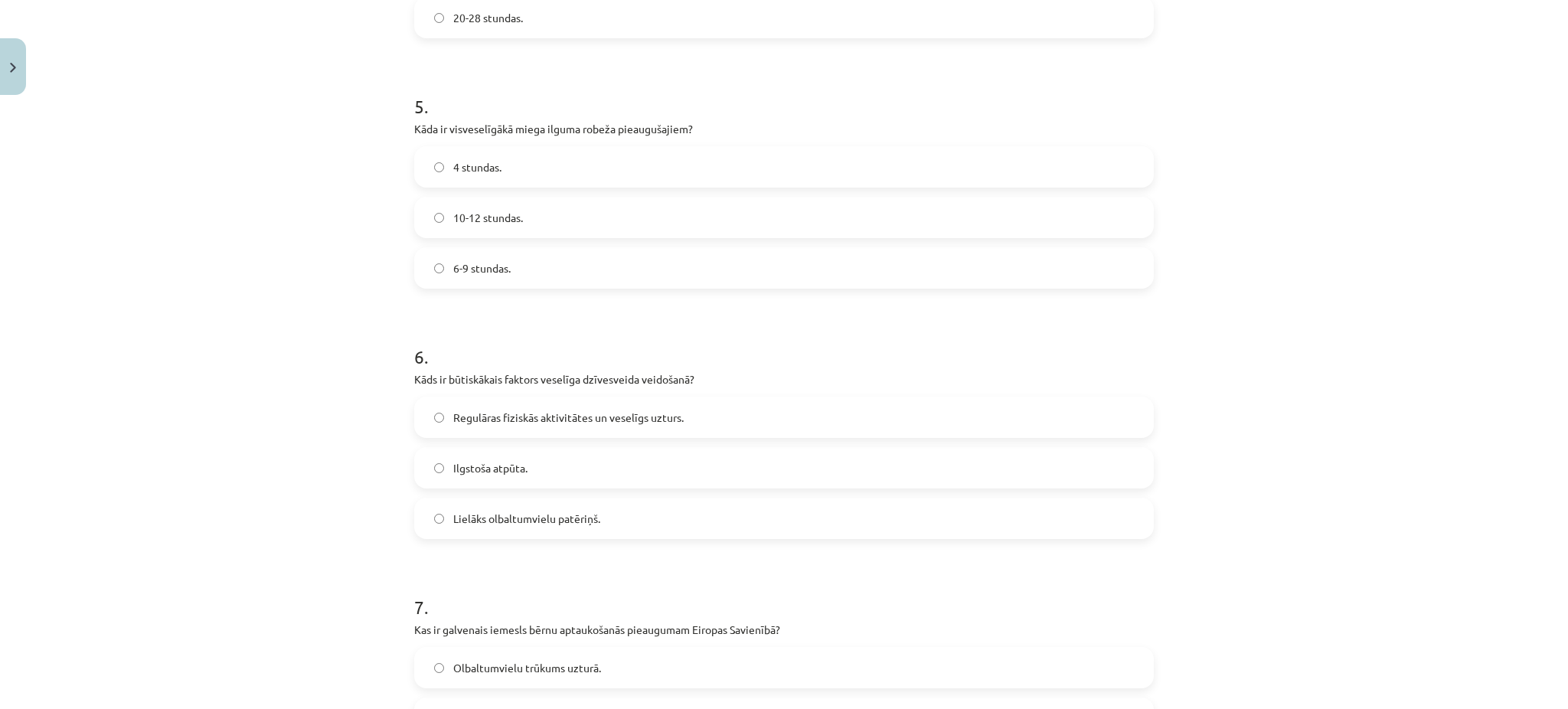
scroll to position [1241, 0]
click at [594, 415] on span "Regulāras fiziskās aktivitātes un veselīgs uzturs." at bounding box center [568, 414] width 230 height 16
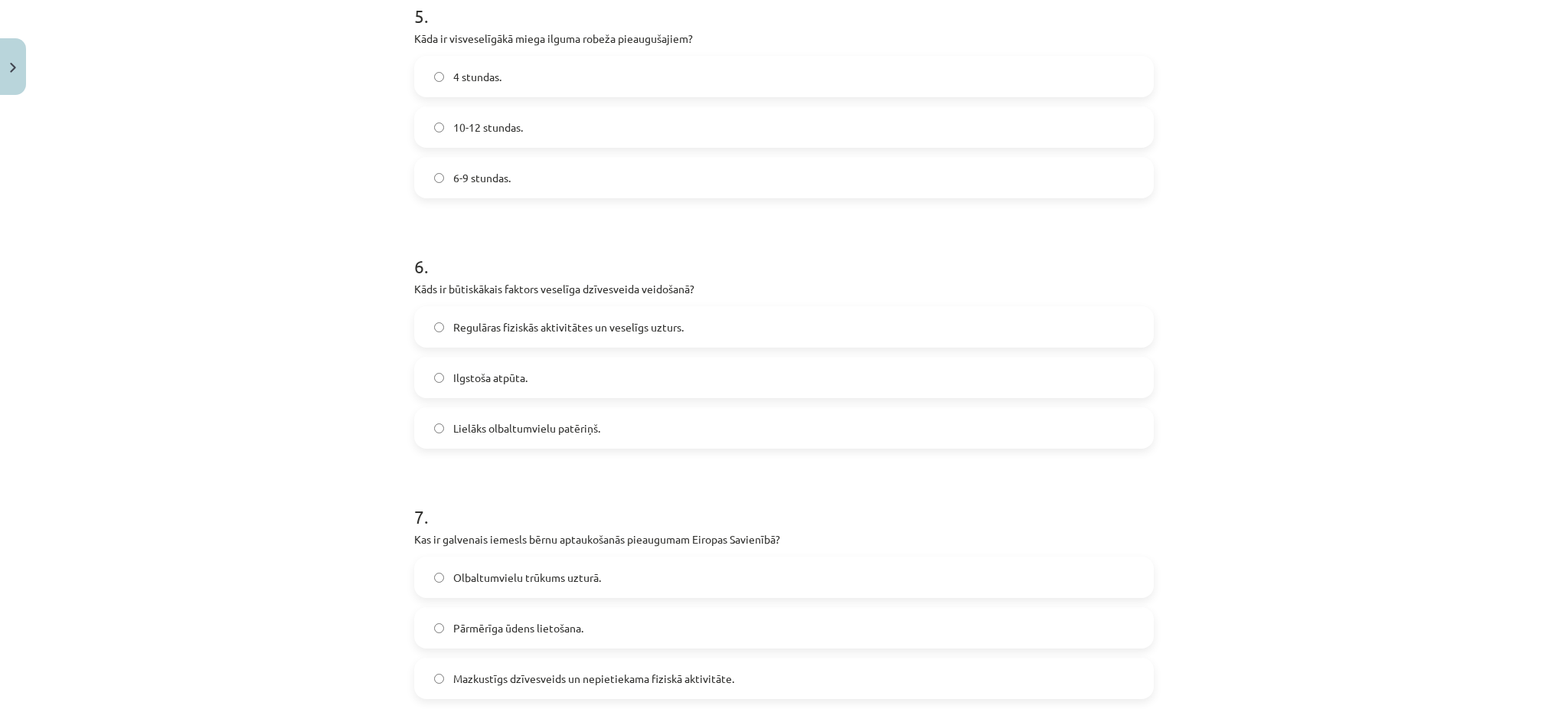
scroll to position [1330, 0]
click at [559, 175] on label "6-9 stundas." at bounding box center [783, 175] width 736 height 38
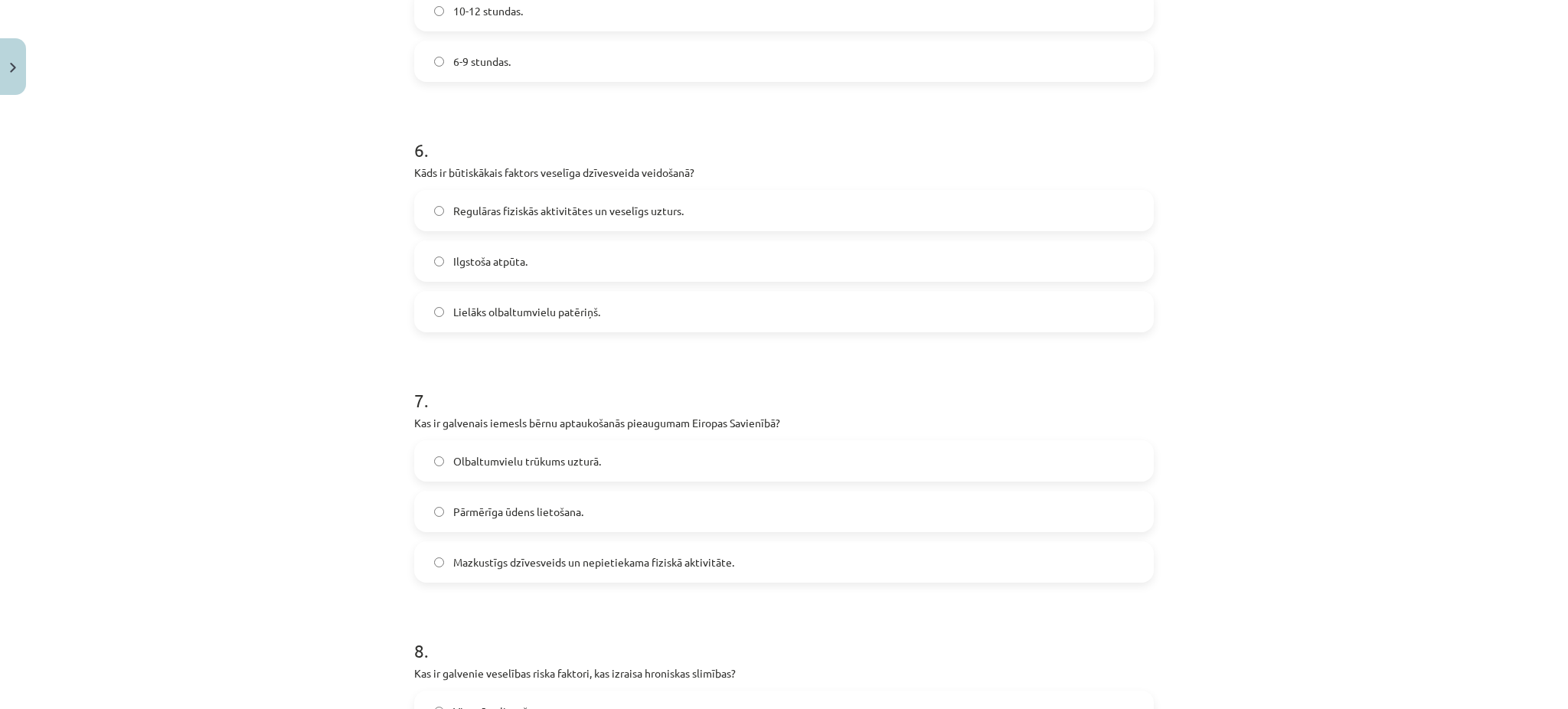
scroll to position [1446, 0]
click at [572, 546] on label "Mazkustīgs dzīvesveids un nepietiekama fiziskā aktivitāte." at bounding box center [783, 561] width 736 height 38
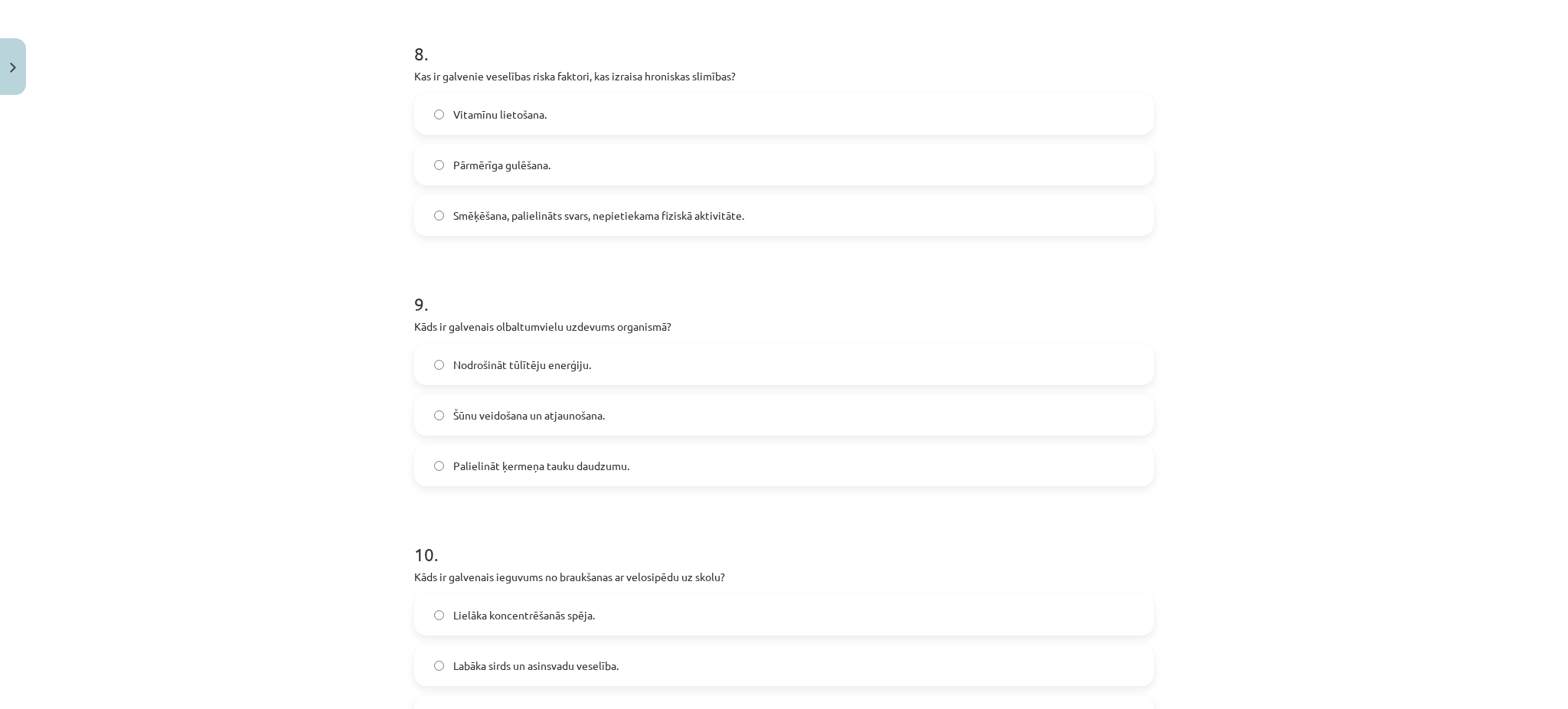
scroll to position [2106, 0]
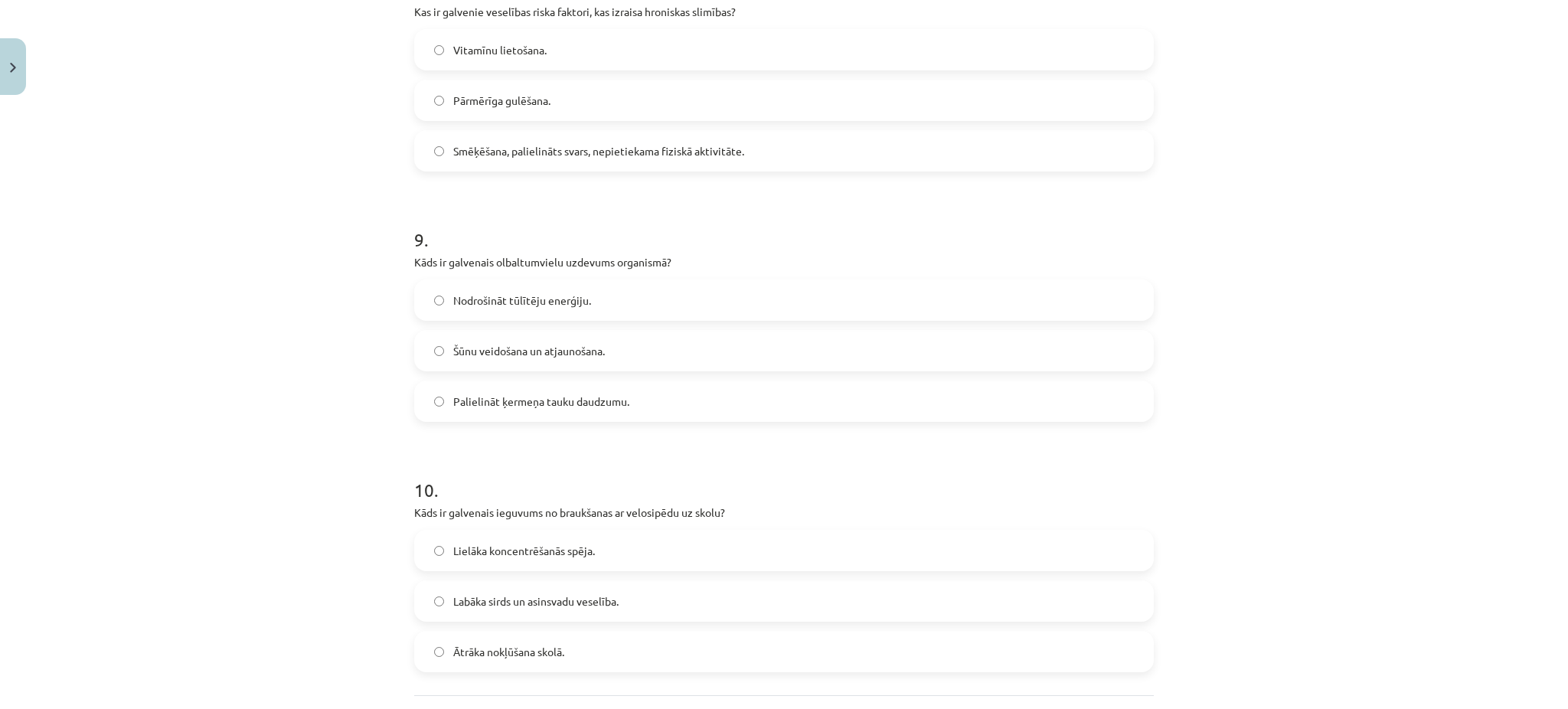
click at [582, 157] on span "Smēķēšana, palielināts svars, nepietiekama fiziskā aktivitāte." at bounding box center [598, 151] width 291 height 16
click at [531, 349] on span "Šūnu veidošana un atjaunošana." at bounding box center [528, 351] width 151 height 16
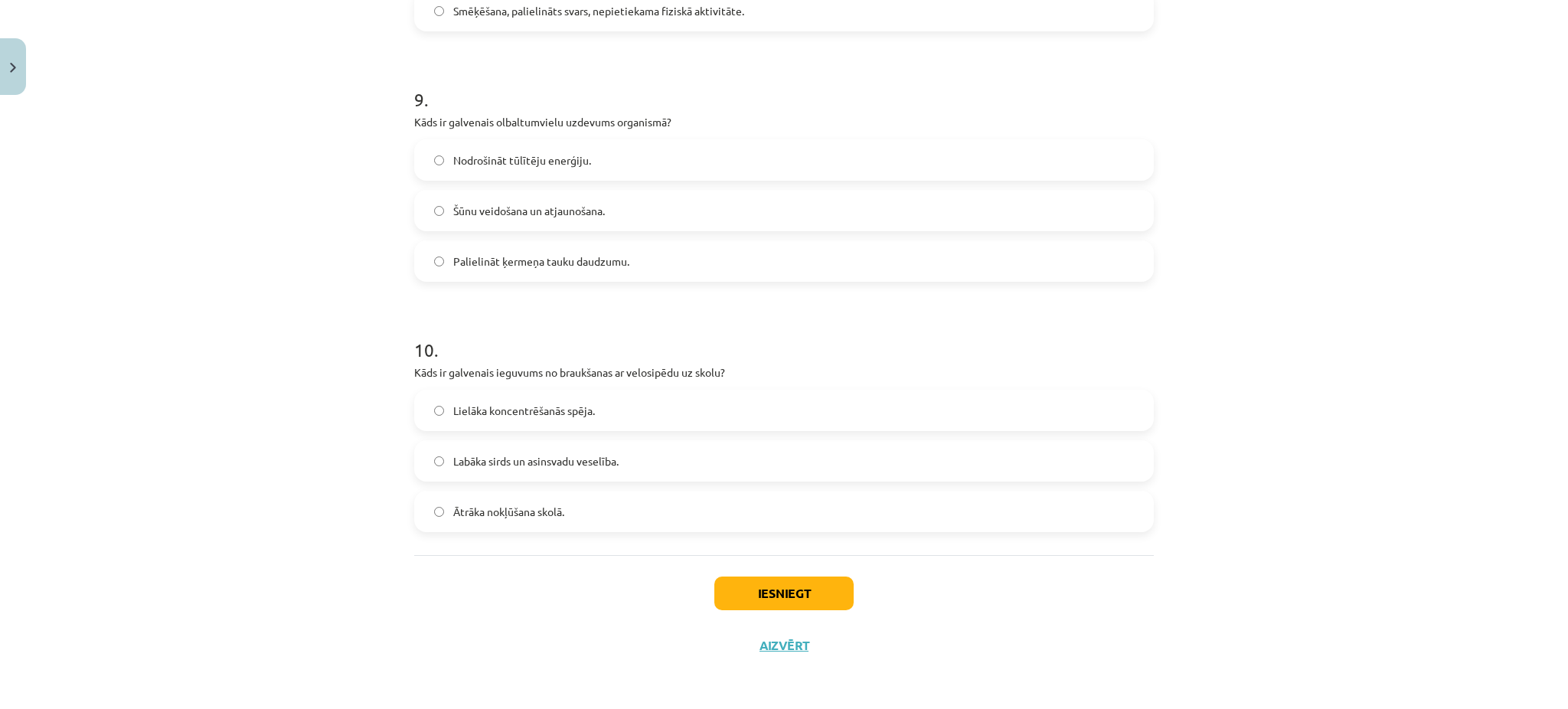
click at [599, 460] on span "Labāka sirds un asinsvadu veselība." at bounding box center [535, 461] width 165 height 16
click at [743, 598] on button "Iesniegt" at bounding box center [783, 594] width 139 height 34
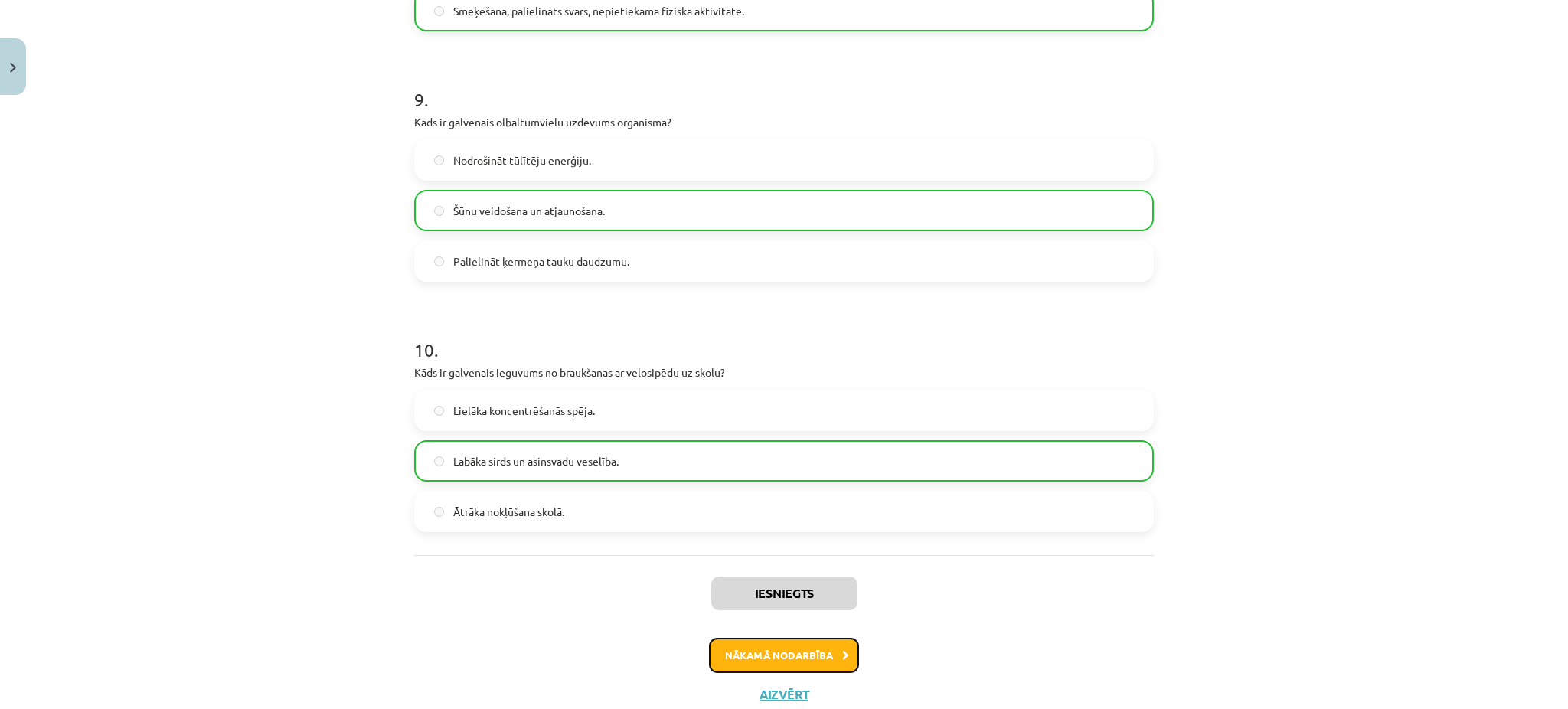
click at [742, 642] on button "Nākamā nodarbība" at bounding box center [783, 656] width 150 height 35
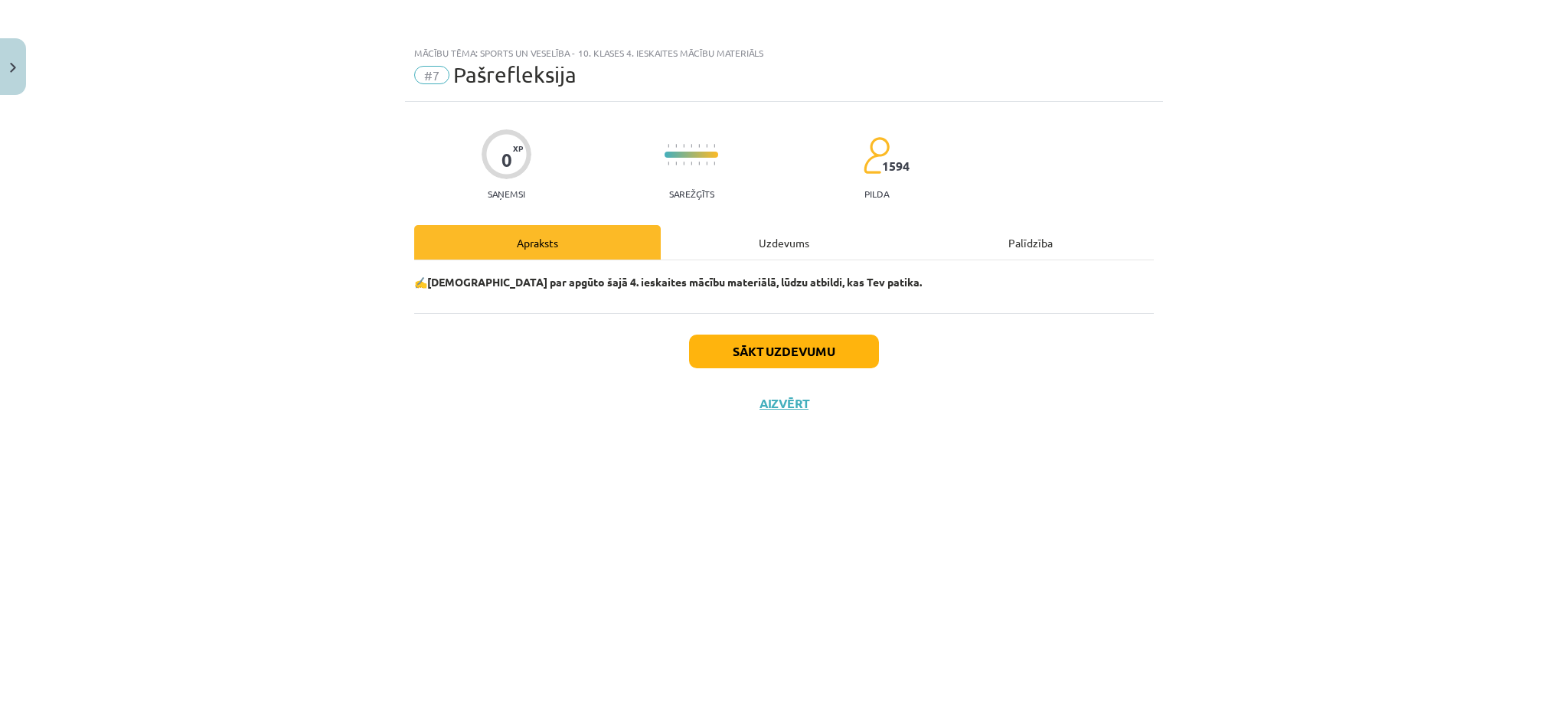
click at [793, 237] on div "Uzdevums" at bounding box center [783, 242] width 246 height 35
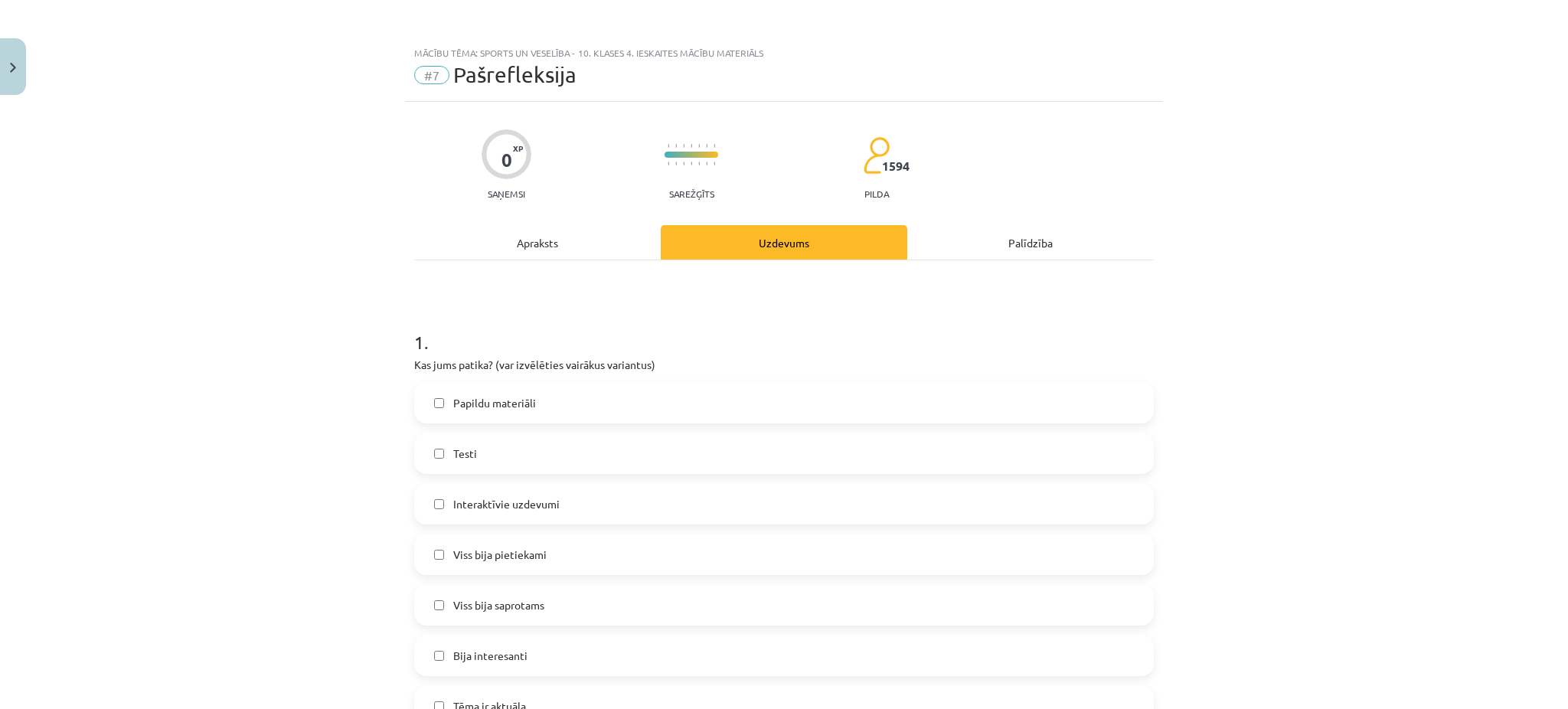
click at [559, 392] on label "Papildu materiāli" at bounding box center [783, 403] width 736 height 38
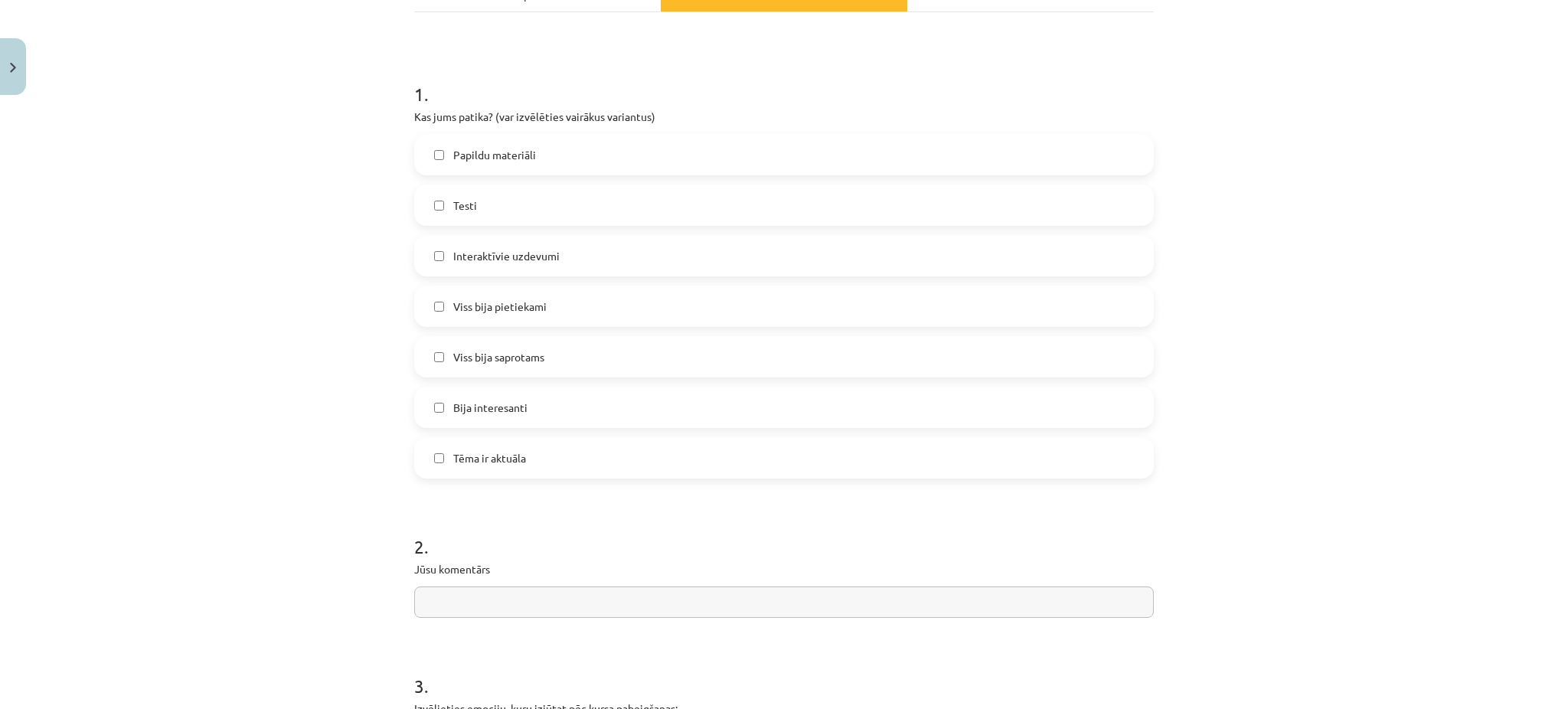
scroll to position [248, 0]
click at [544, 356] on label "Viss bija saprotams" at bounding box center [783, 357] width 736 height 38
click at [549, 296] on label "Viss bija pietiekami" at bounding box center [783, 306] width 736 height 38
click at [568, 138] on label "Papildu materiāli" at bounding box center [783, 154] width 736 height 38
click at [461, 416] on label "Bija interesanti" at bounding box center [783, 407] width 736 height 38
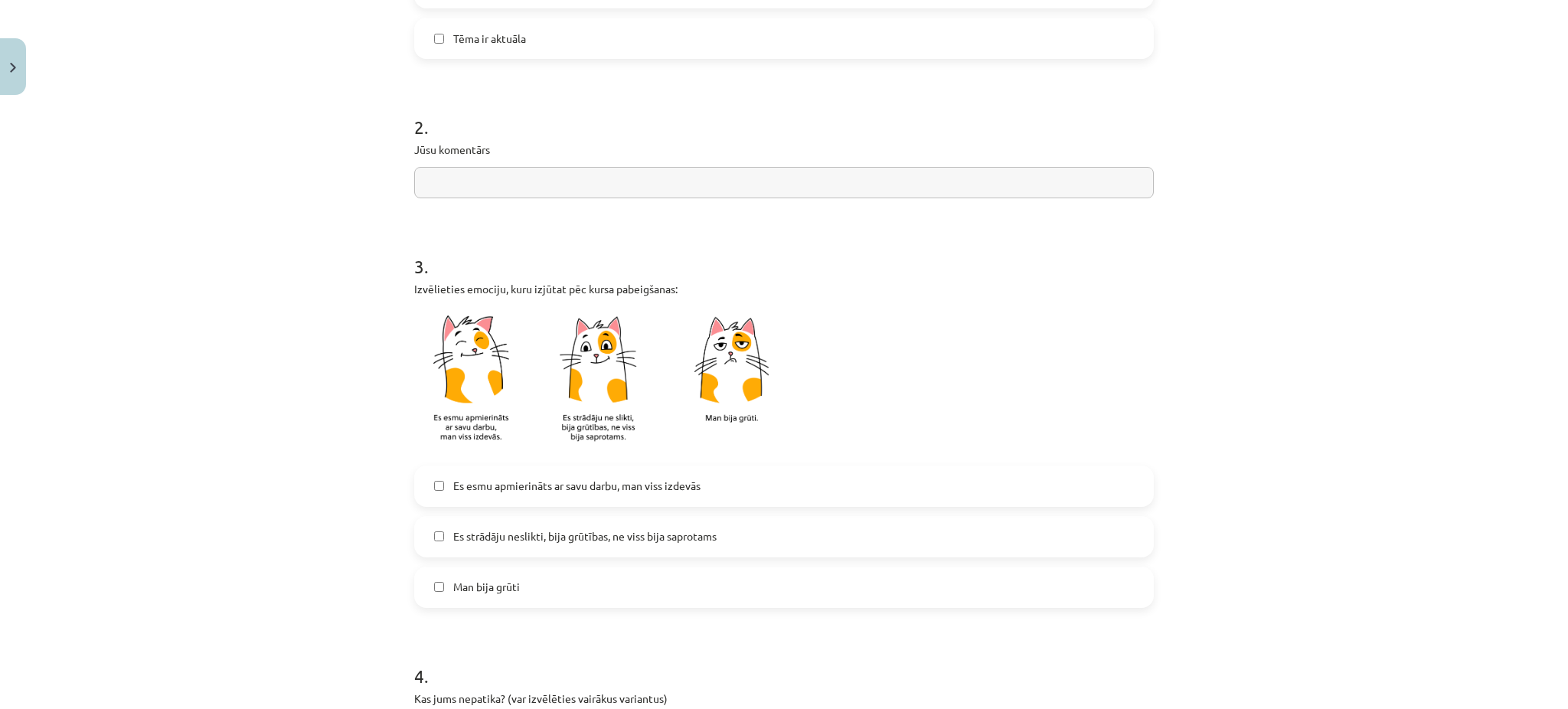
scroll to position [693, 0]
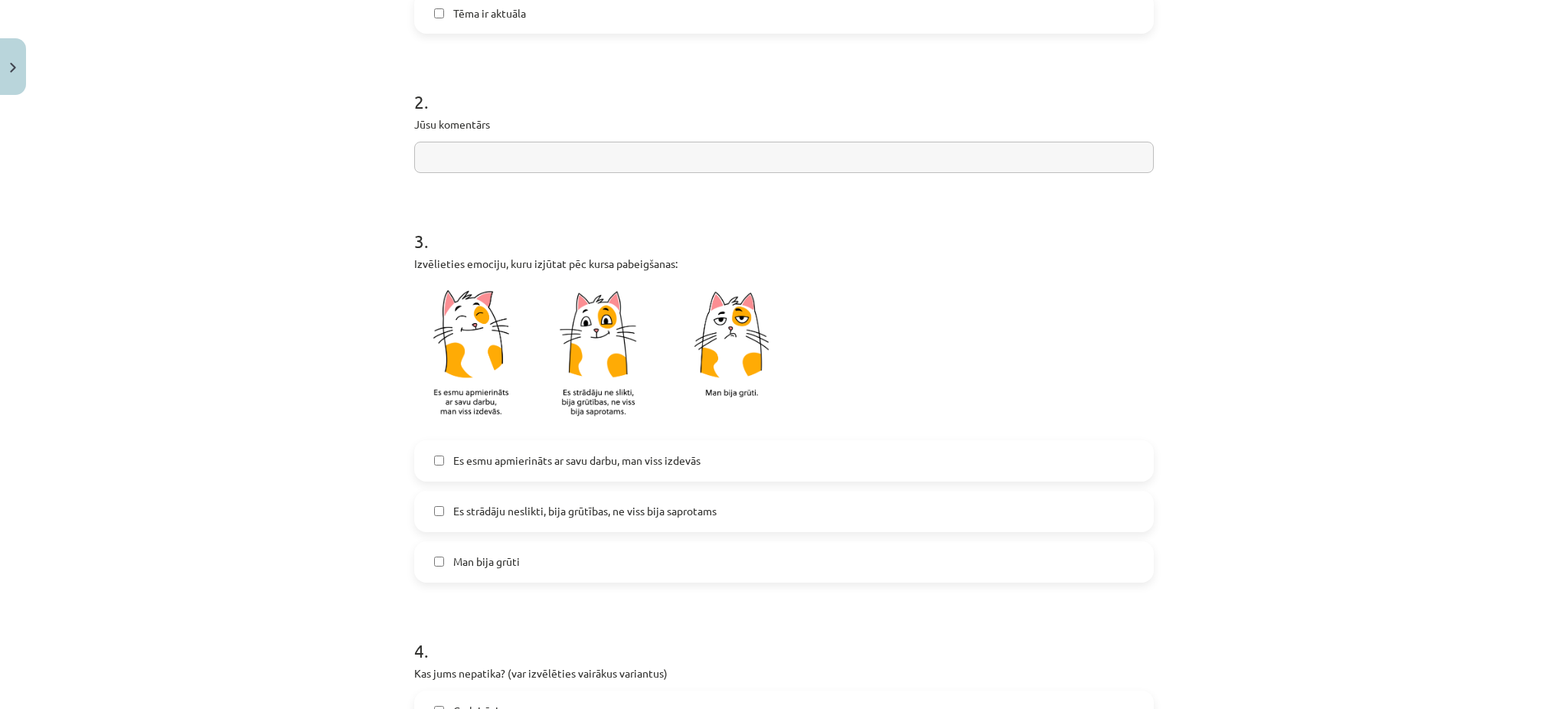
click at [513, 452] on span "Es esmu apmierināts ar savu darbu, man viss izdevās" at bounding box center [577, 460] width 247 height 16
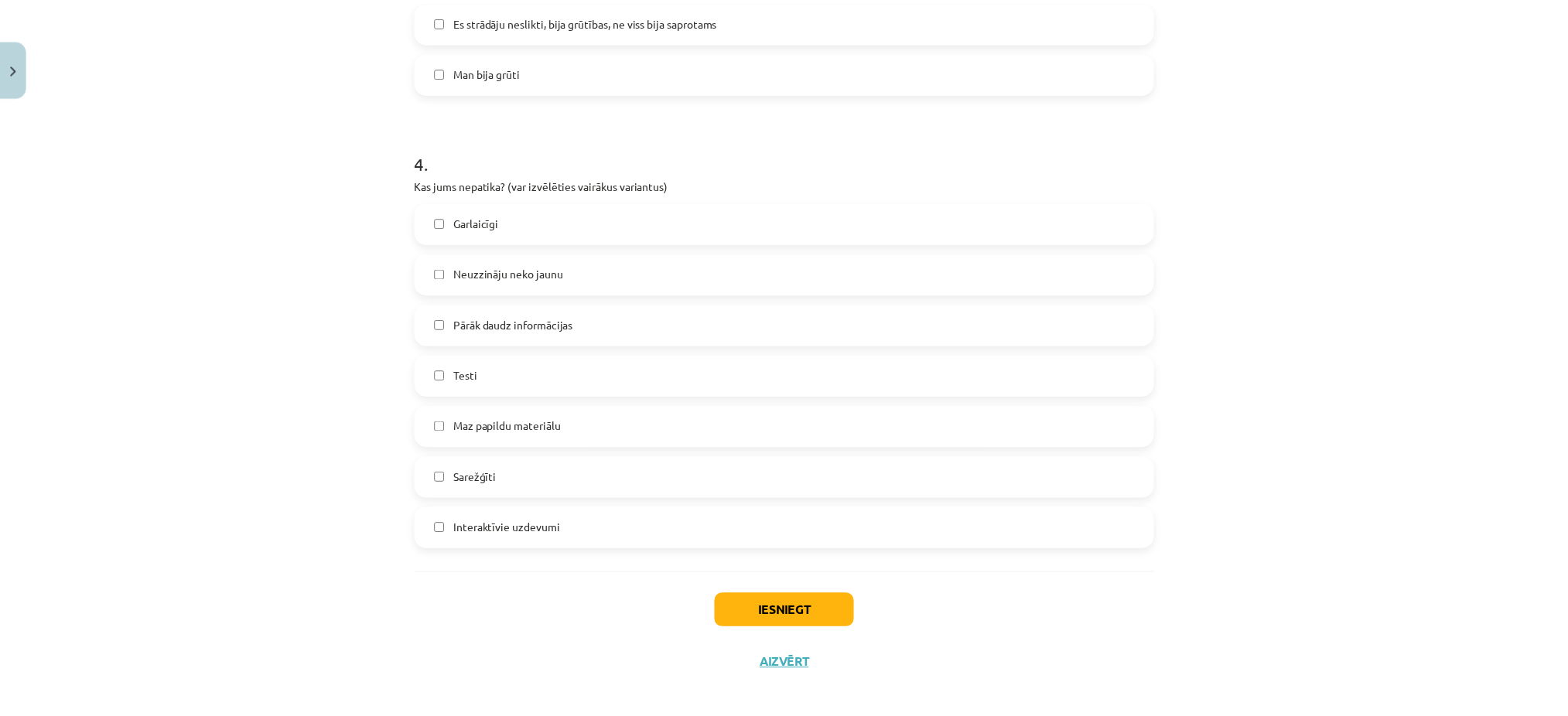
scroll to position [1196, 0]
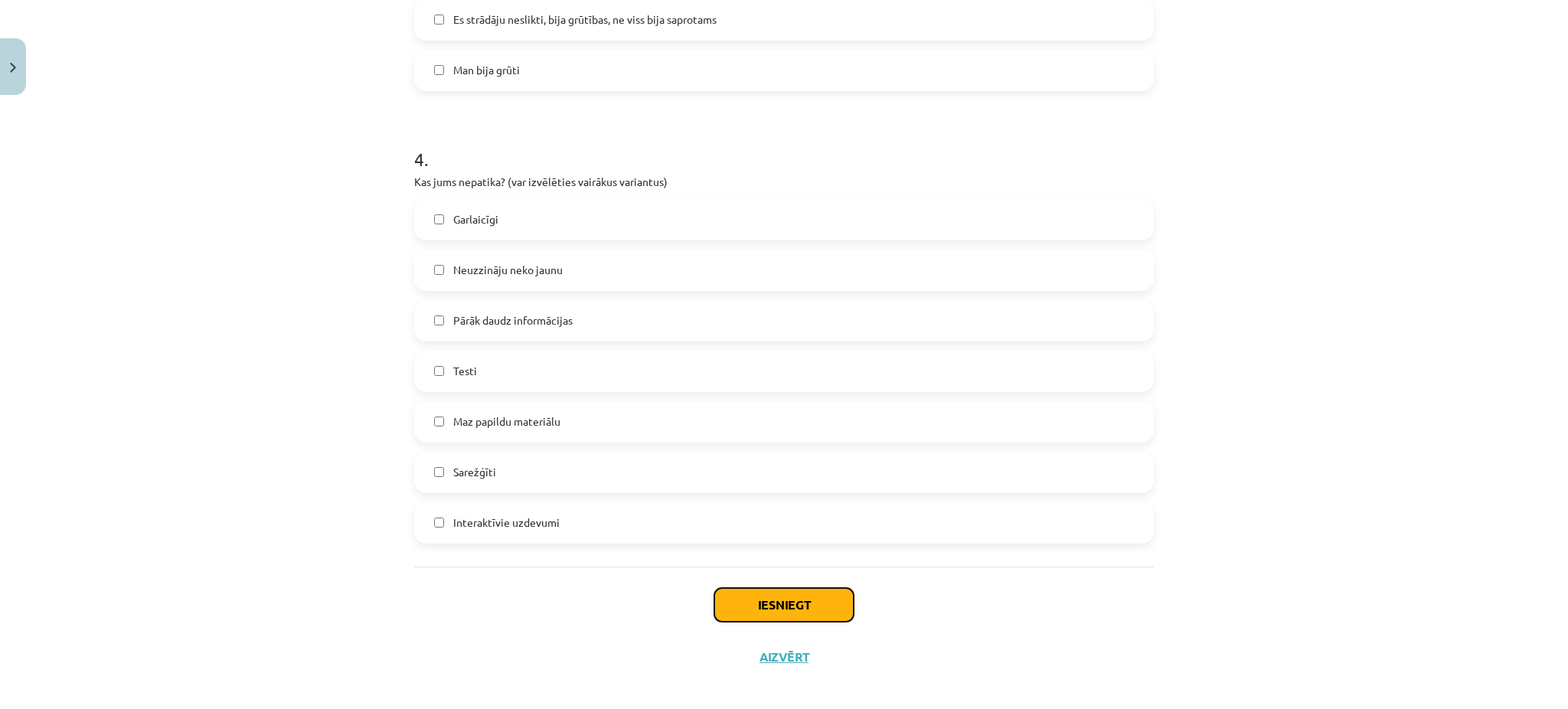
click at [776, 606] on button "Iesniegt" at bounding box center [783, 605] width 139 height 34
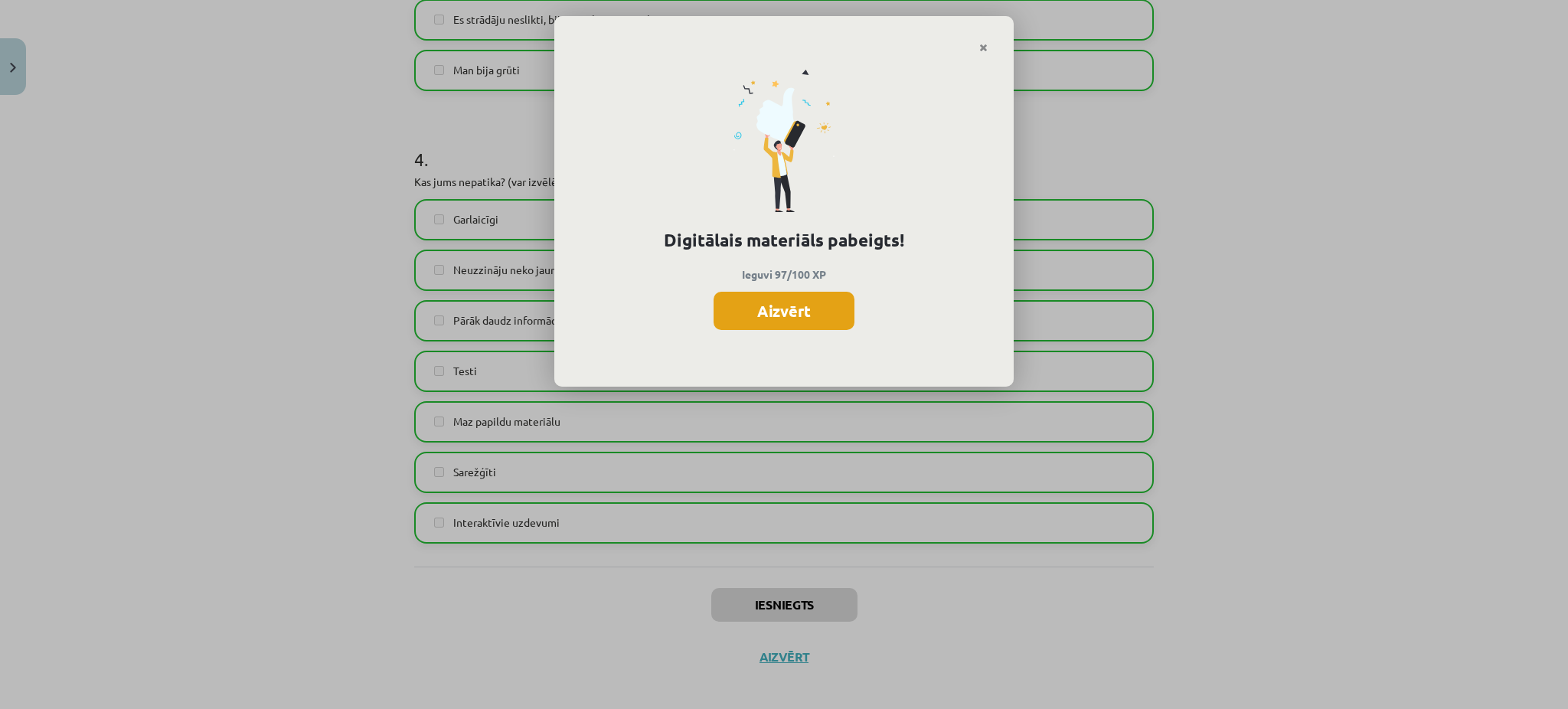
click at [799, 316] on button "Aizvērt" at bounding box center [783, 311] width 141 height 38
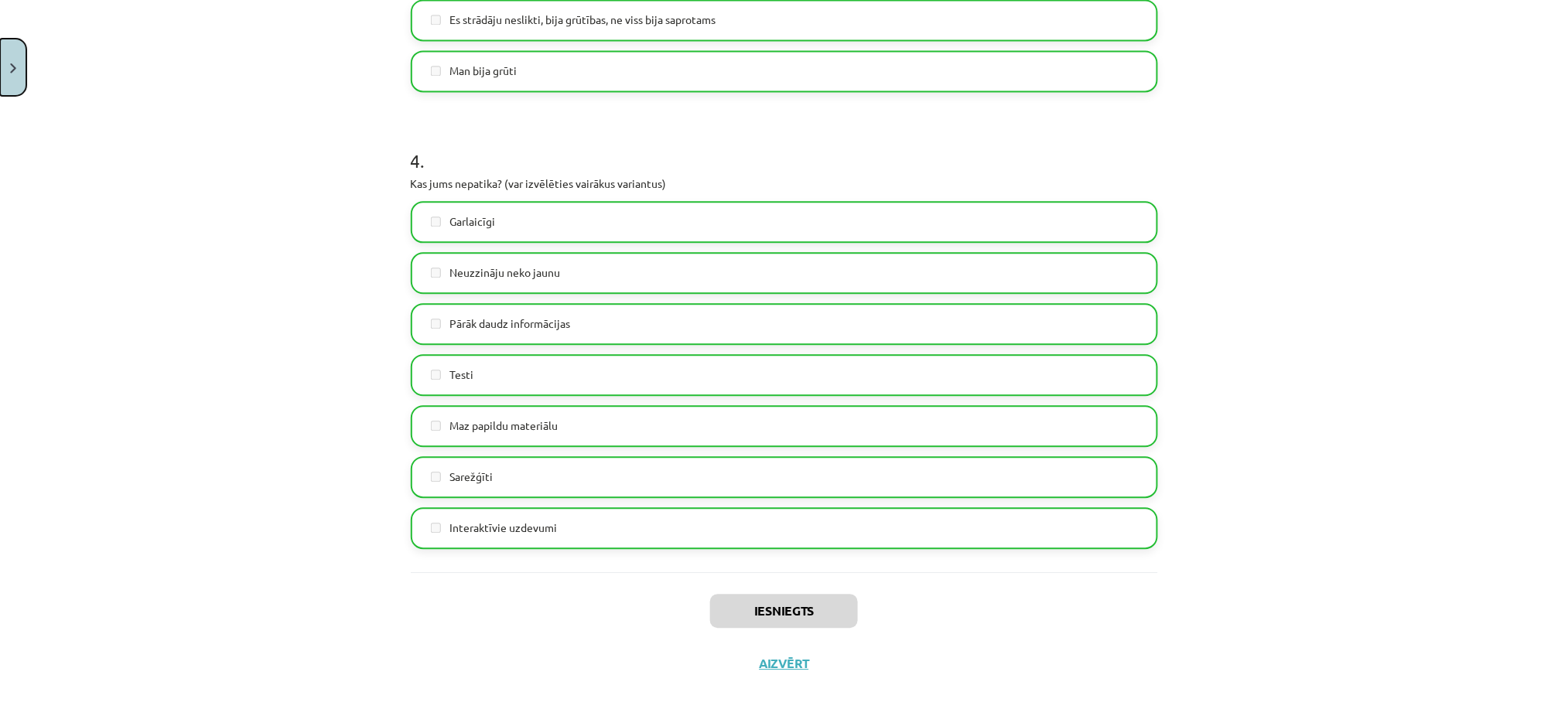
click at [16, 64] on img "Close" at bounding box center [13, 68] width 6 height 10
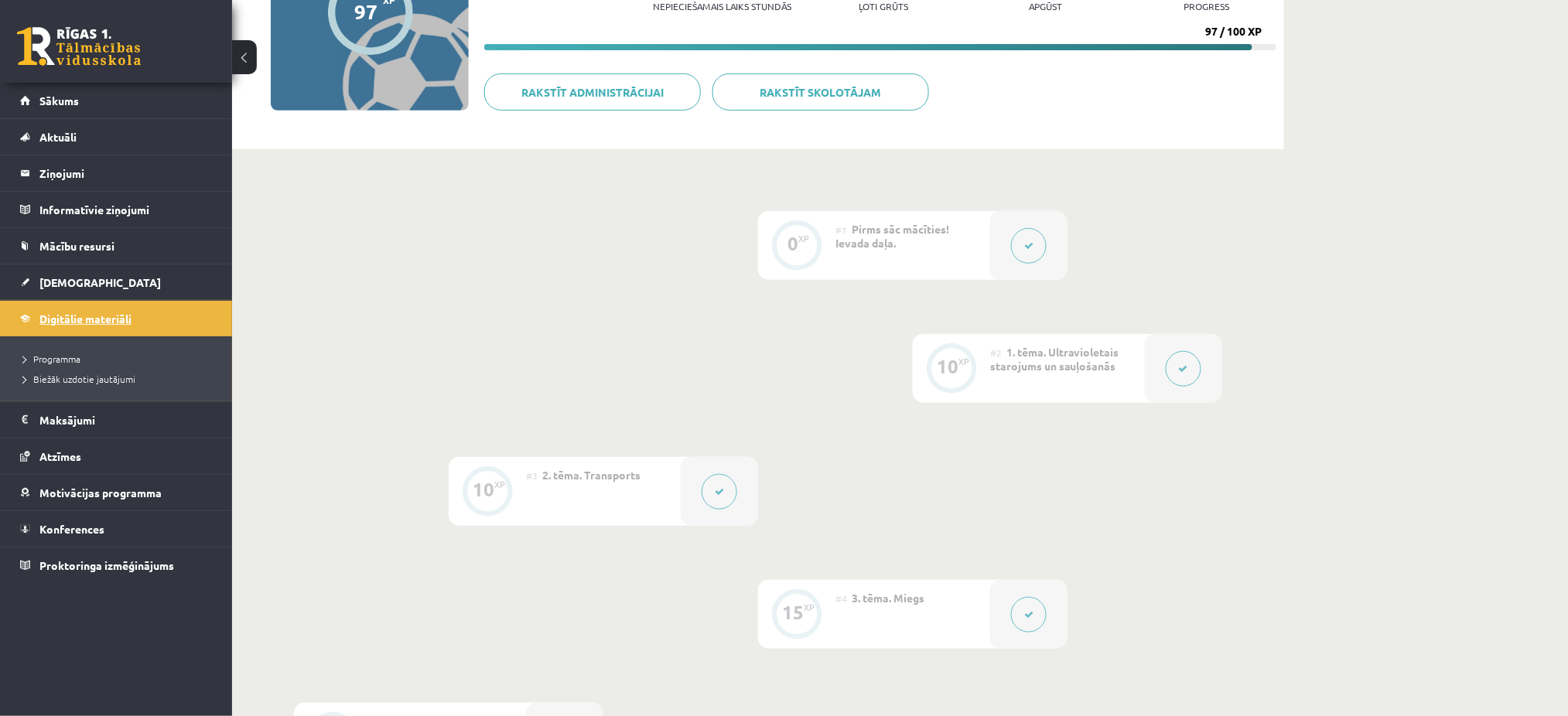
click at [98, 316] on span "Digitālie materiāli" at bounding box center [85, 319] width 92 height 14
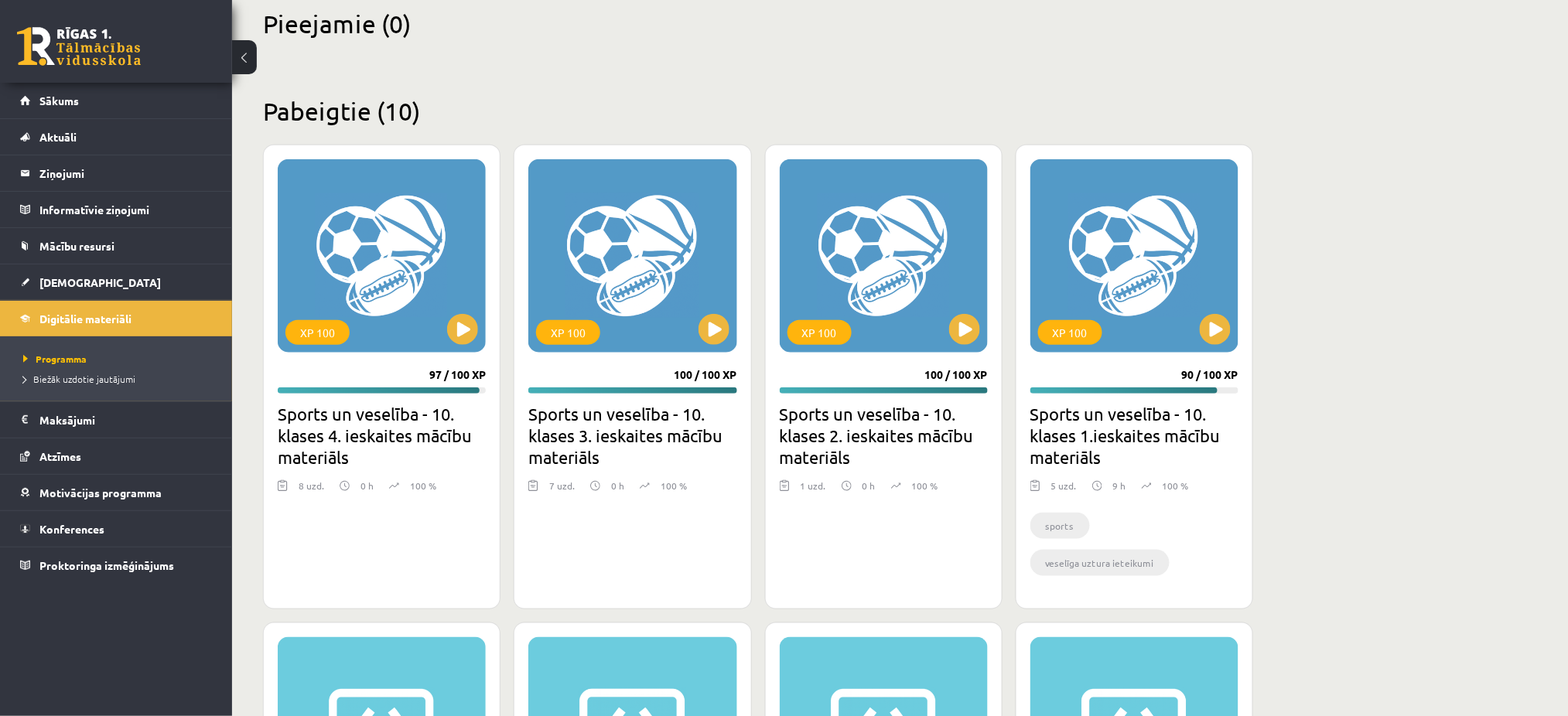
scroll to position [386, 0]
